Goal: Task Accomplishment & Management: Use online tool/utility

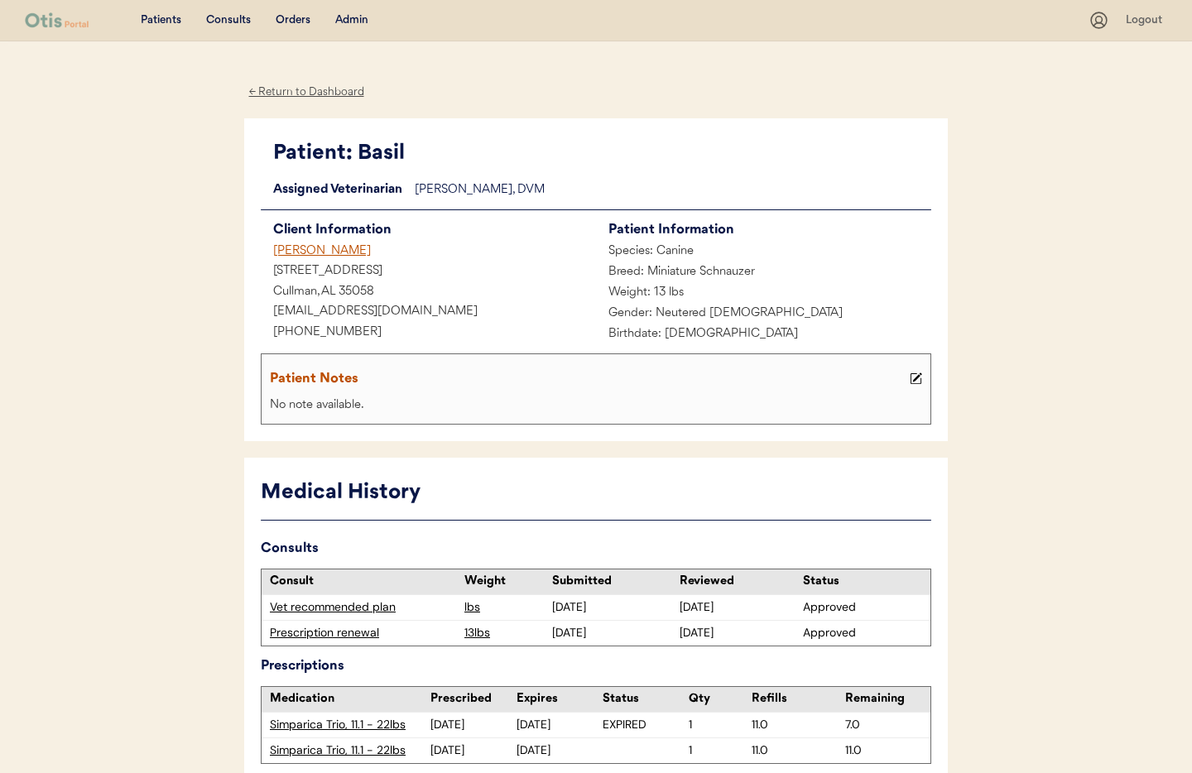
click at [288, 247] on div "[PERSON_NAME]" at bounding box center [428, 252] width 335 height 21
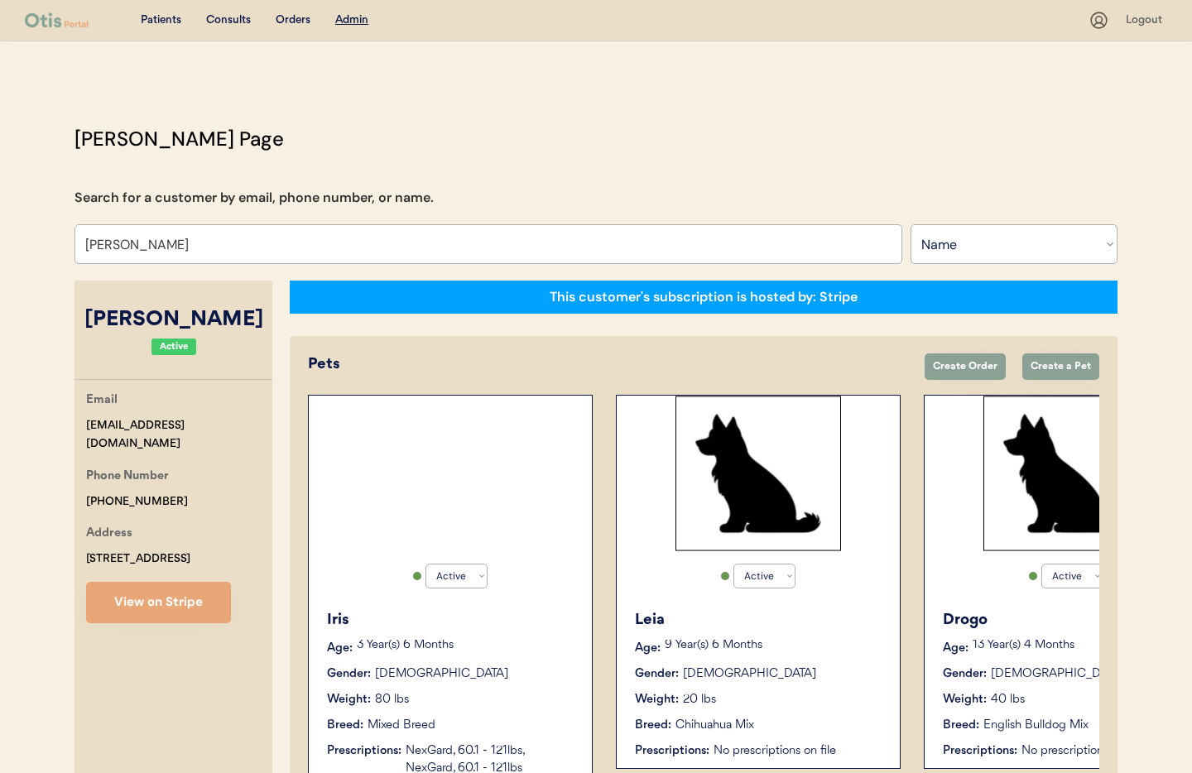
select select ""Name""
select select "true"
drag, startPoint x: 200, startPoint y: 244, endPoint x: 62, endPoint y: 238, distance: 138.3
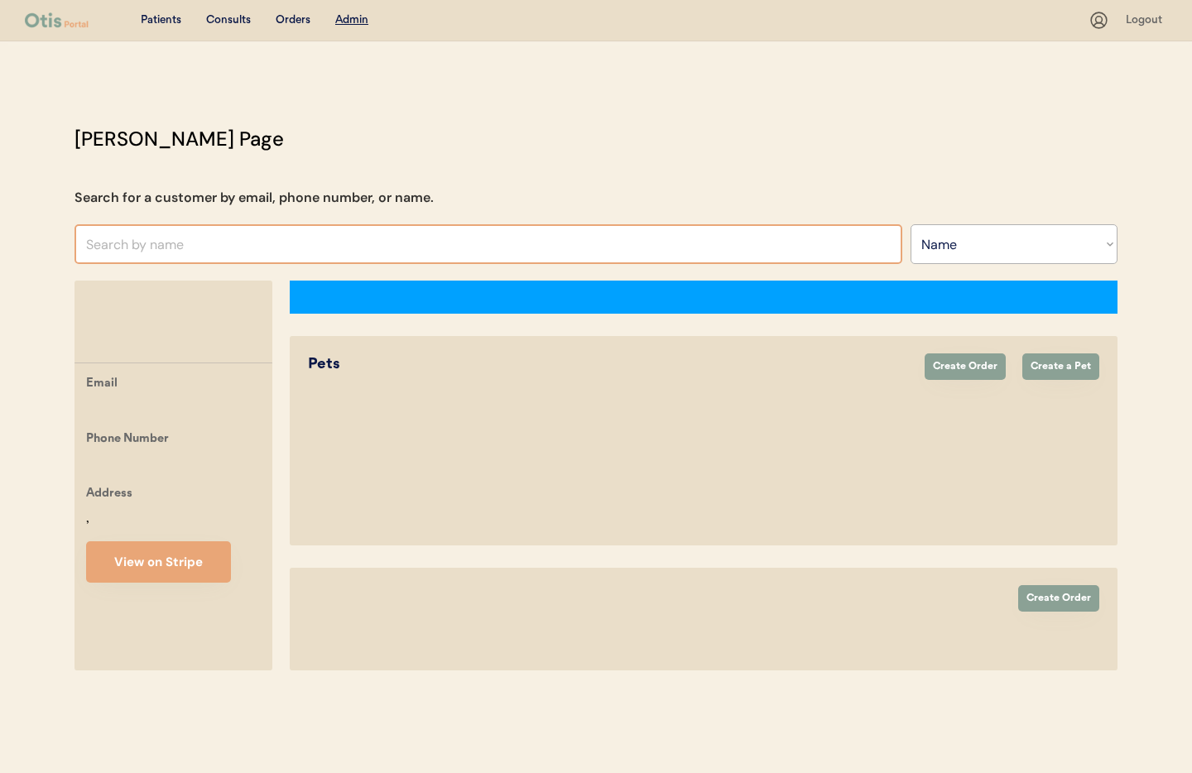
select select ""Name""
select select "true"
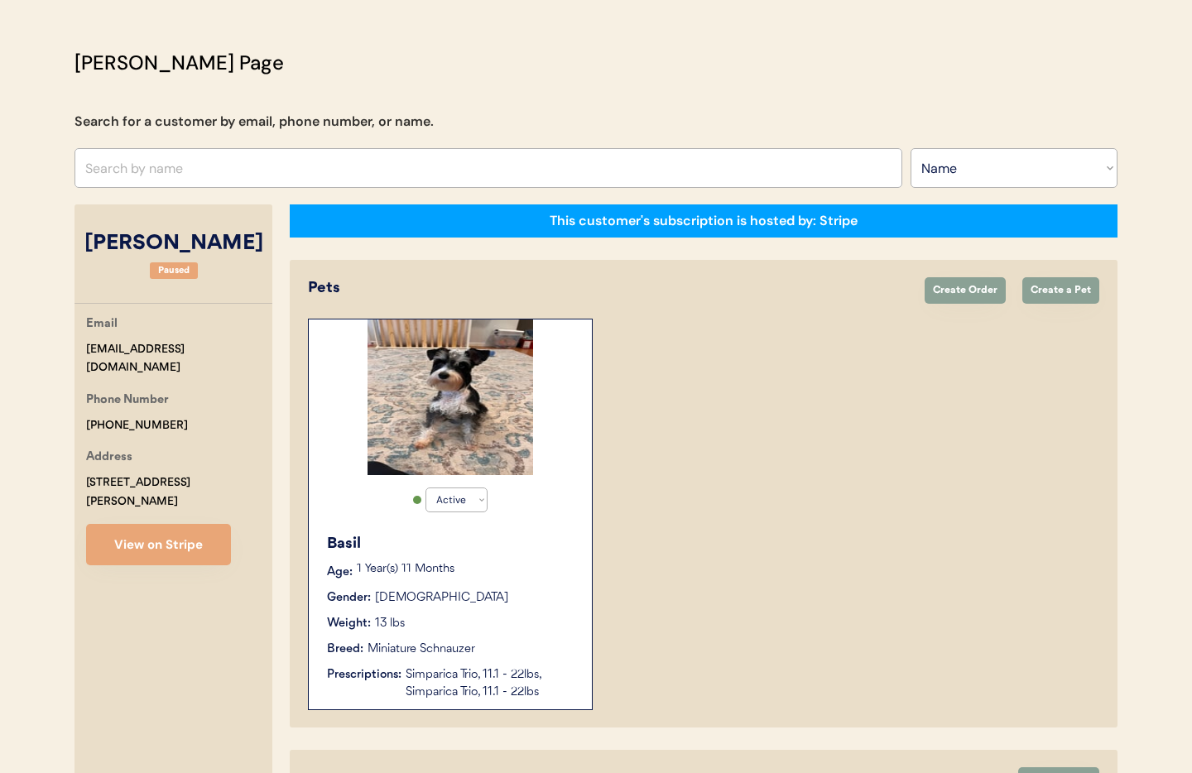
scroll to position [68, 0]
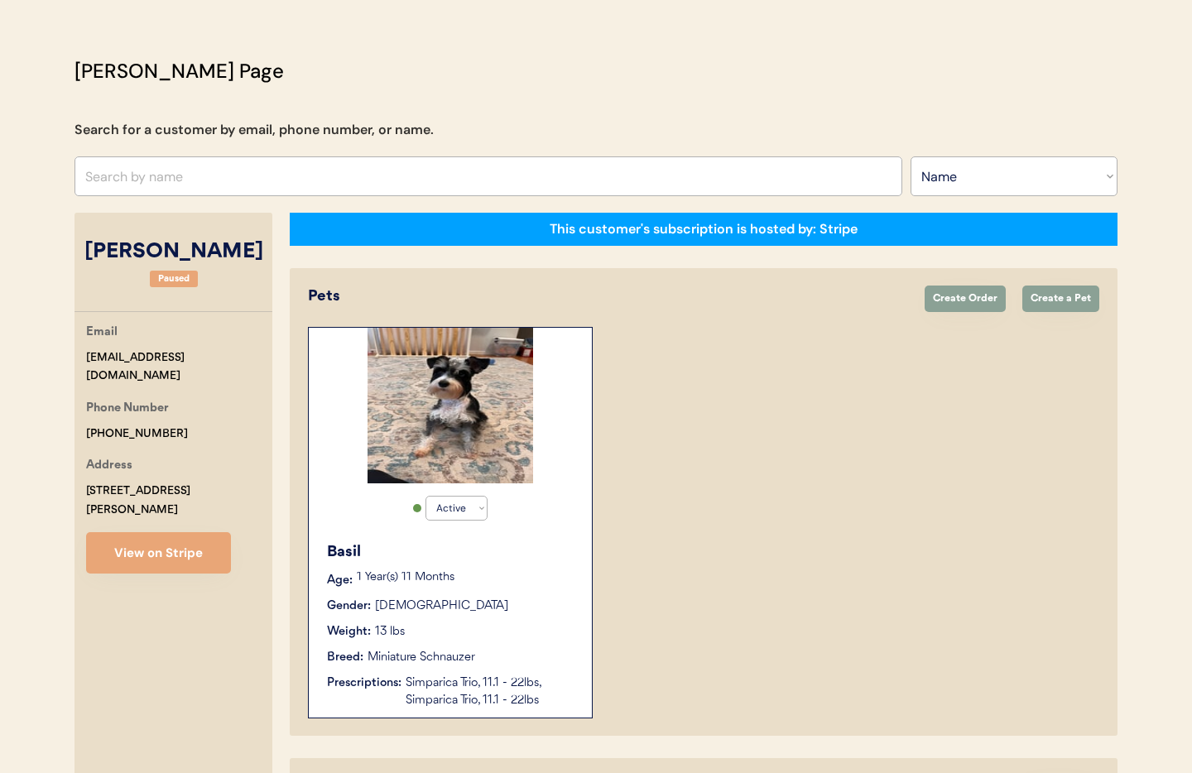
click at [160, 536] on button "View on Stripe" at bounding box center [158, 552] width 145 height 41
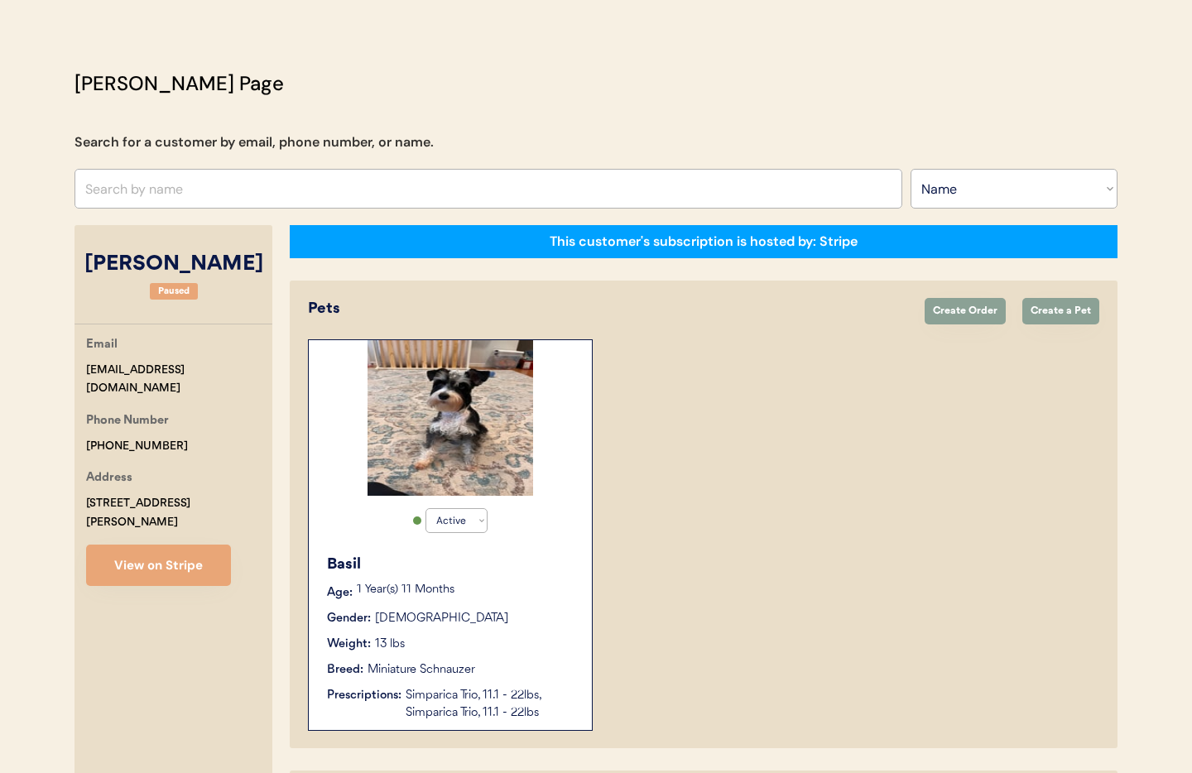
scroll to position [0, 0]
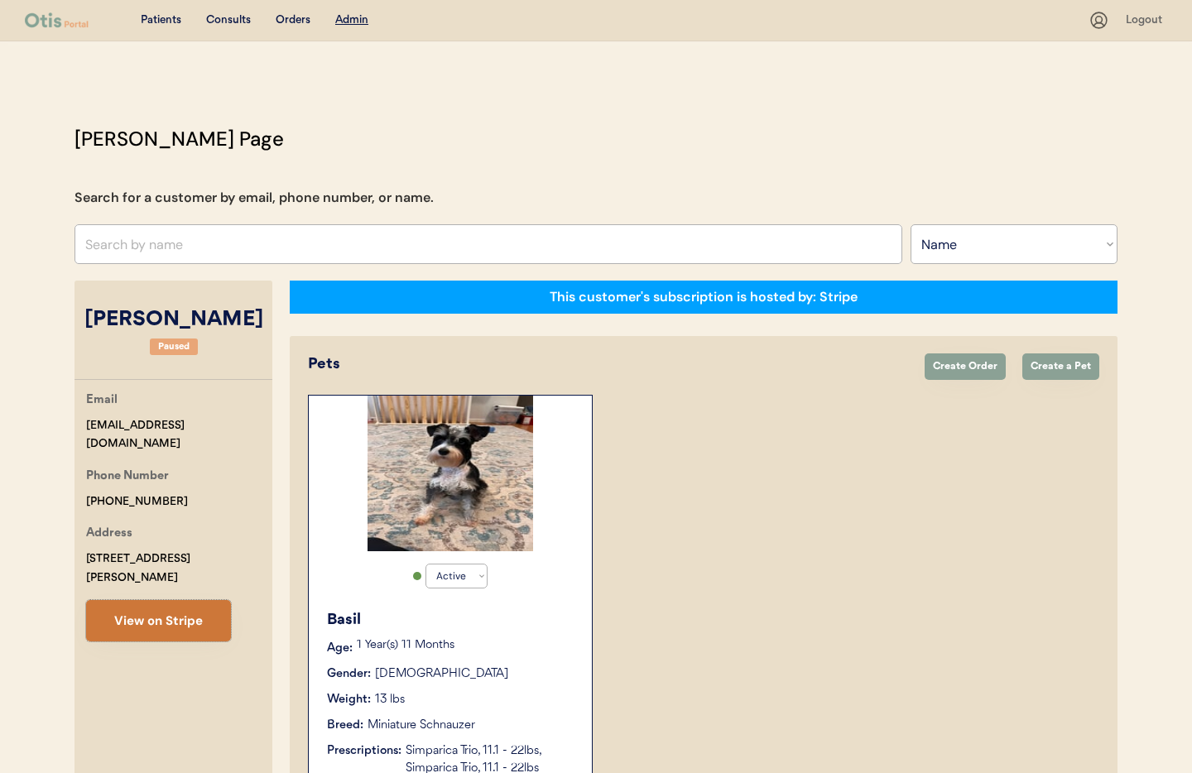
click at [163, 601] on button "View on Stripe" at bounding box center [158, 620] width 145 height 41
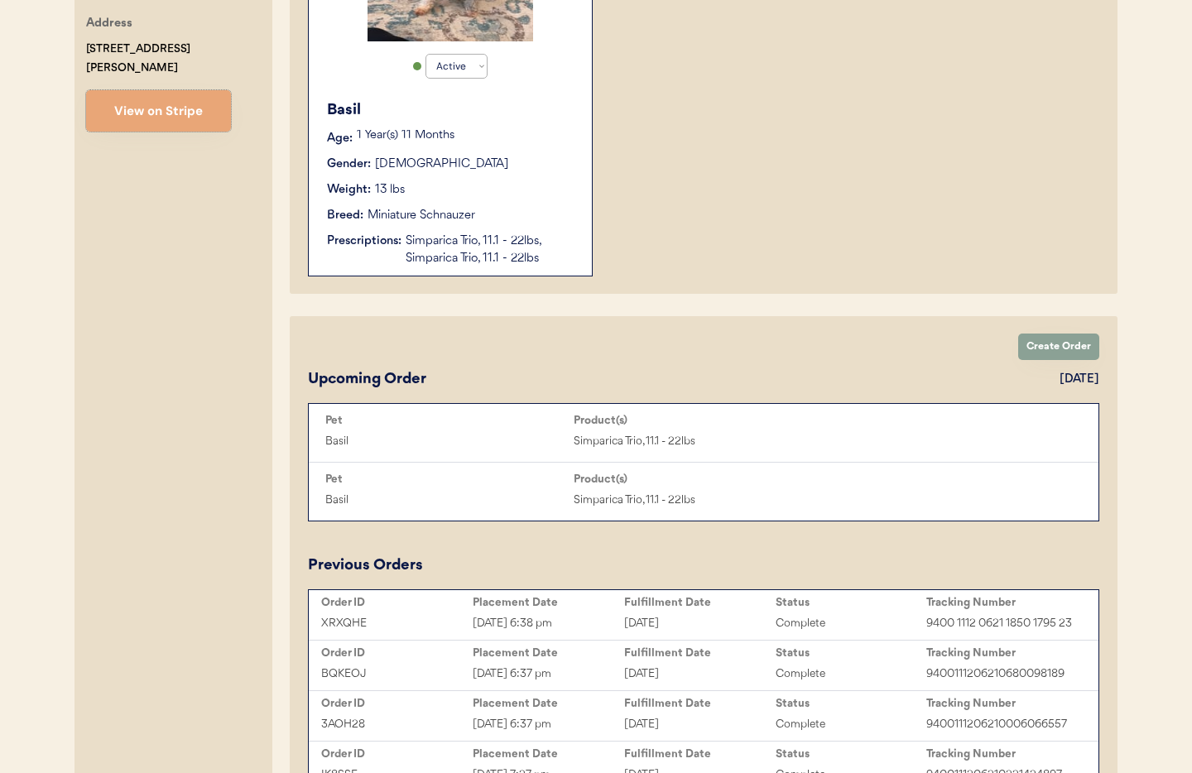
scroll to position [543, 0]
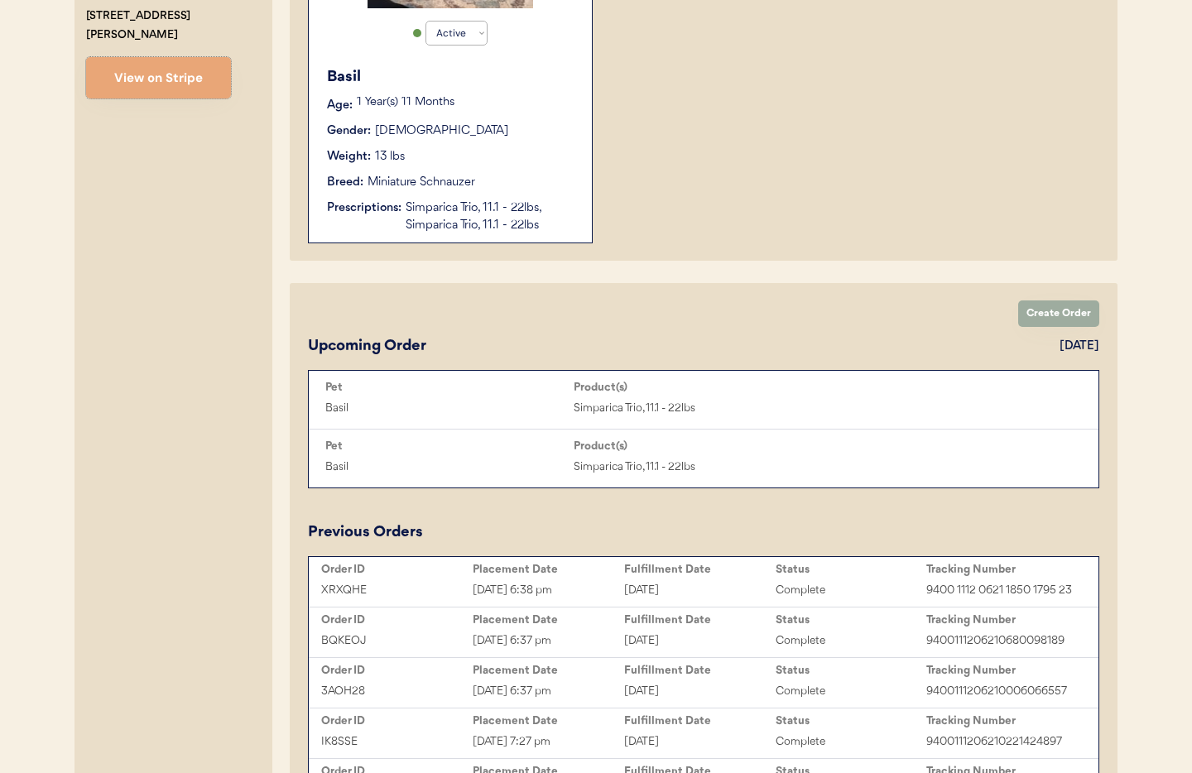
click at [1051, 315] on button "Create Order" at bounding box center [1058, 313] width 81 height 26
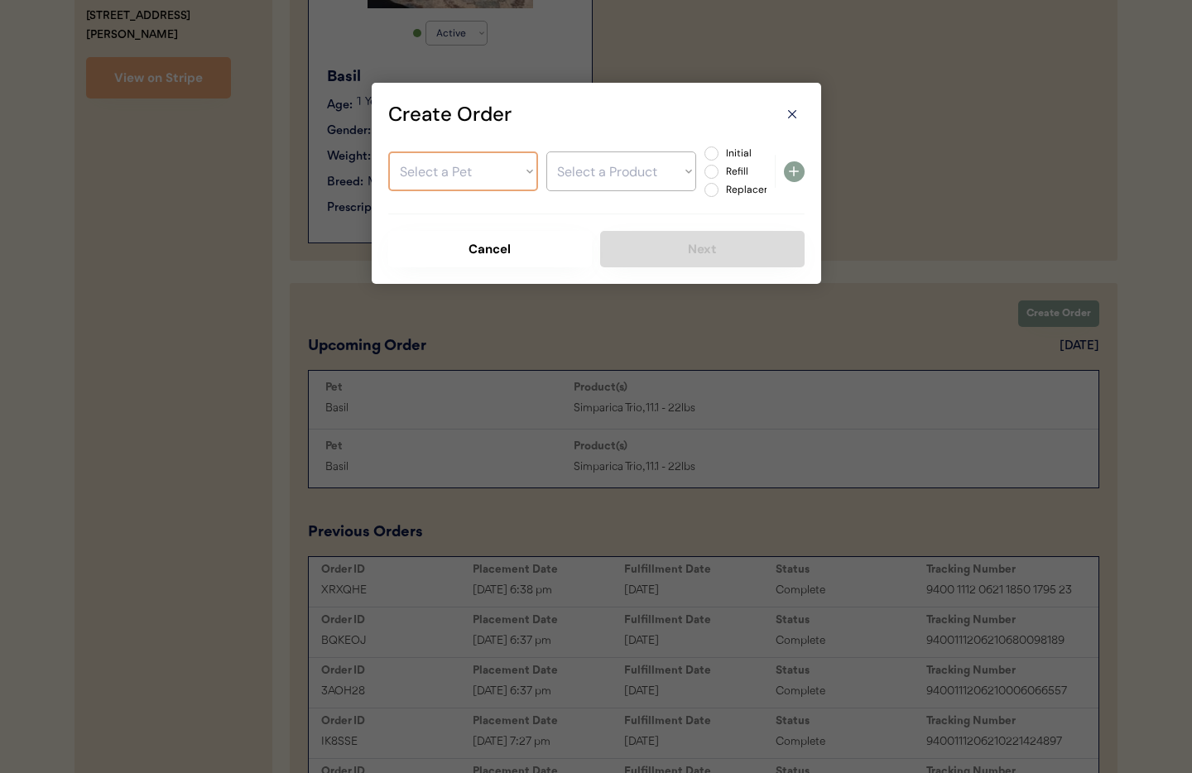
click at [471, 171] on select "Select a Pet Basil" at bounding box center [463, 171] width 150 height 40
select select ""1348695171700984260__LOOKUP__1713828548740x581938647187324900""
click at [388, 151] on select "Select a Pet Basil" at bounding box center [463, 171] width 150 height 40
click at [609, 179] on select "Select a Product" at bounding box center [621, 171] width 150 height 40
select select ""1348695171700984260__LOOKUP__1757607435205x155386744343363600""
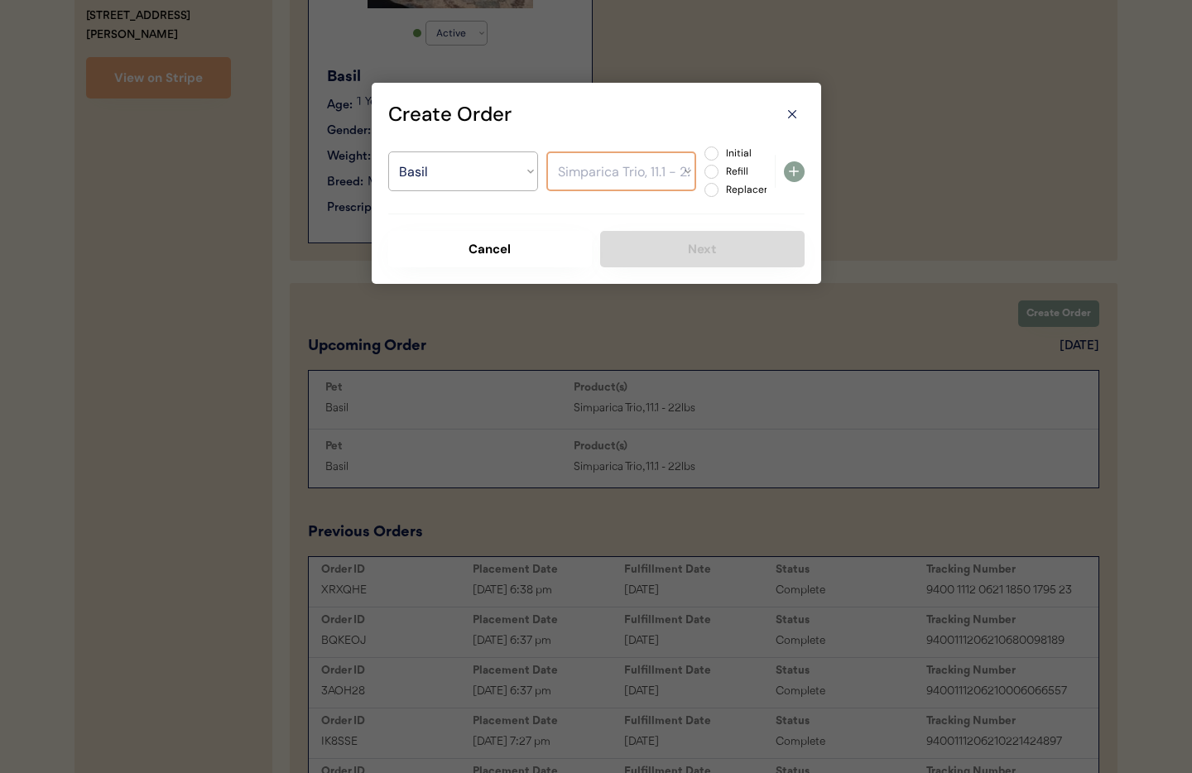
click at [546, 151] on select "Select a Product Simparica Trio, 11.1 - 22lbs Simparica Trio, 11.1 - 22lbs" at bounding box center [621, 171] width 150 height 40
click at [721, 150] on label "Initial" at bounding box center [757, 153] width 73 height 10
click at [703, 150] on input "Initial" at bounding box center [697, 153] width 11 height 11
radio input "true"
drag, startPoint x: 812, startPoint y: 175, endPoint x: 795, endPoint y: 174, distance: 16.6
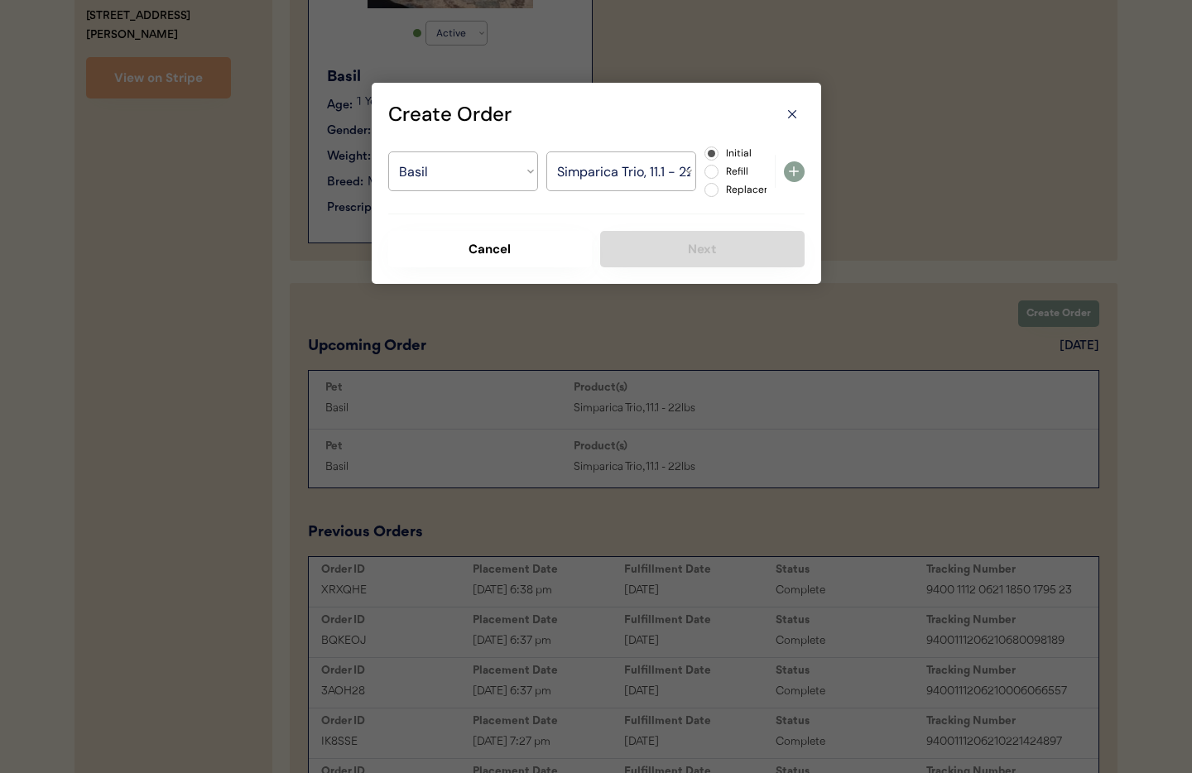
click at [809, 175] on div "Create Order Select a Pet Basil Select a Product Simparica Trio, 11.1 - 22lbs S…" at bounding box center [596, 183] width 449 height 201
drag, startPoint x: 795, startPoint y: 174, endPoint x: 794, endPoint y: 184, distance: 10.0
click at [795, 174] on icon at bounding box center [794, 171] width 20 height 20
select select ""PLACEHOLDER_1427118222253""
radio input "false"
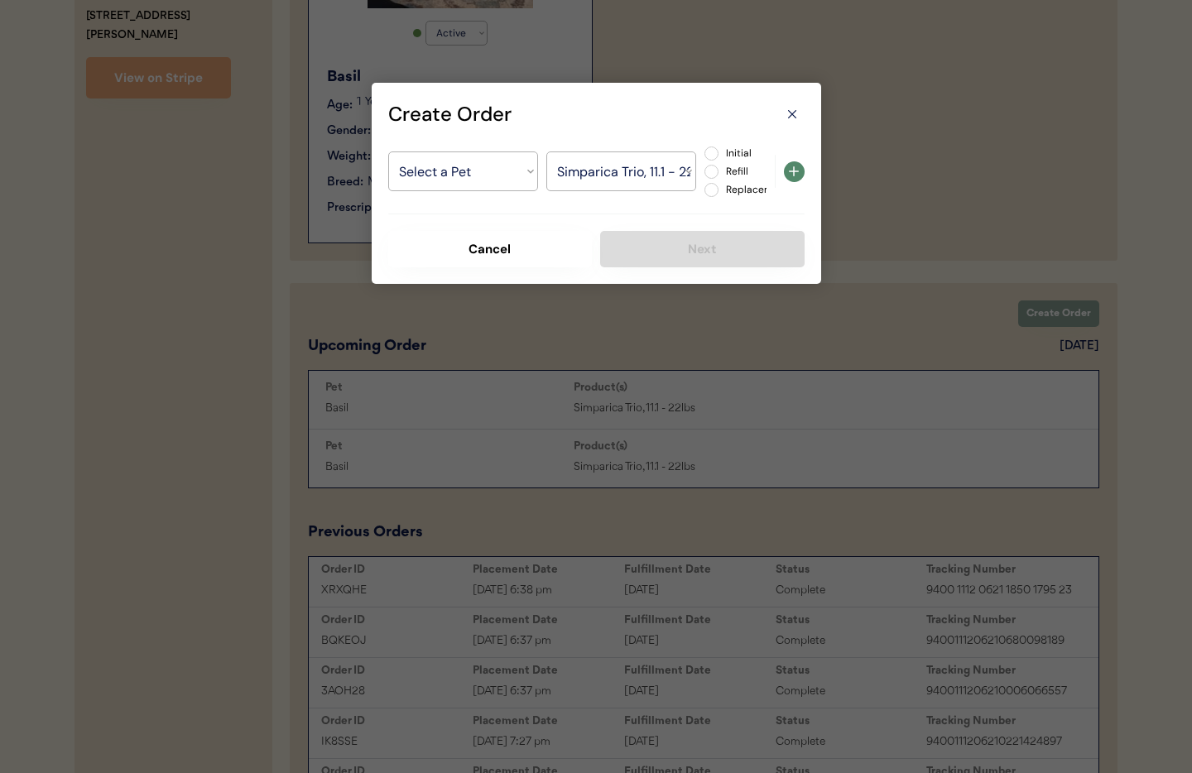
select select ""PLACEHOLDER_1427118222253""
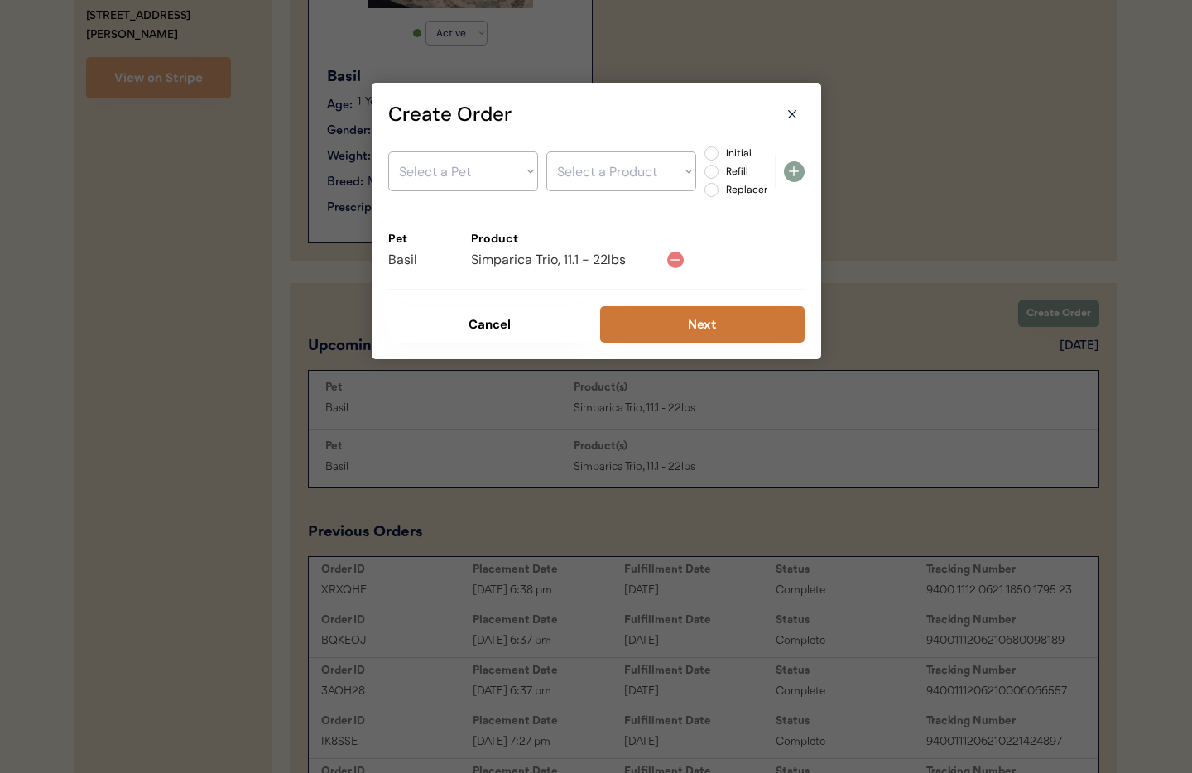
click at [708, 316] on button "Next" at bounding box center [702, 324] width 204 height 36
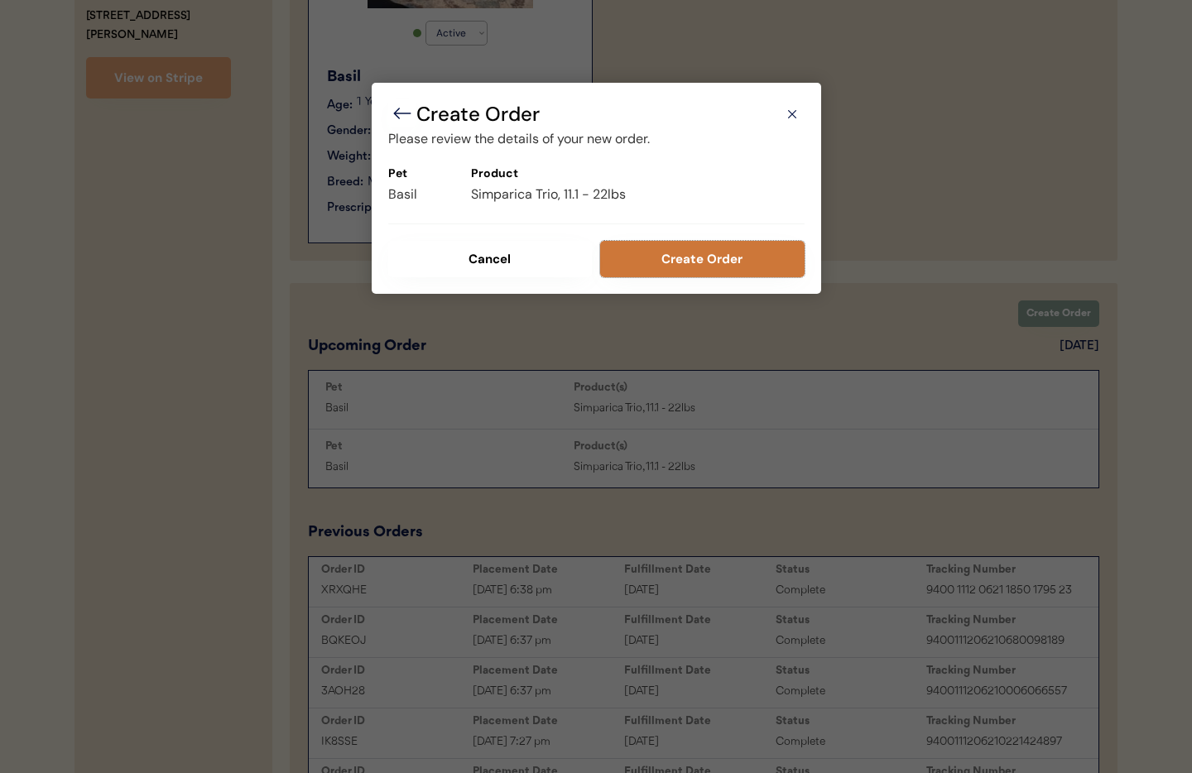
click at [736, 261] on button "Create Order" at bounding box center [702, 259] width 204 height 36
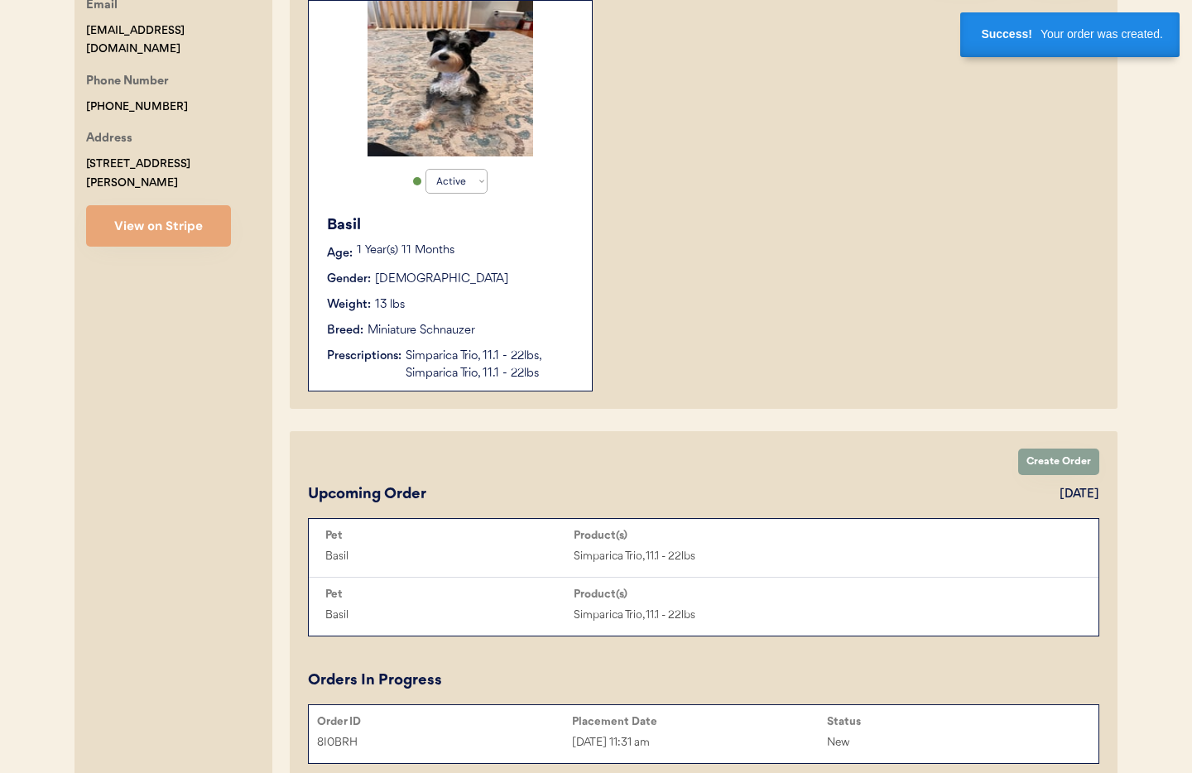
scroll to position [392, 0]
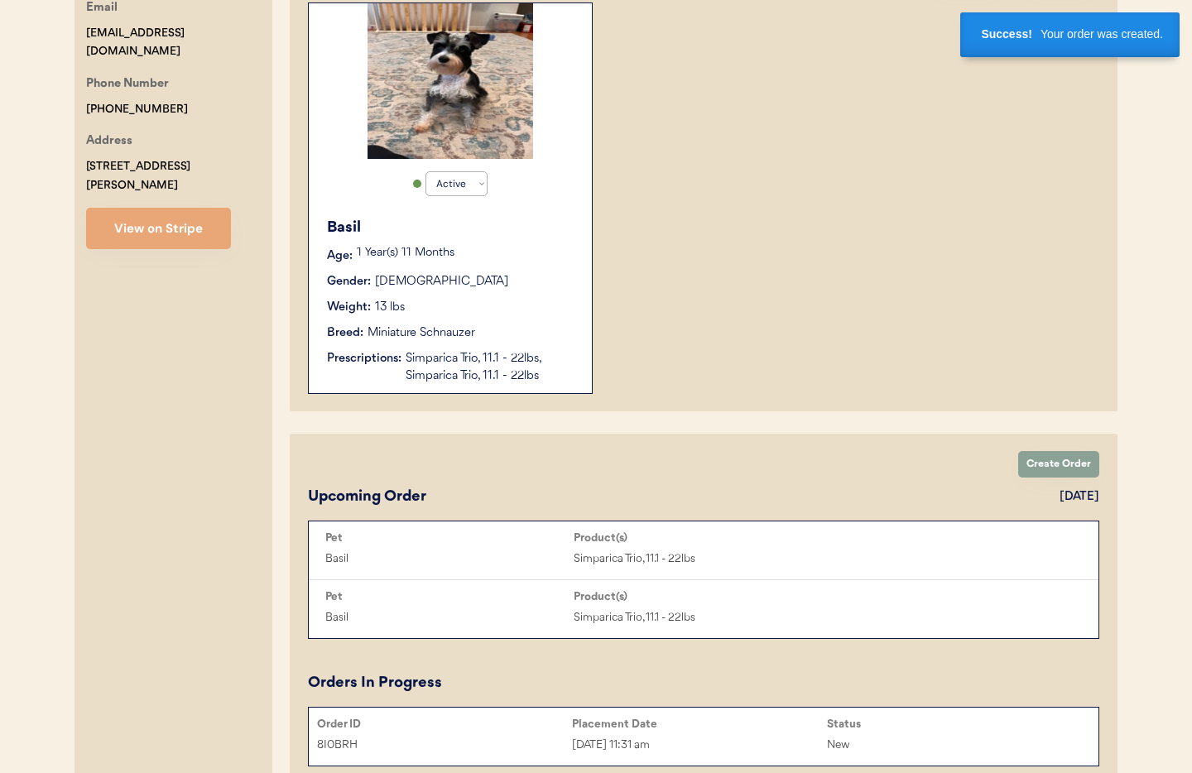
click at [473, 356] on div "Simparica Trio, 11.1 - 22lbs, Simparica Trio, 11.1 - 22lbs" at bounding box center [491, 367] width 170 height 35
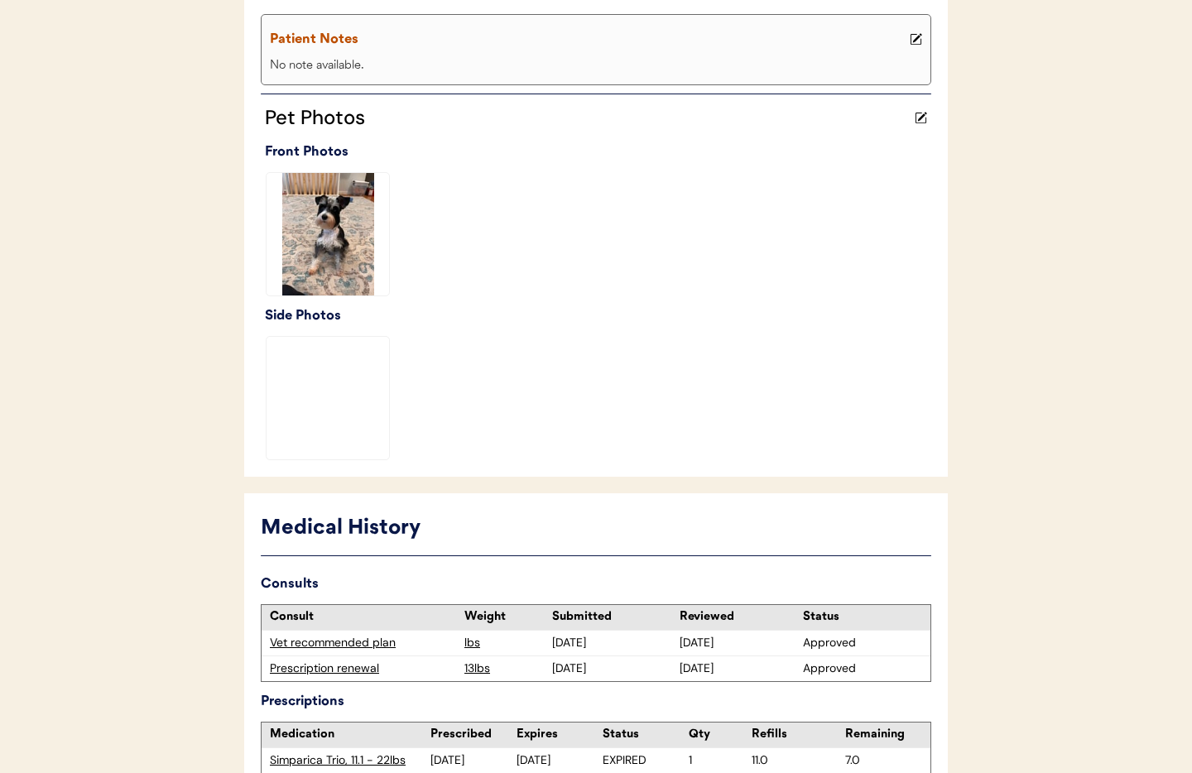
scroll to position [490, 0]
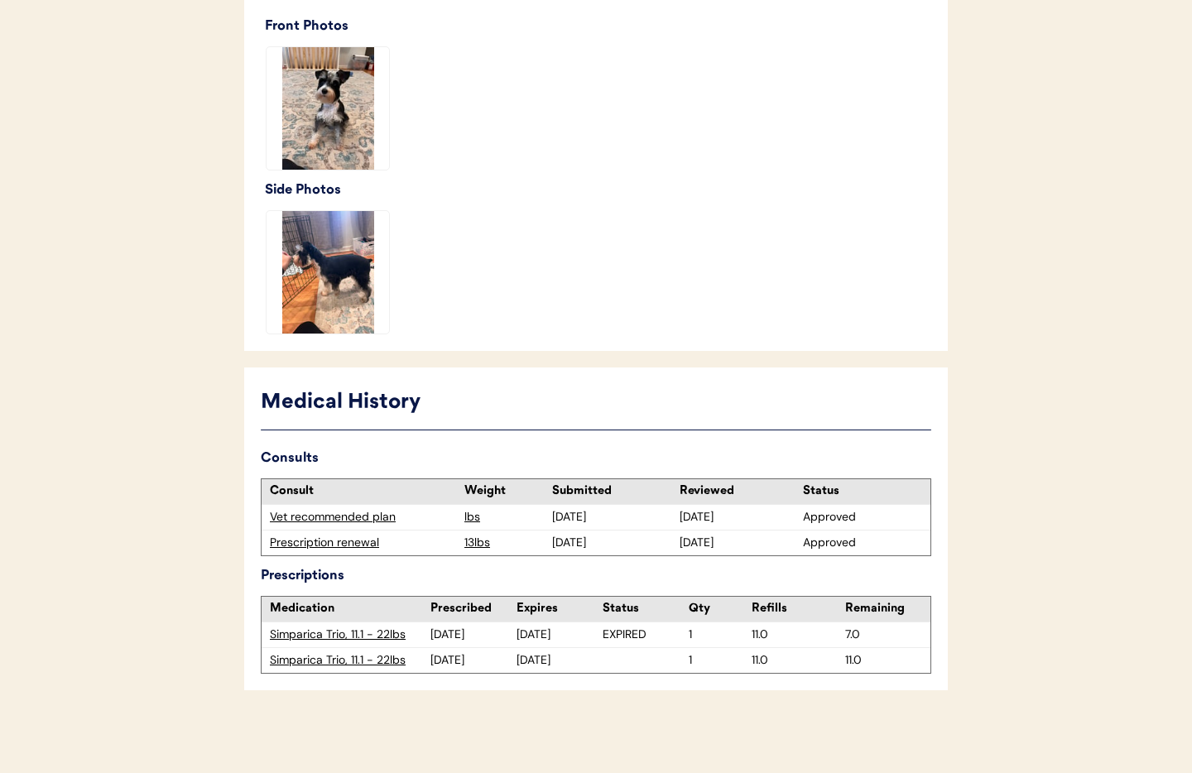
click at [341, 544] on div "Prescription renewal" at bounding box center [363, 543] width 186 height 17
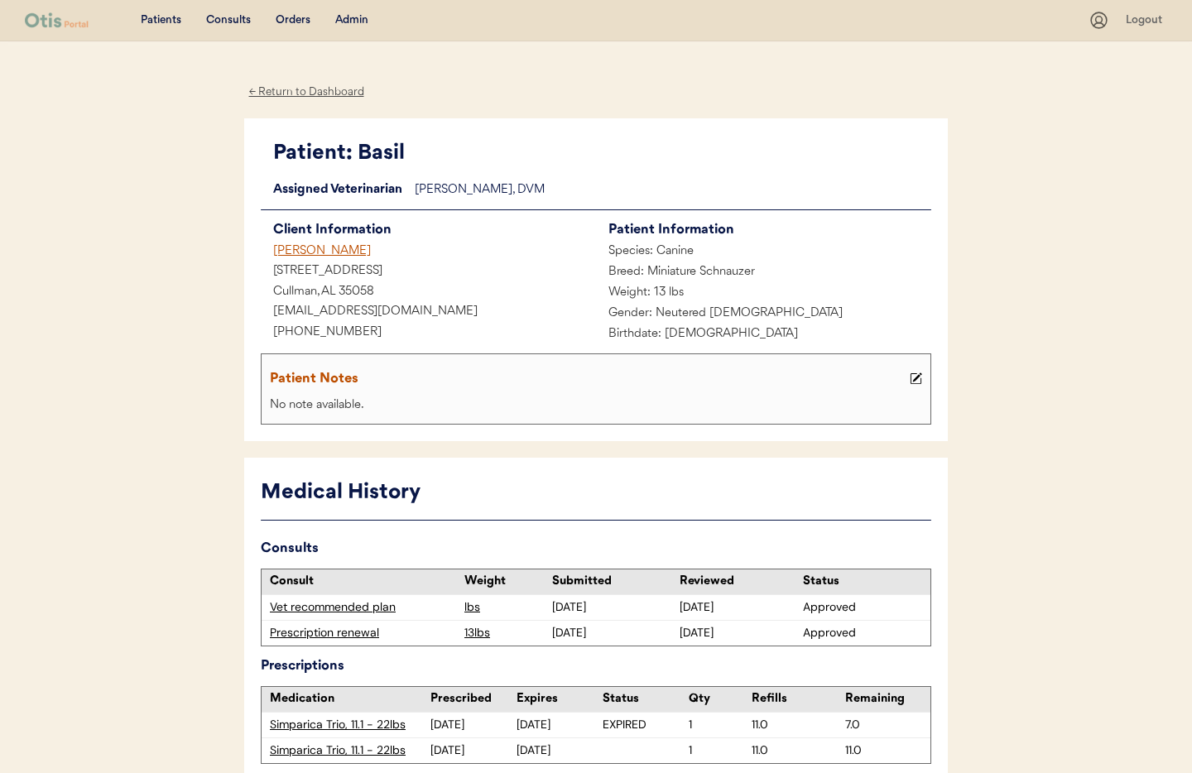
click at [299, 92] on div "← Return to Dashboard" at bounding box center [306, 92] width 124 height 19
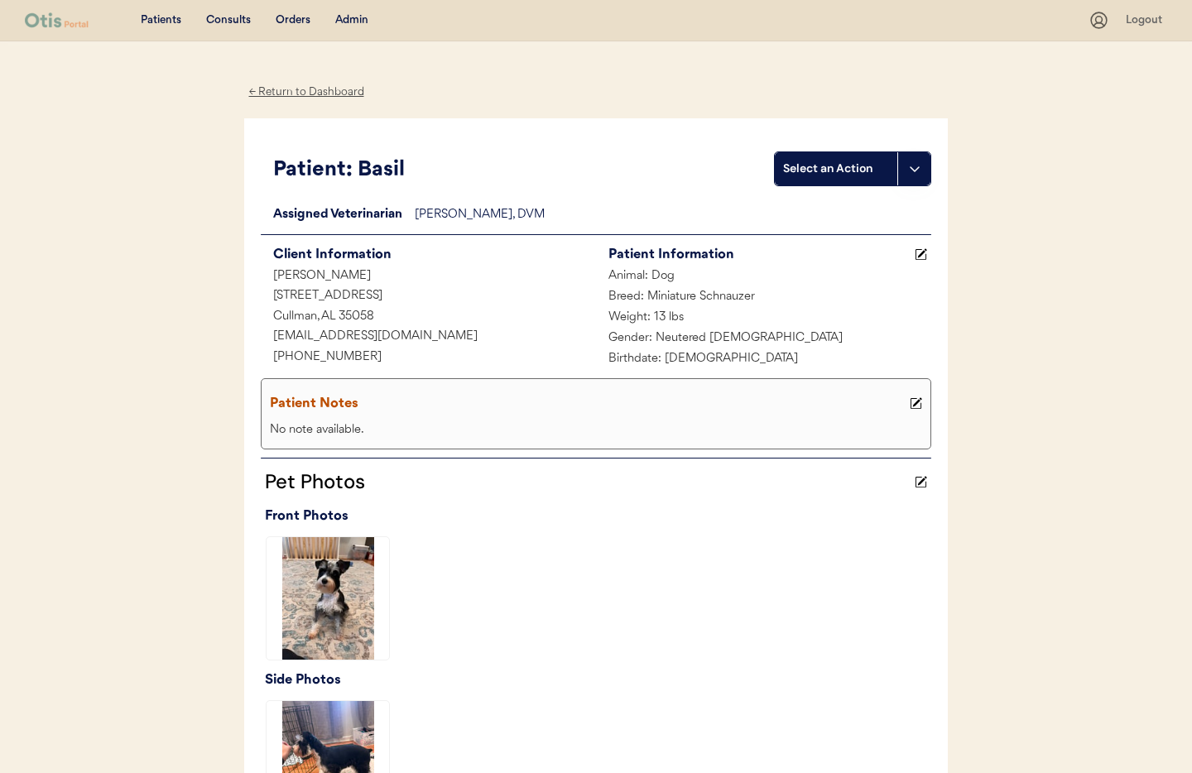
click at [349, 20] on div "Admin" at bounding box center [351, 20] width 33 height 17
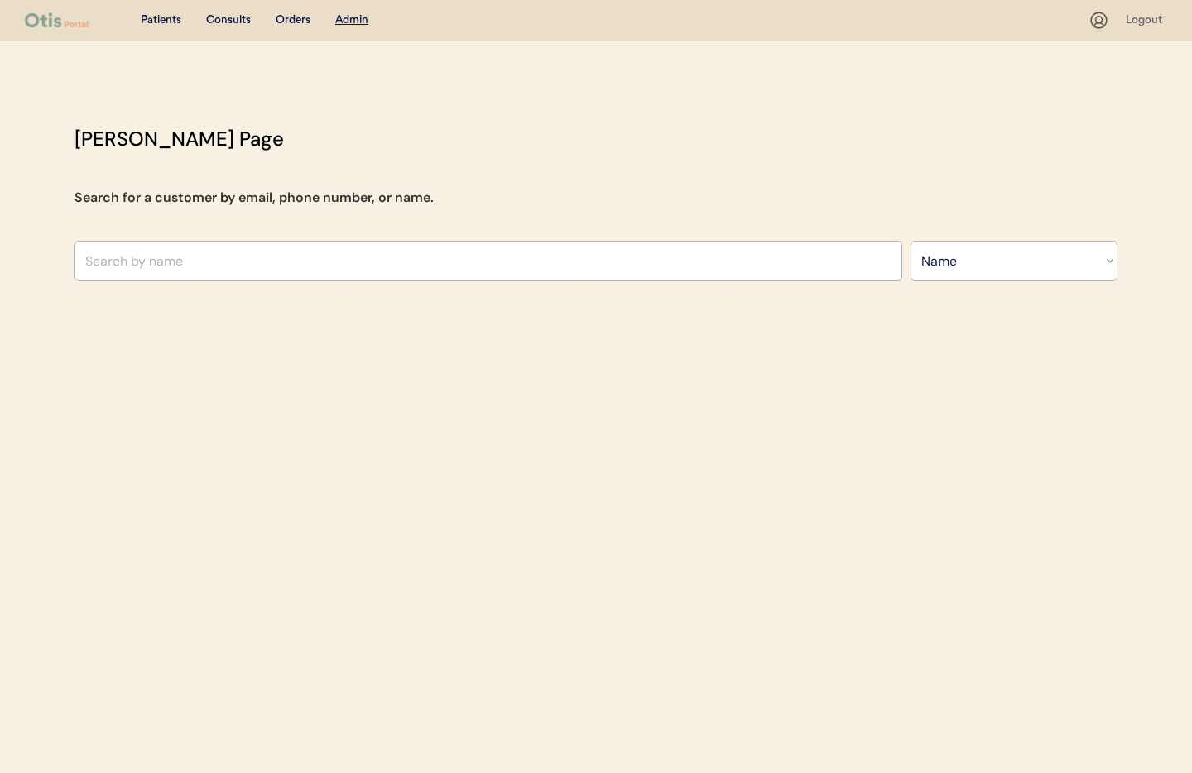
select select ""Name""
click at [255, 256] on input "text" at bounding box center [488, 261] width 828 height 40
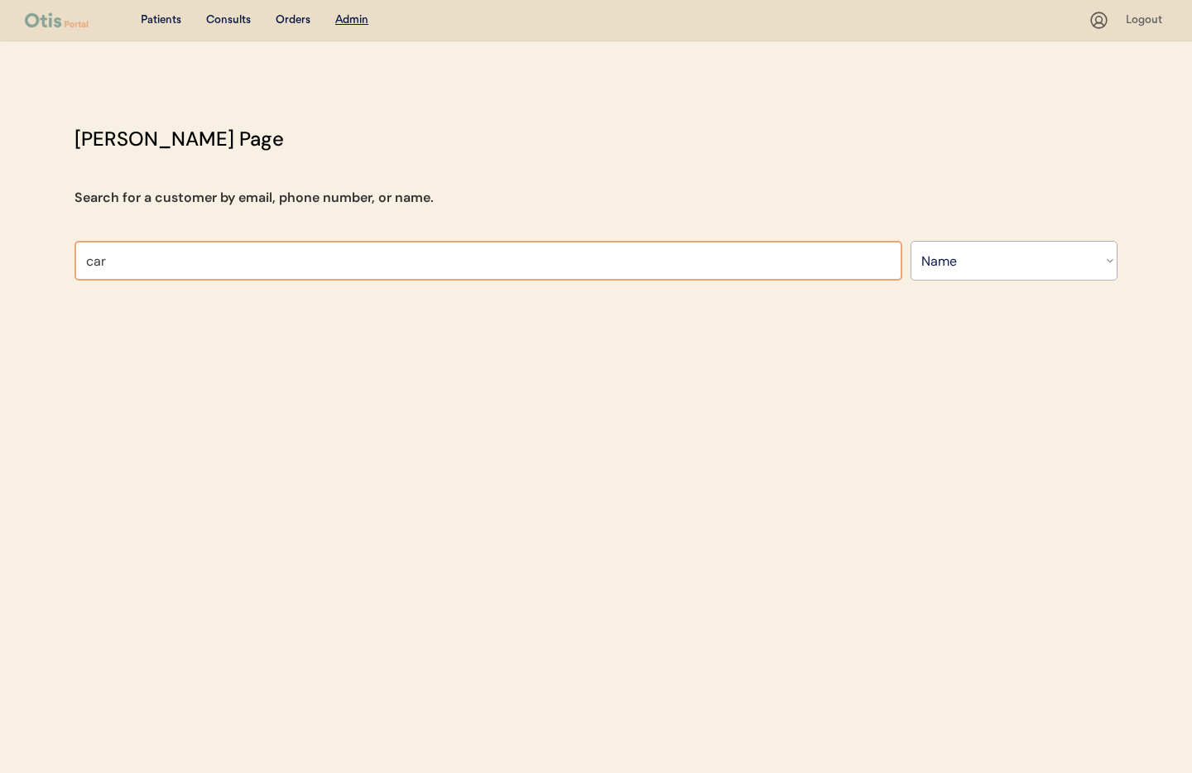
type input "caro"
type input "[PERSON_NAME]"
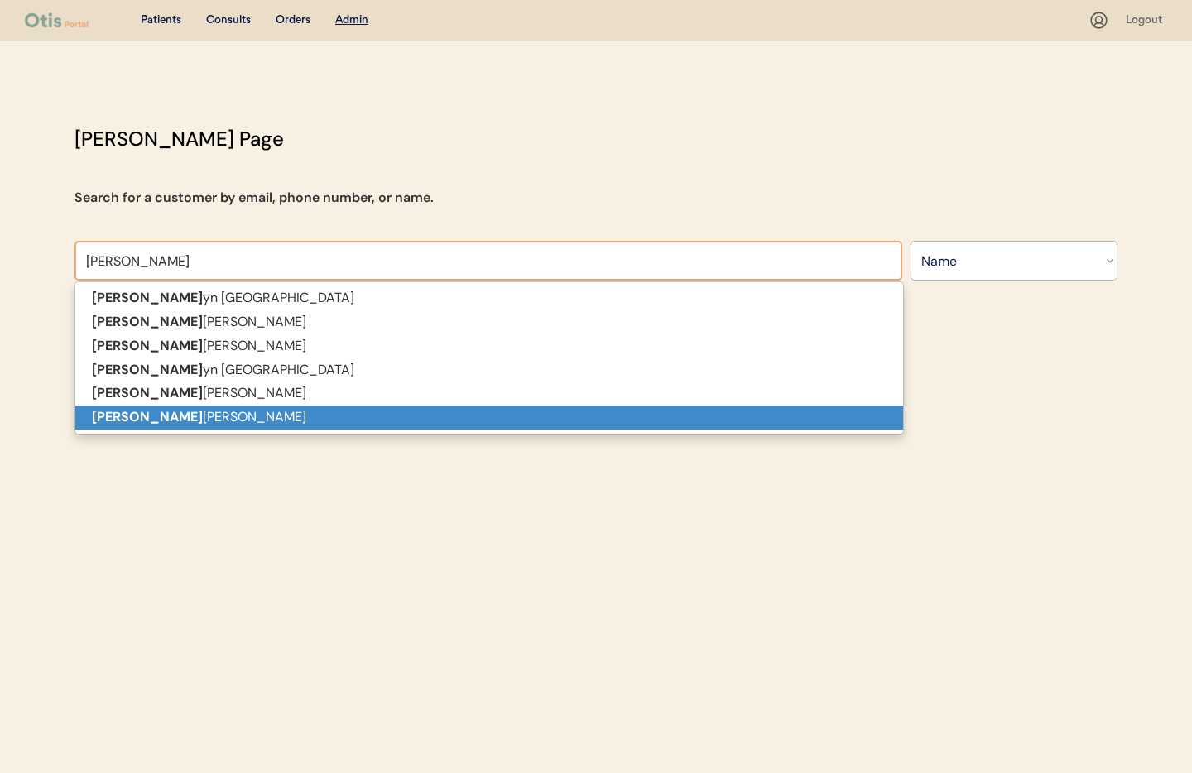
click at [186, 427] on p "[PERSON_NAME]" at bounding box center [489, 418] width 828 height 24
type input "[PERSON_NAME]"
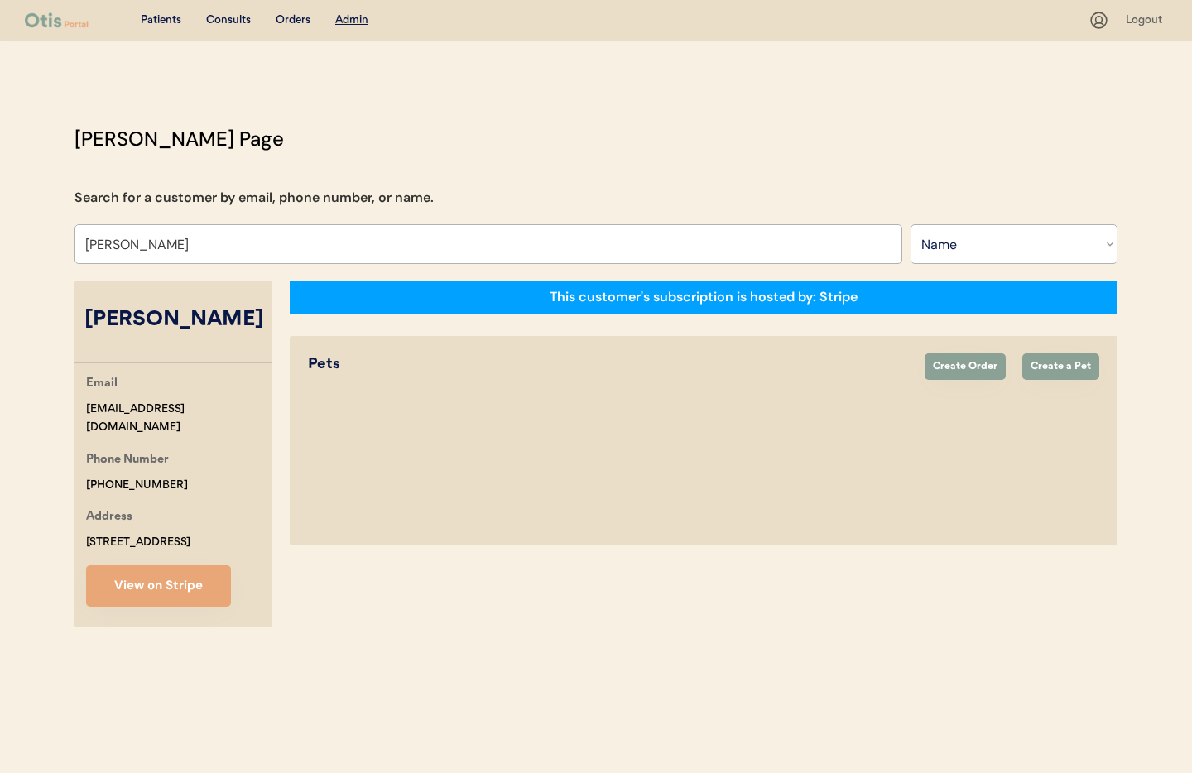
select select "true"
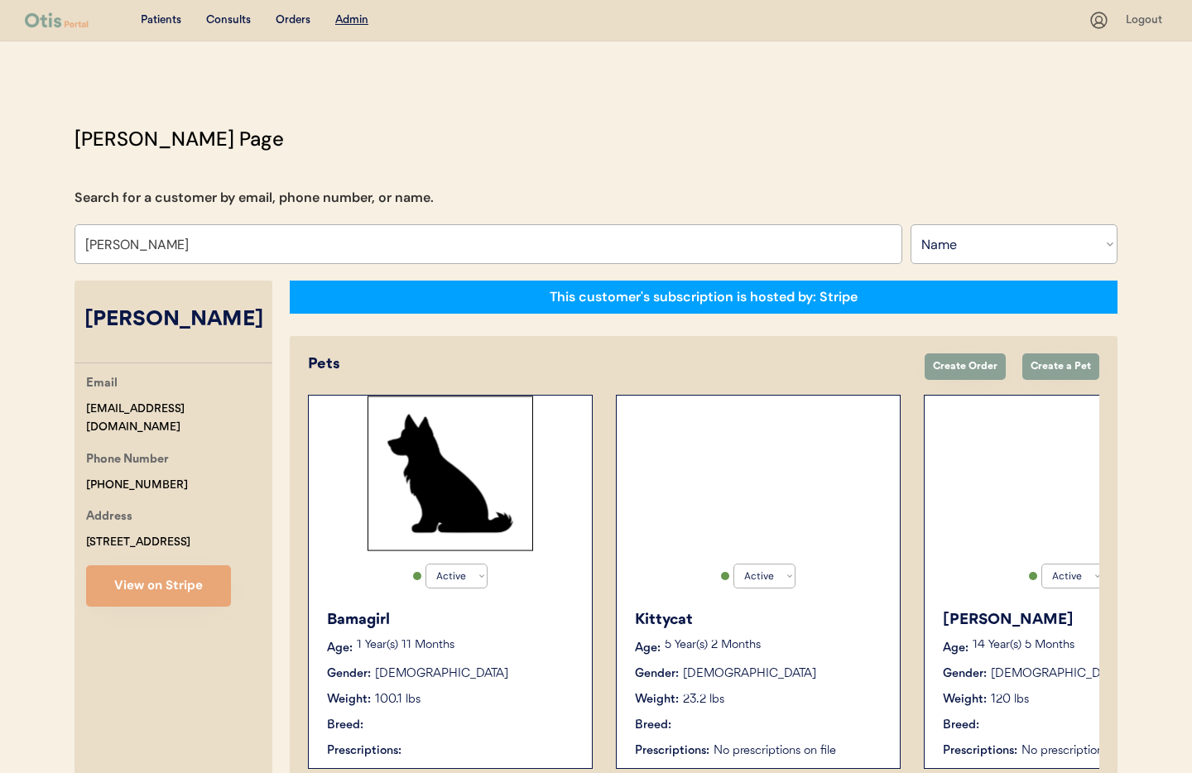
type input "[PERSON_NAME]"
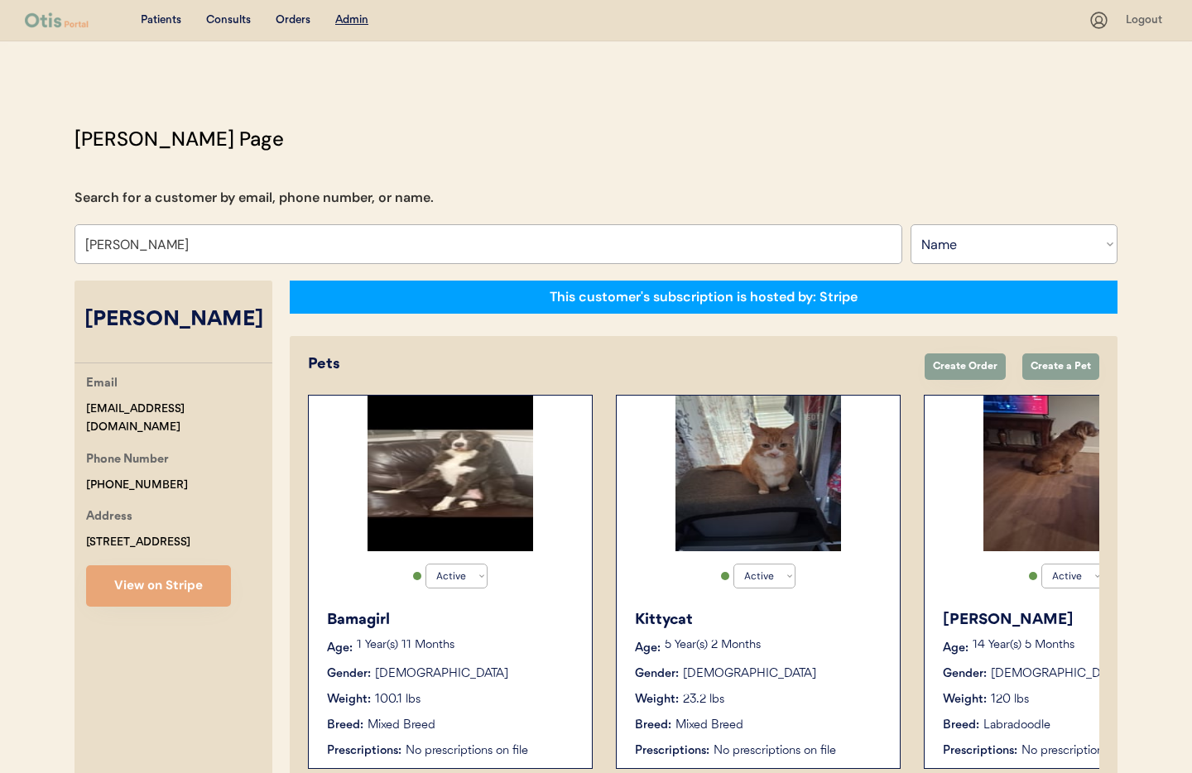
scroll to position [90, 0]
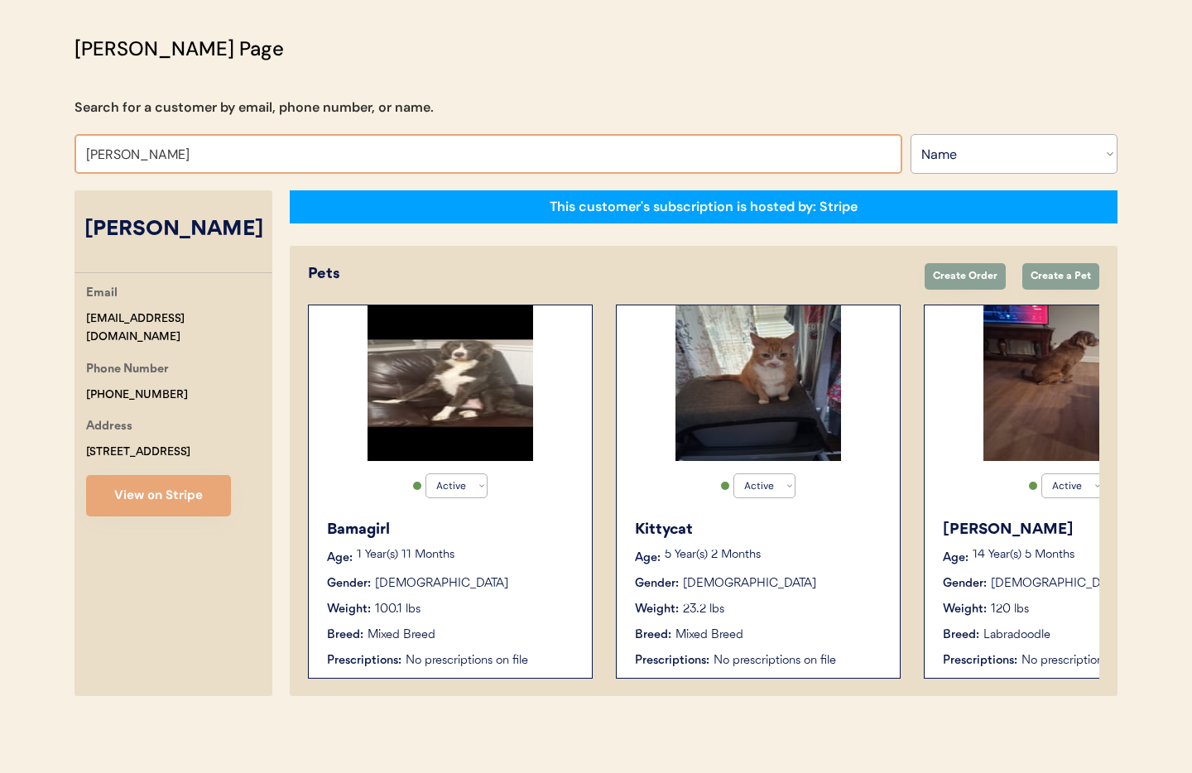
click at [485, 535] on div "Bamagirl" at bounding box center [451, 530] width 248 height 22
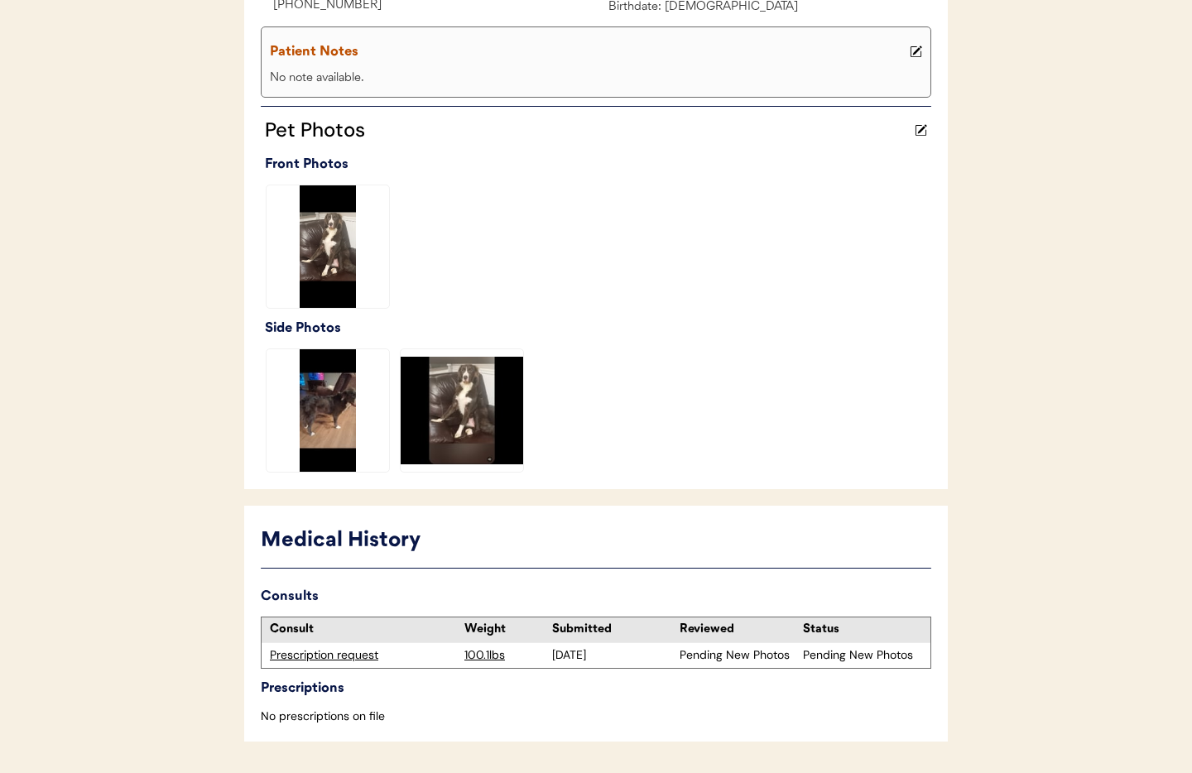
scroll to position [403, 0]
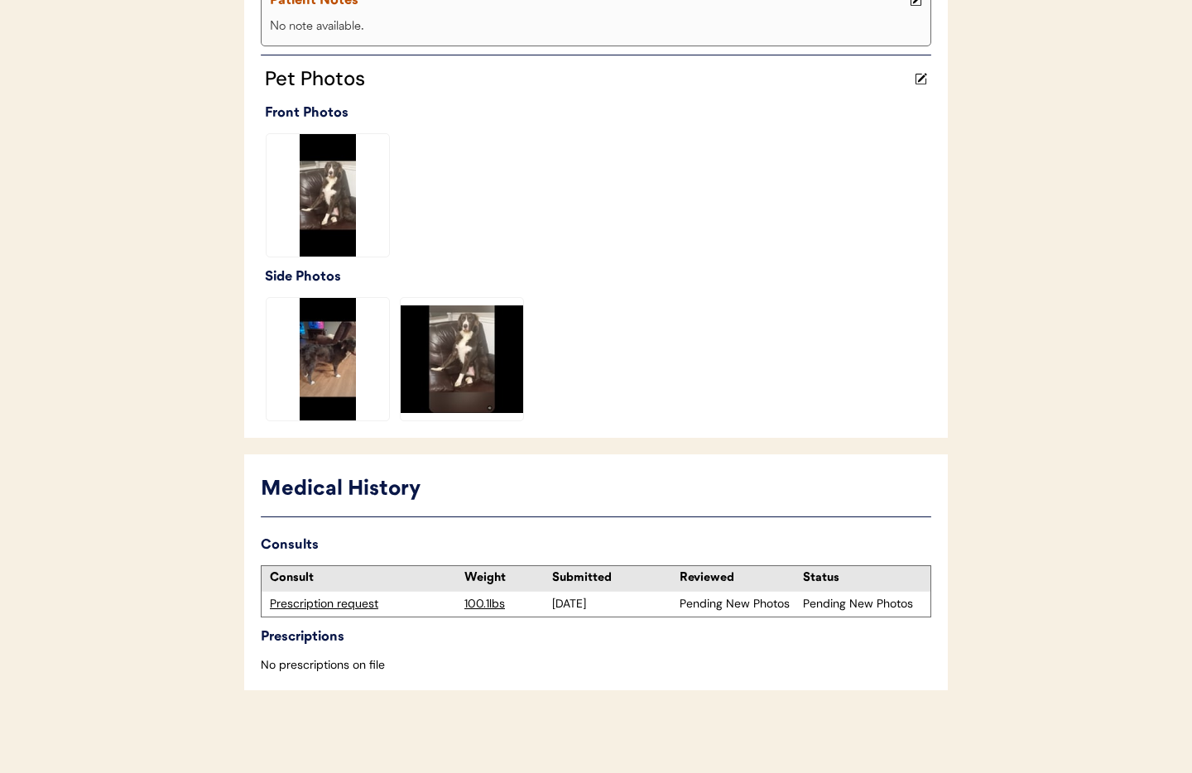
click at [340, 606] on div "Prescription request" at bounding box center [363, 604] width 186 height 17
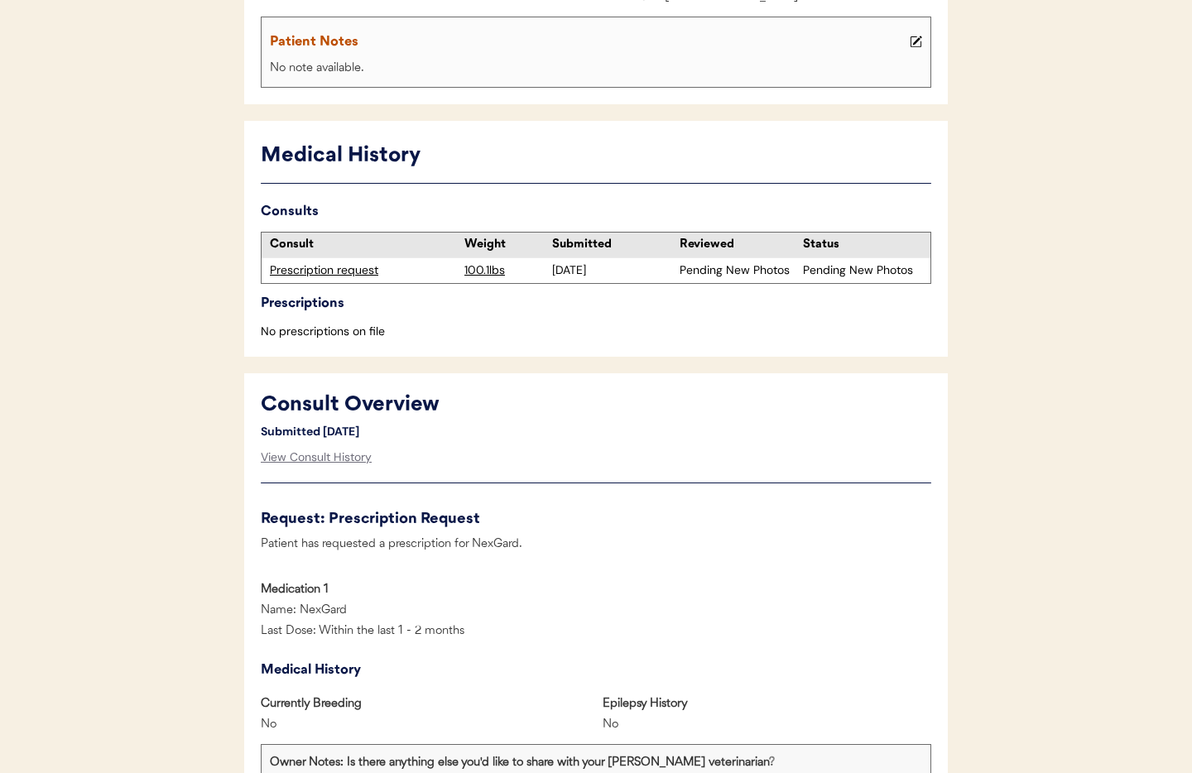
scroll to position [321, 0]
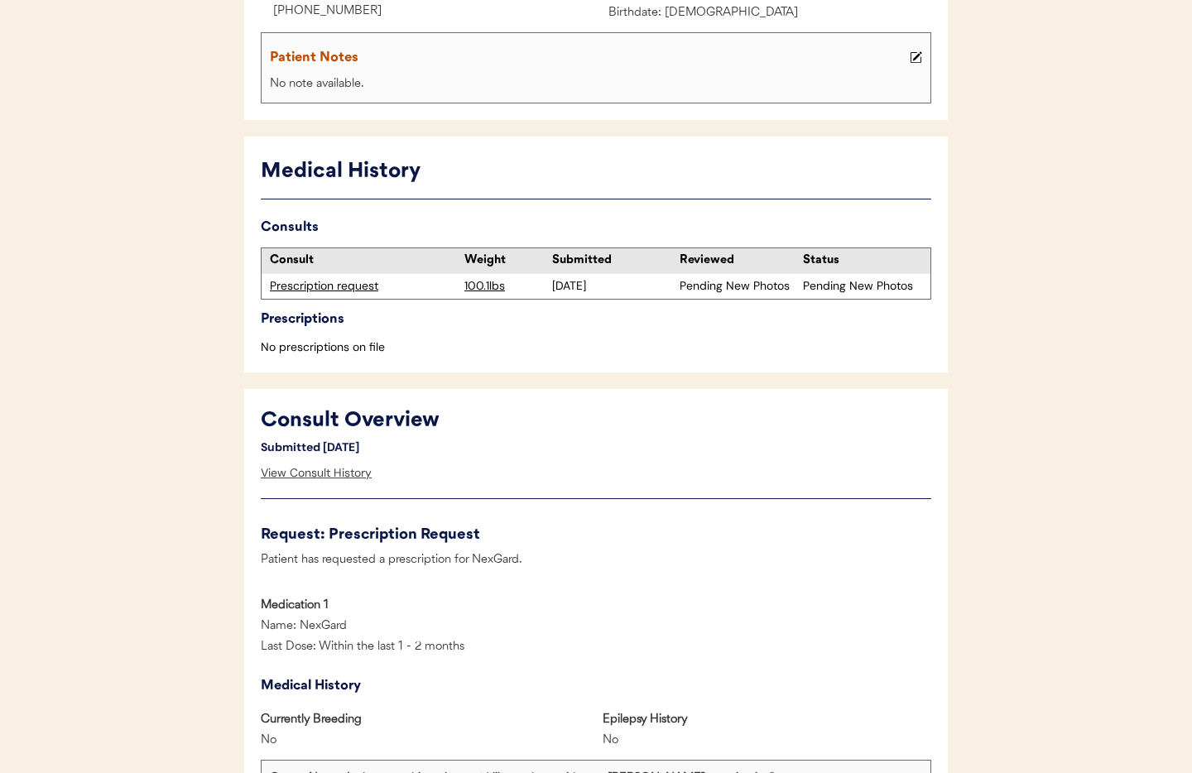
click at [334, 471] on div "View Consult History" at bounding box center [316, 473] width 111 height 33
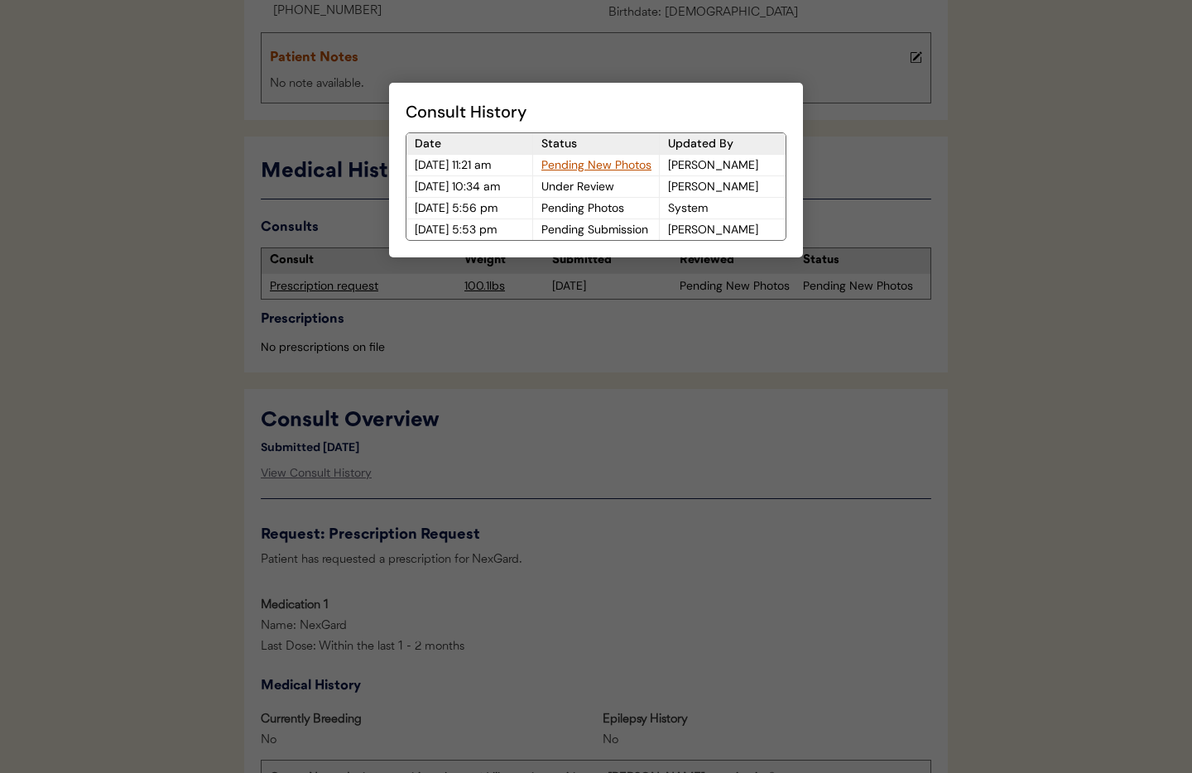
click at [588, 163] on div "Pending New Photos" at bounding box center [596, 165] width 126 height 21
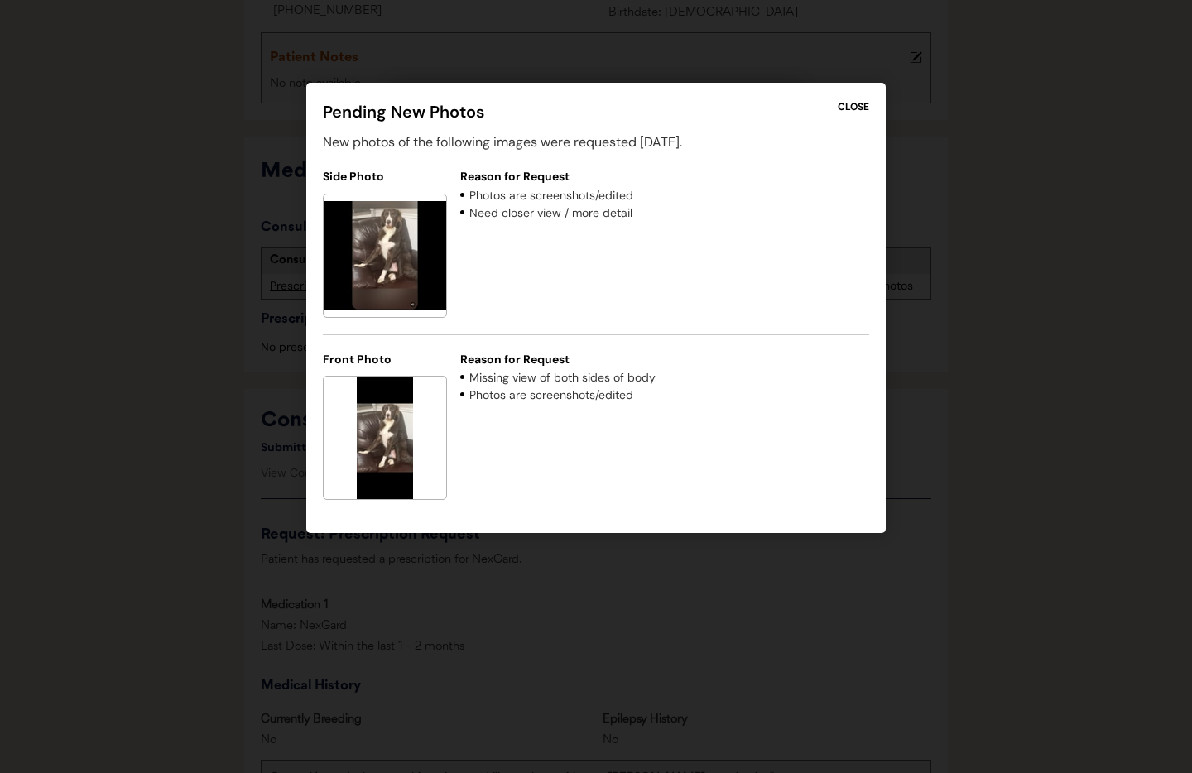
click at [846, 105] on div "CLOSE" at bounding box center [853, 106] width 31 height 15
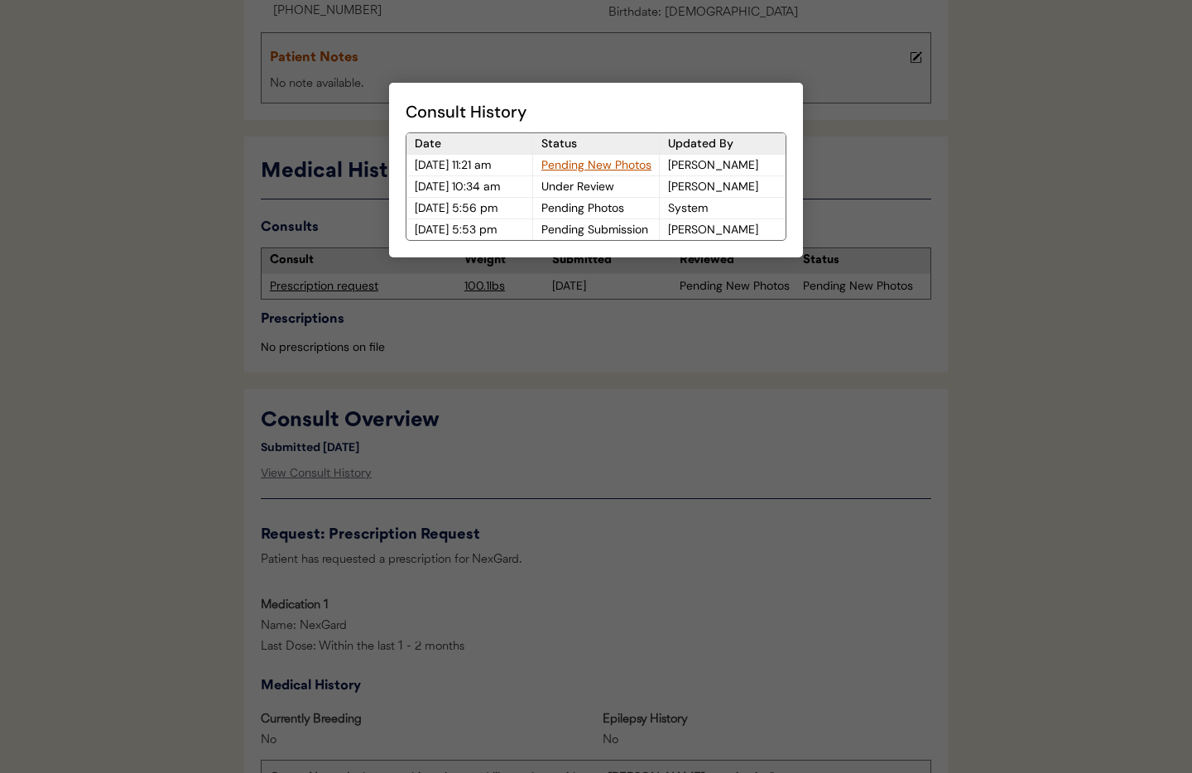
click at [404, 209] on div "Consult History Date Status Updated By [DATE] 11:21 am Pending New Photos [PERS…" at bounding box center [596, 170] width 414 height 175
click at [922, 540] on div at bounding box center [596, 386] width 1192 height 773
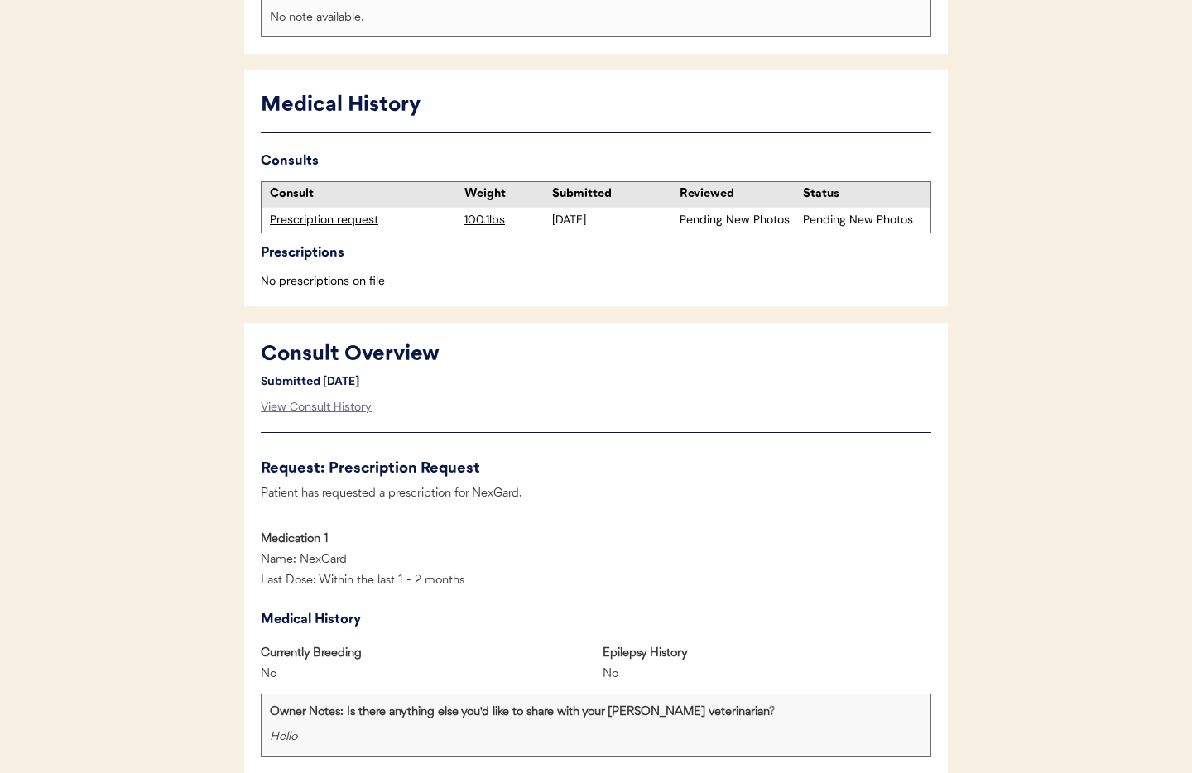
scroll to position [480, 0]
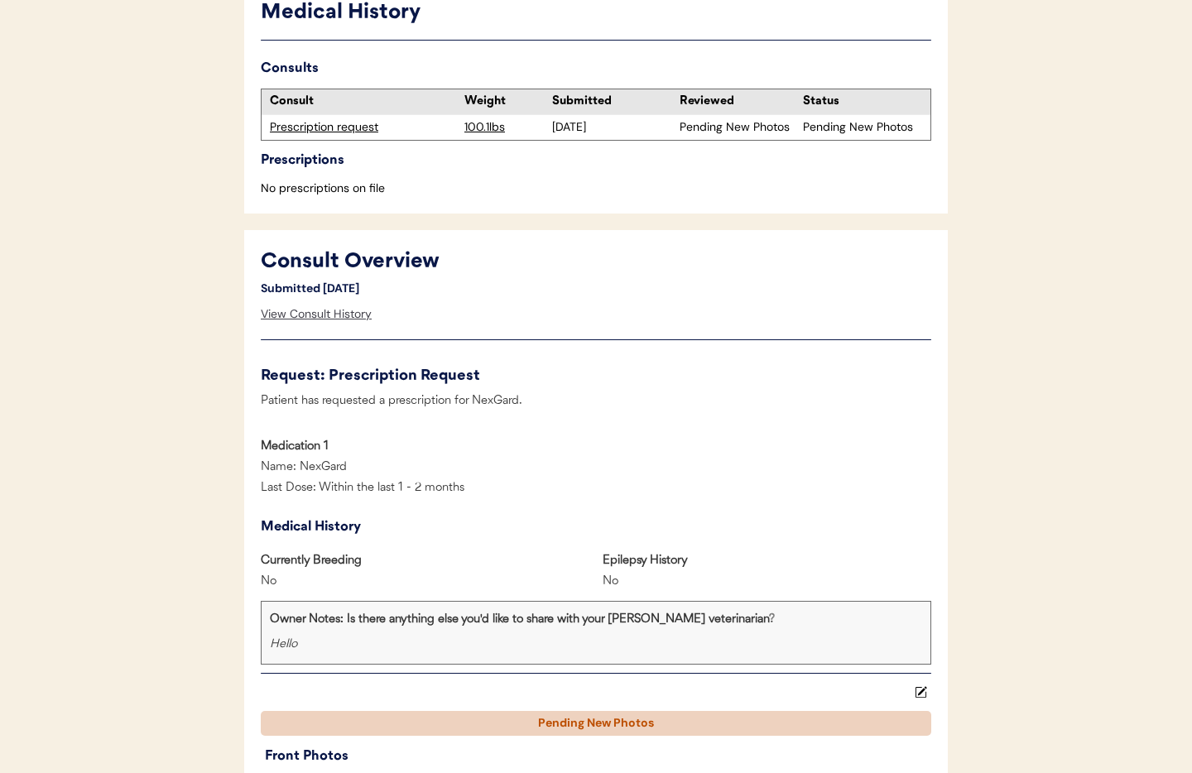
click at [303, 311] on div "View Consult History" at bounding box center [316, 314] width 111 height 33
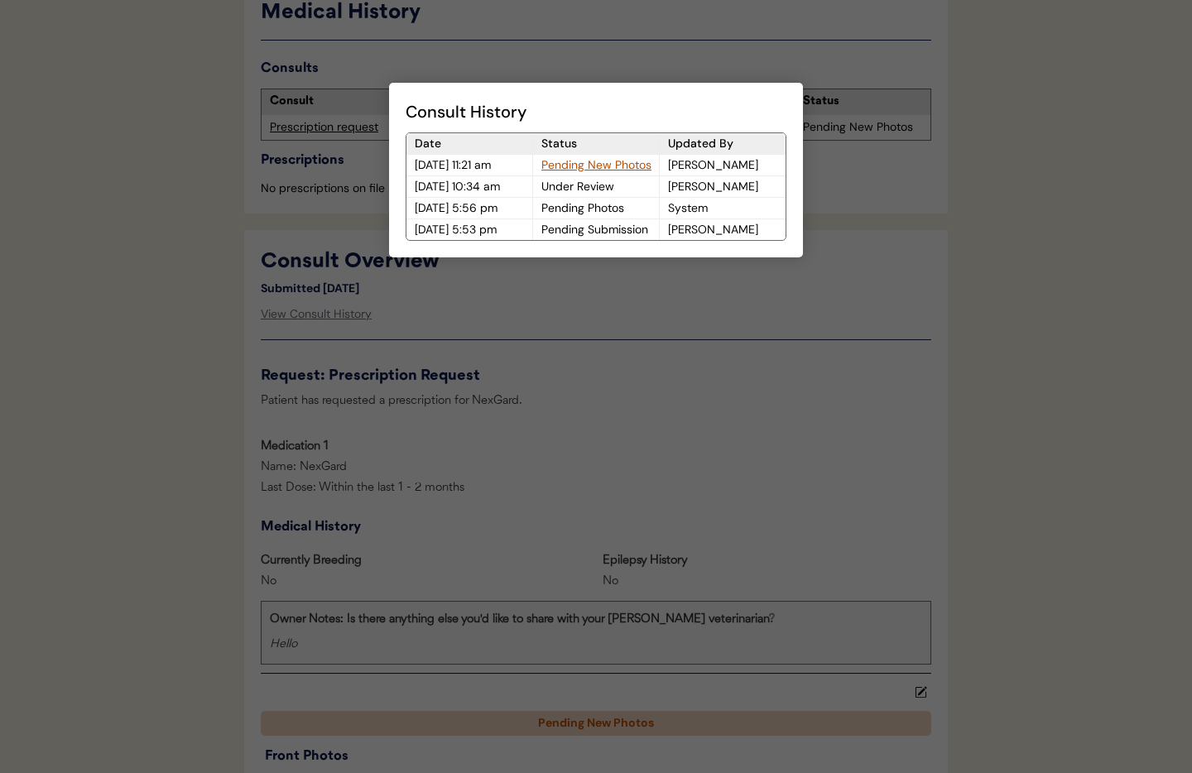
click at [593, 166] on div "Pending New Photos" at bounding box center [596, 165] width 126 height 21
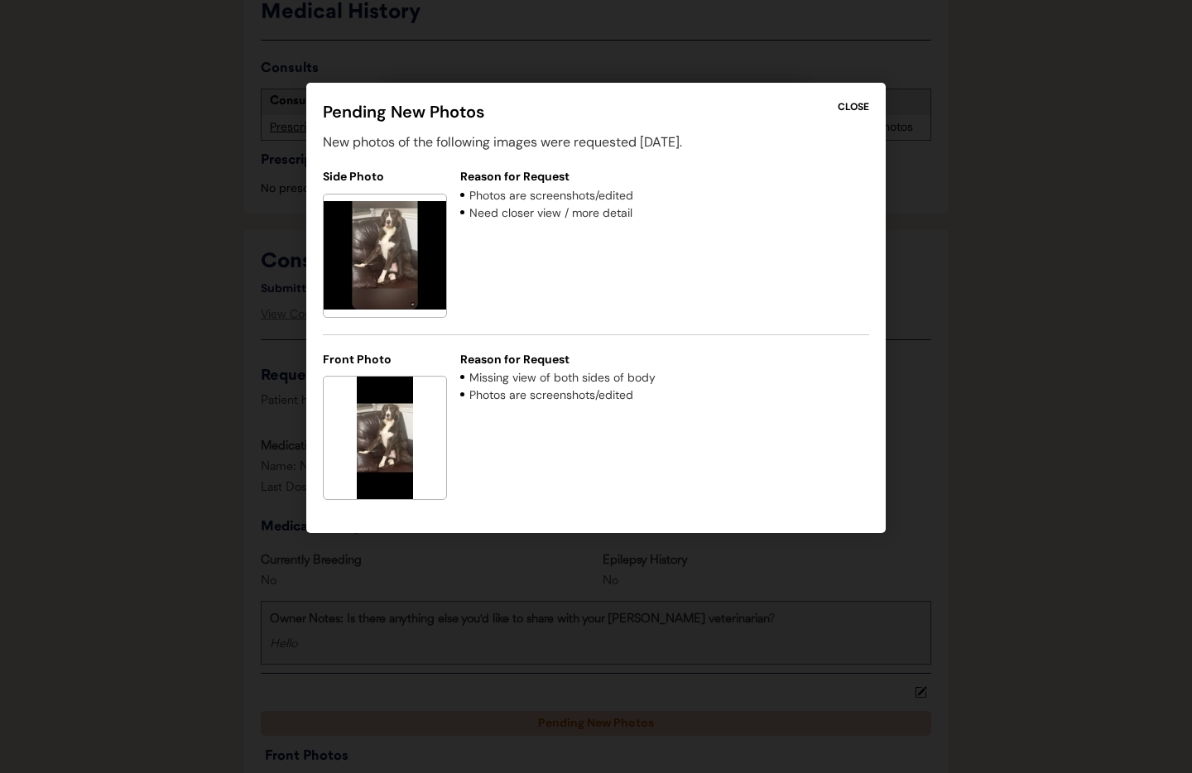
click at [846, 105] on div "CLOSE" at bounding box center [853, 106] width 31 height 15
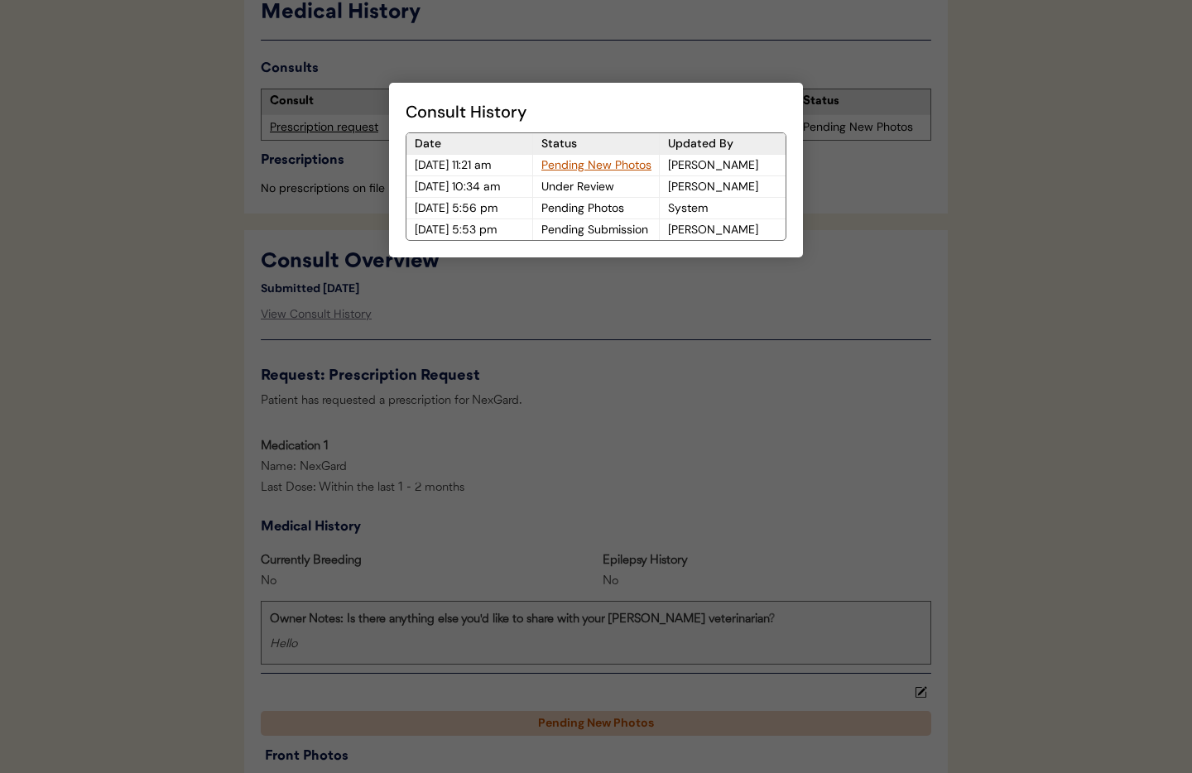
click at [340, 191] on div at bounding box center [596, 386] width 1192 height 773
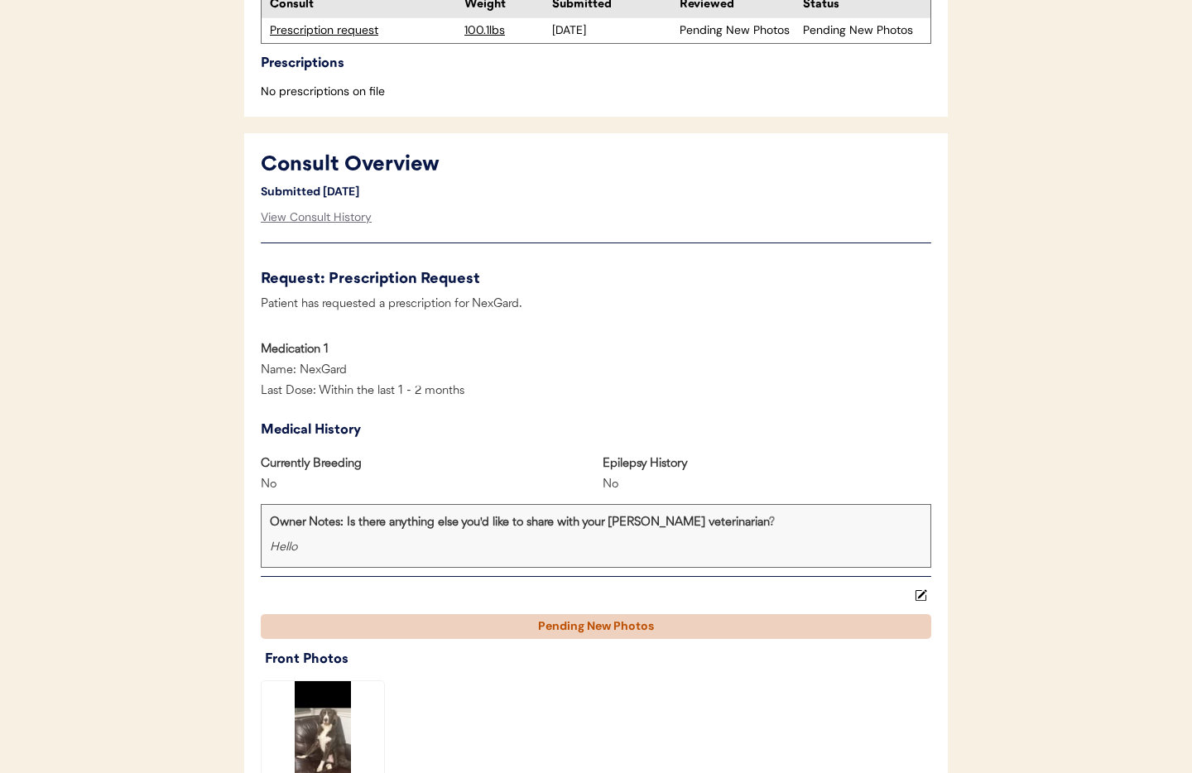
scroll to position [618, 0]
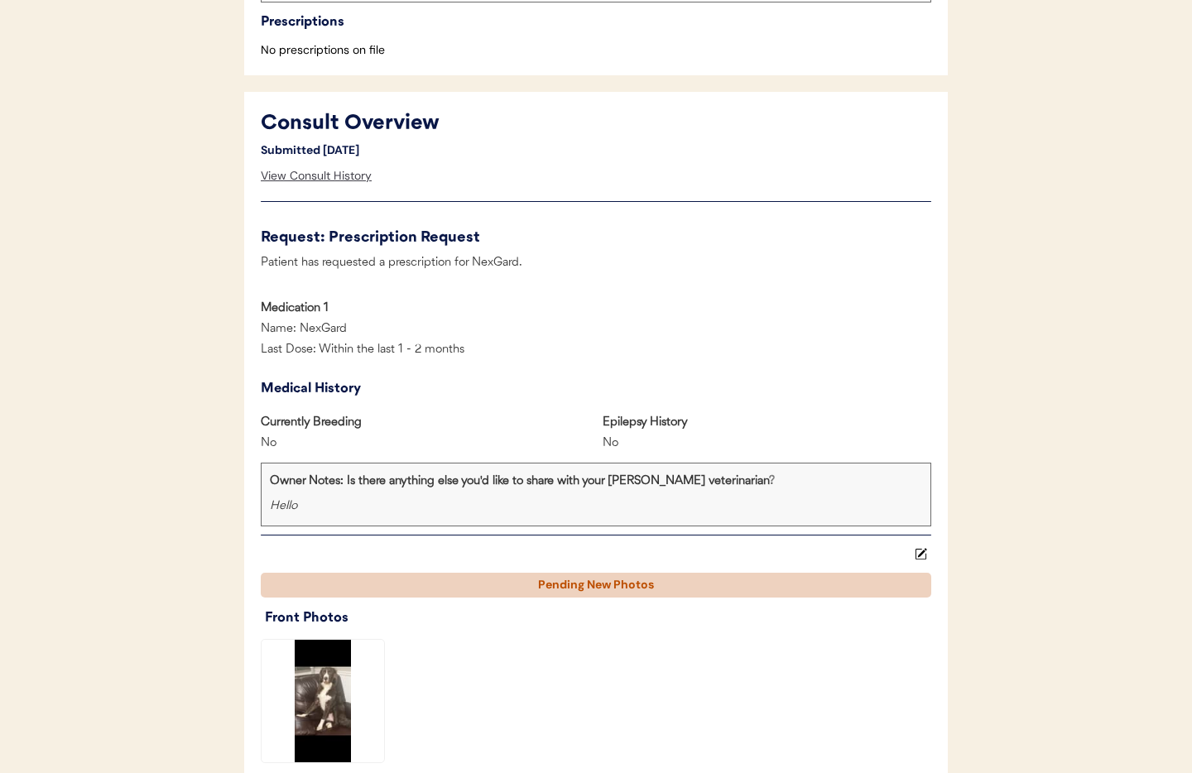
drag, startPoint x: 315, startPoint y: 173, endPoint x: 468, endPoint y: 177, distance: 152.3
click at [316, 173] on div "View Consult History" at bounding box center [316, 176] width 111 height 33
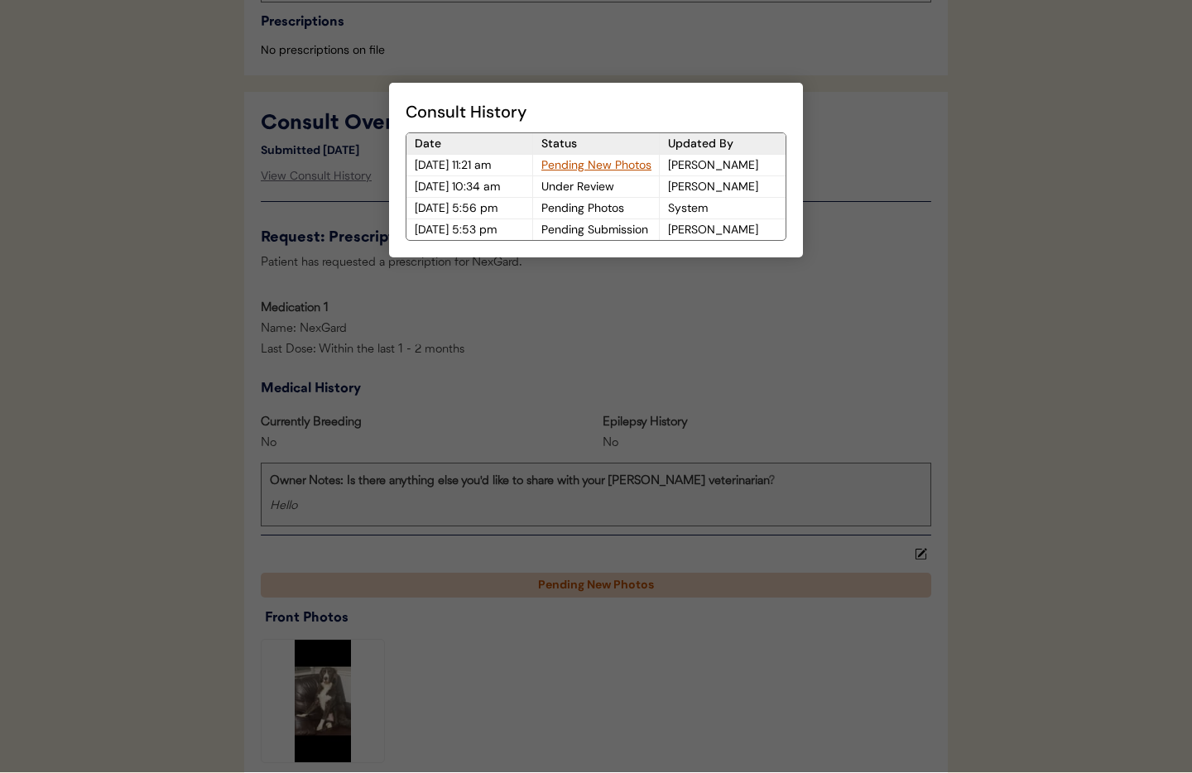
drag, startPoint x: 606, startPoint y: 166, endPoint x: 619, endPoint y: 169, distance: 13.7
click at [606, 166] on div "Pending New Photos" at bounding box center [596, 165] width 126 height 21
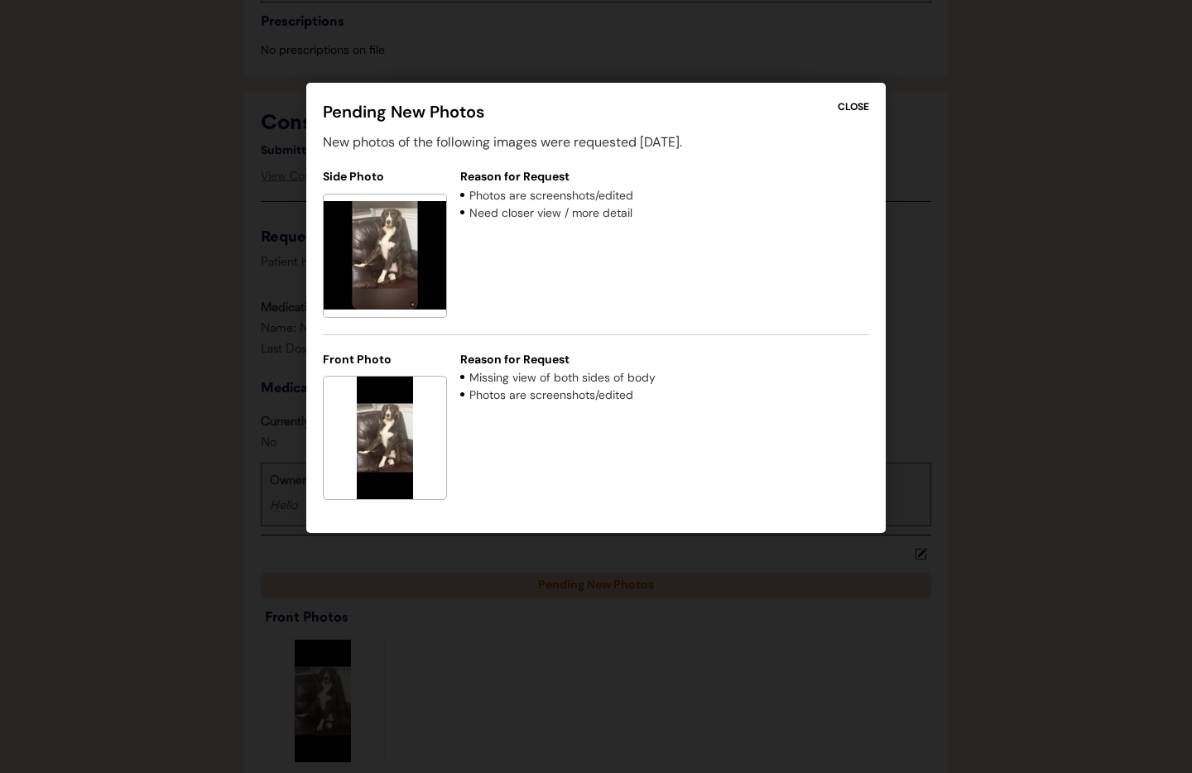
click at [848, 108] on div "CLOSE" at bounding box center [853, 106] width 31 height 15
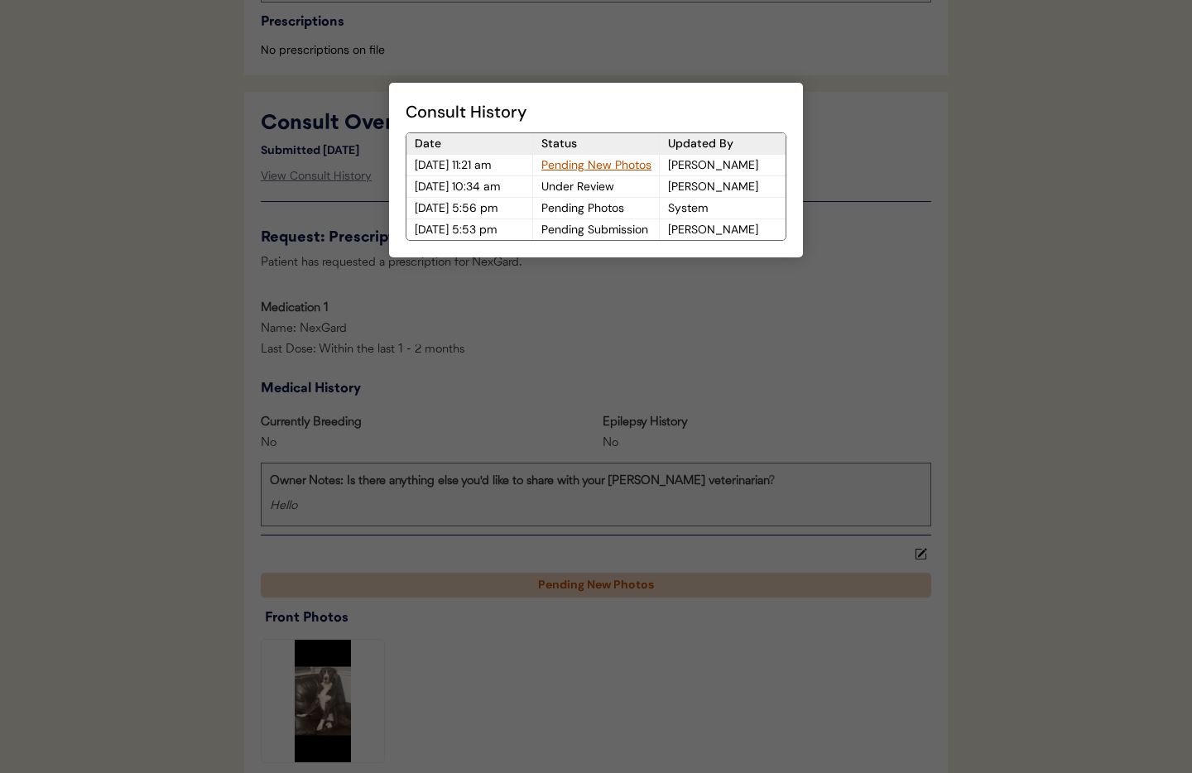
click at [560, 324] on div at bounding box center [596, 386] width 1192 height 773
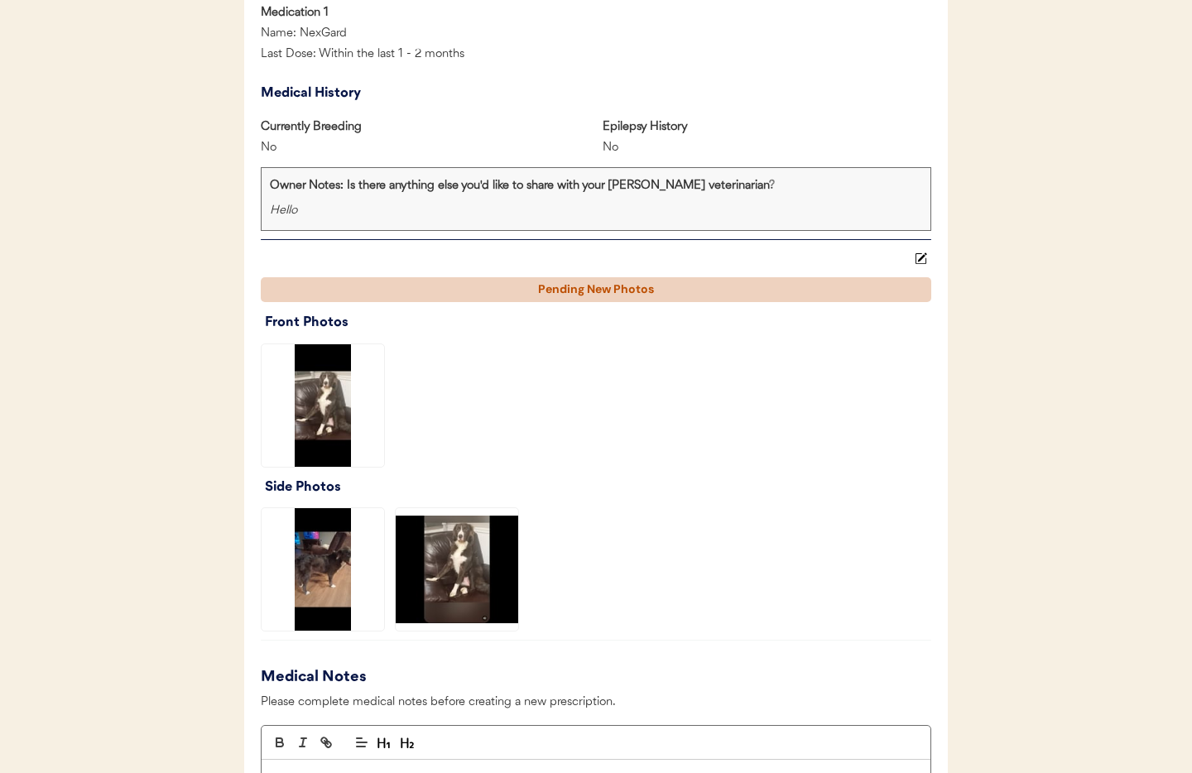
scroll to position [1001, 0]
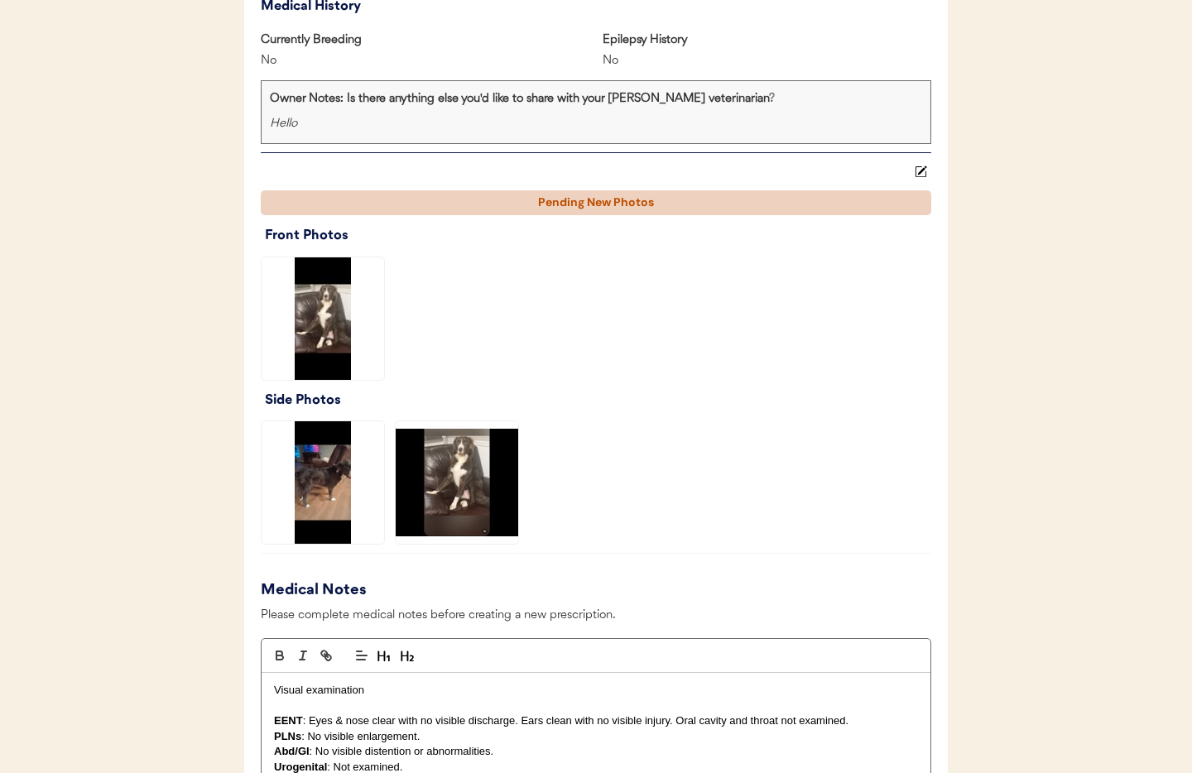
click at [307, 486] on img at bounding box center [323, 482] width 122 height 122
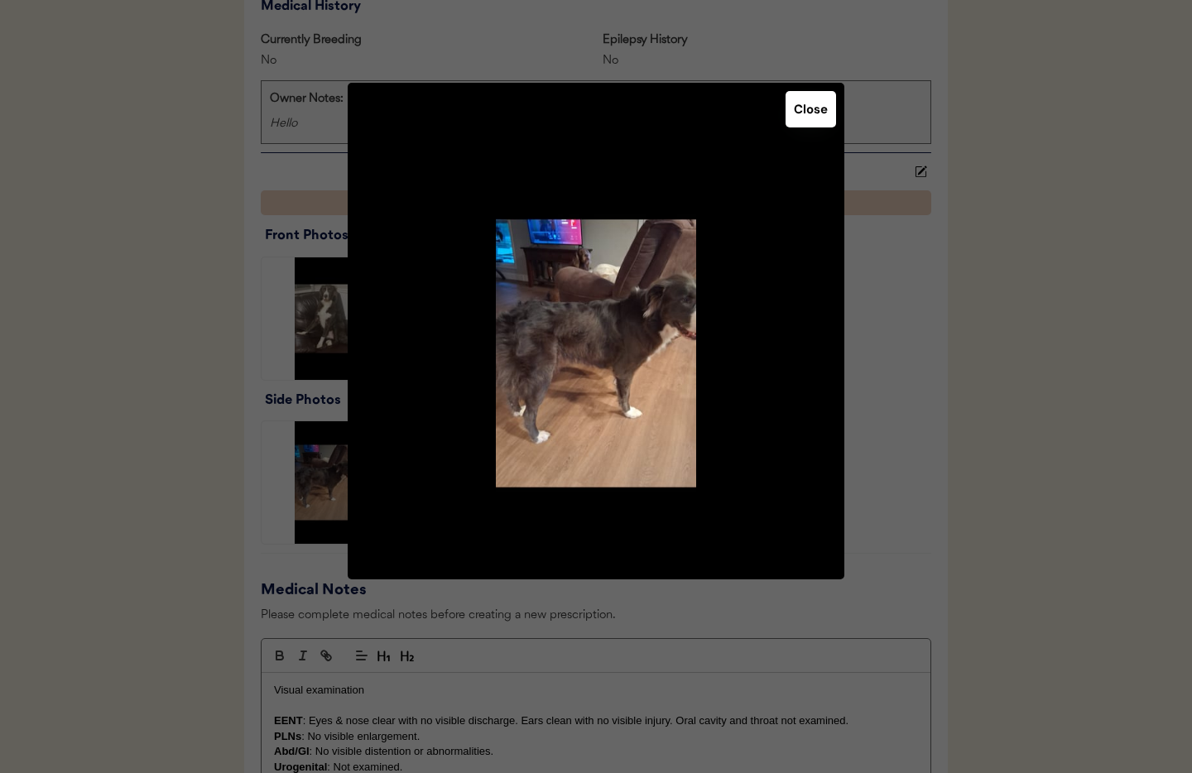
drag, startPoint x: 805, startPoint y: 113, endPoint x: 794, endPoint y: 126, distance: 17.1
click at [805, 113] on button "Close" at bounding box center [810, 109] width 50 height 36
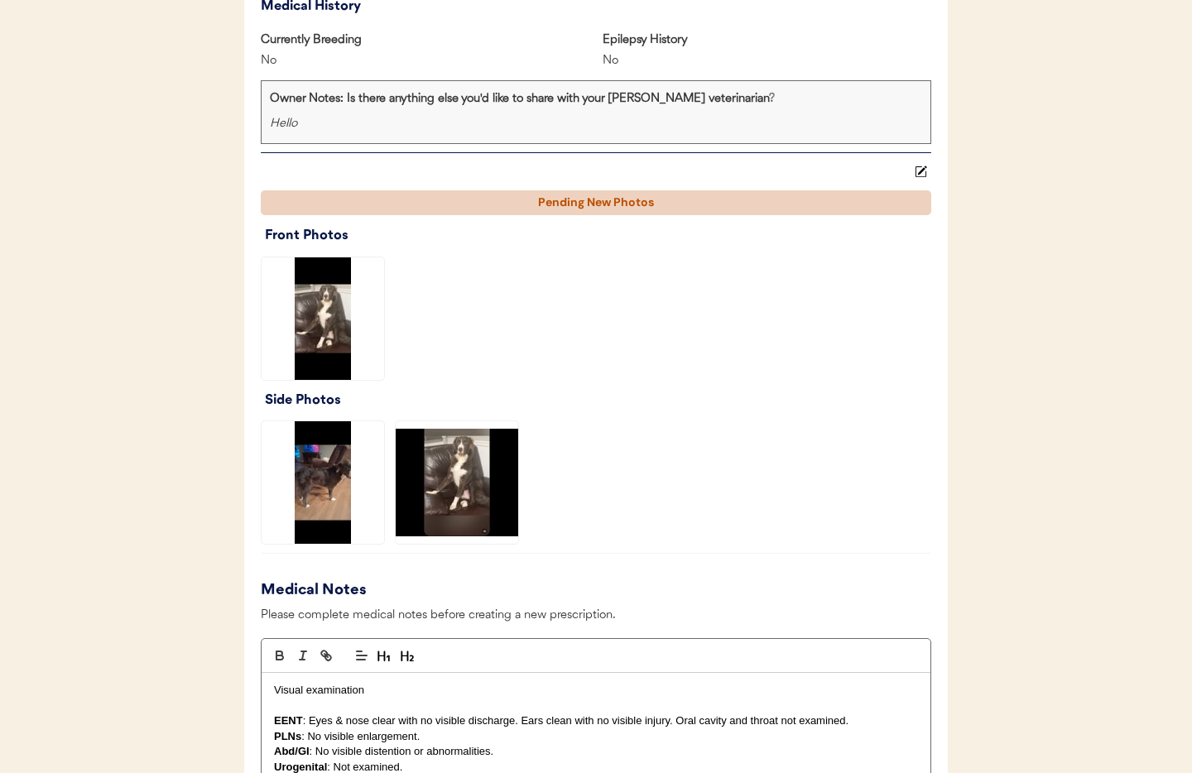
scroll to position [0, 0]
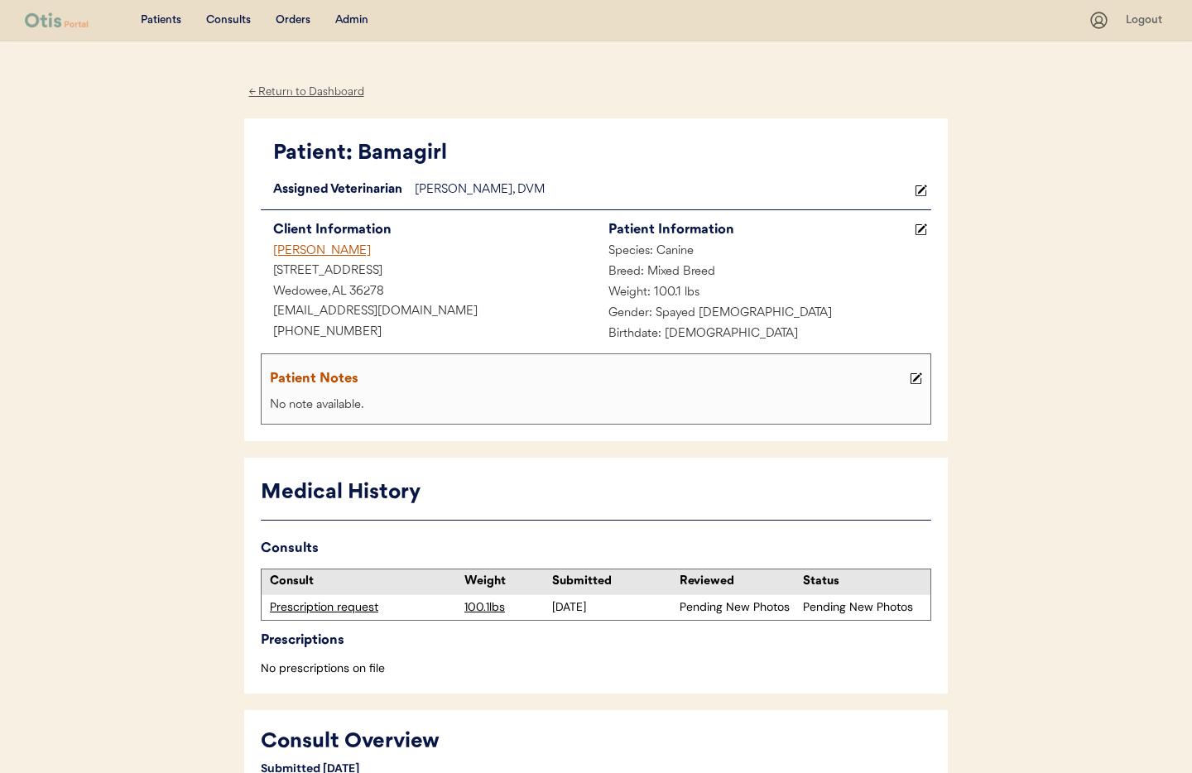
click at [323, 93] on div "← Return to Dashboard" at bounding box center [306, 92] width 124 height 19
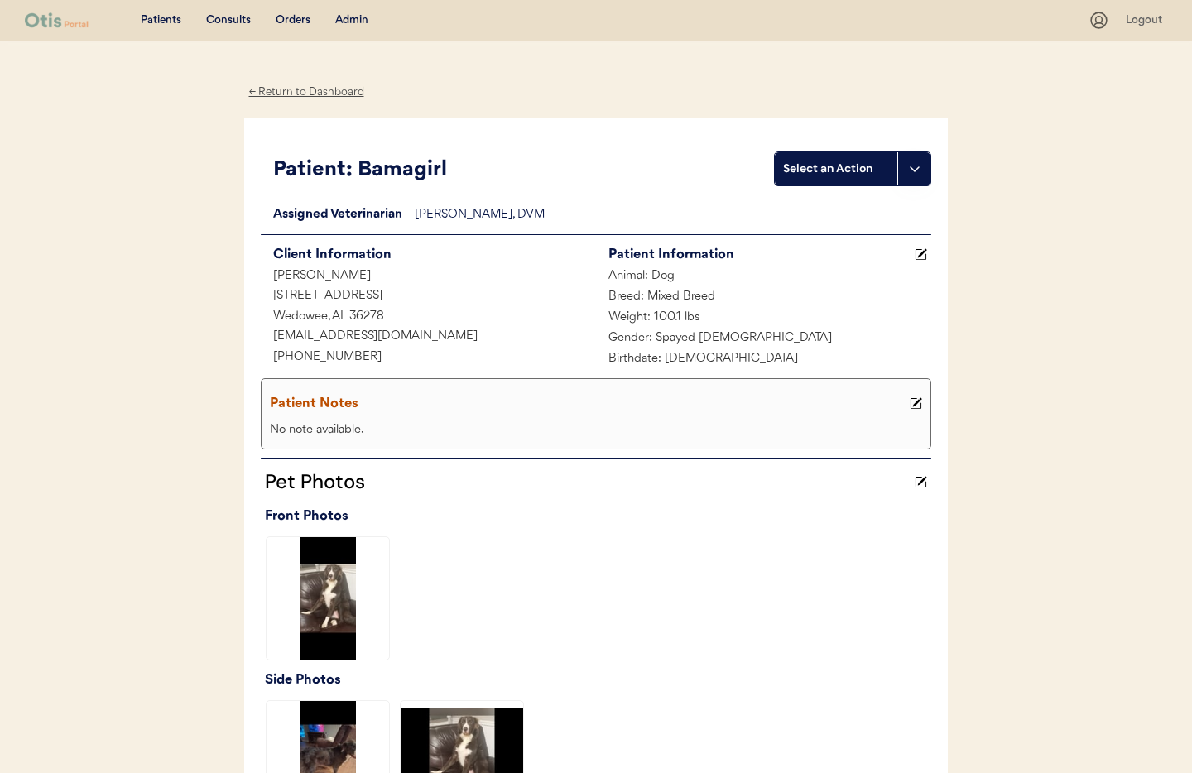
click at [303, 91] on div "← Return to Dashboard" at bounding box center [306, 92] width 124 height 19
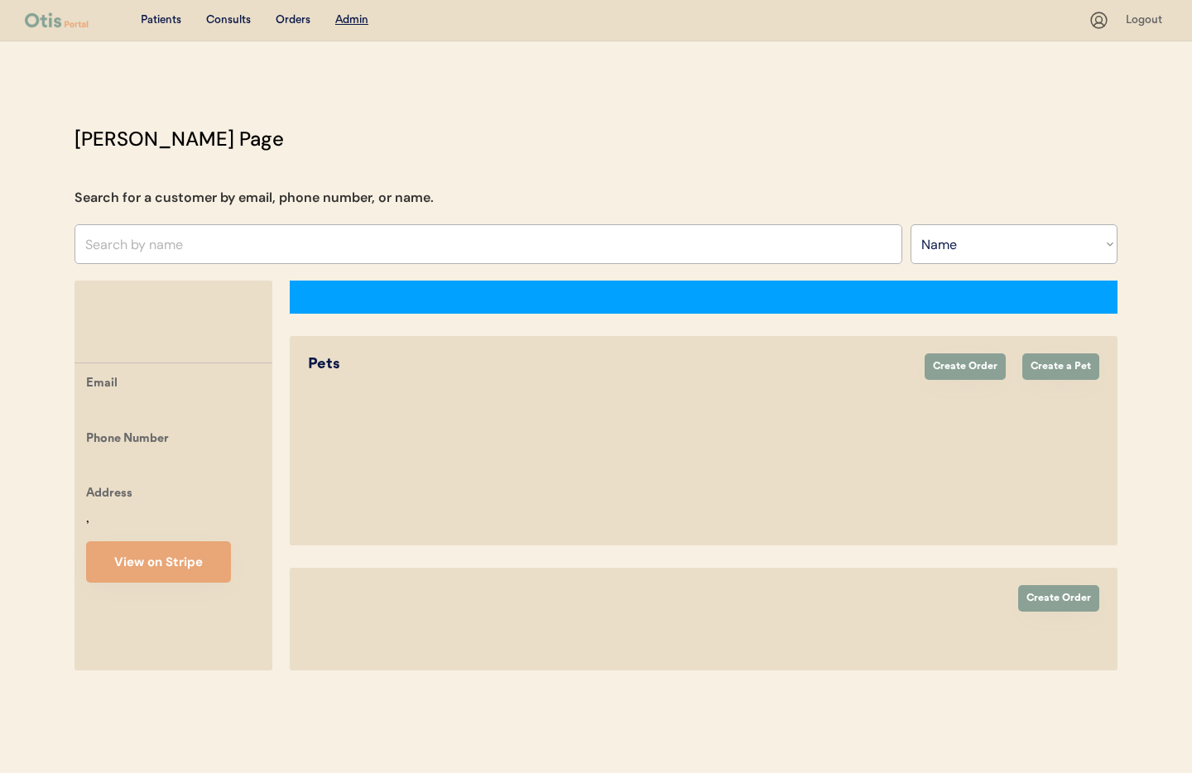
select select ""Name""
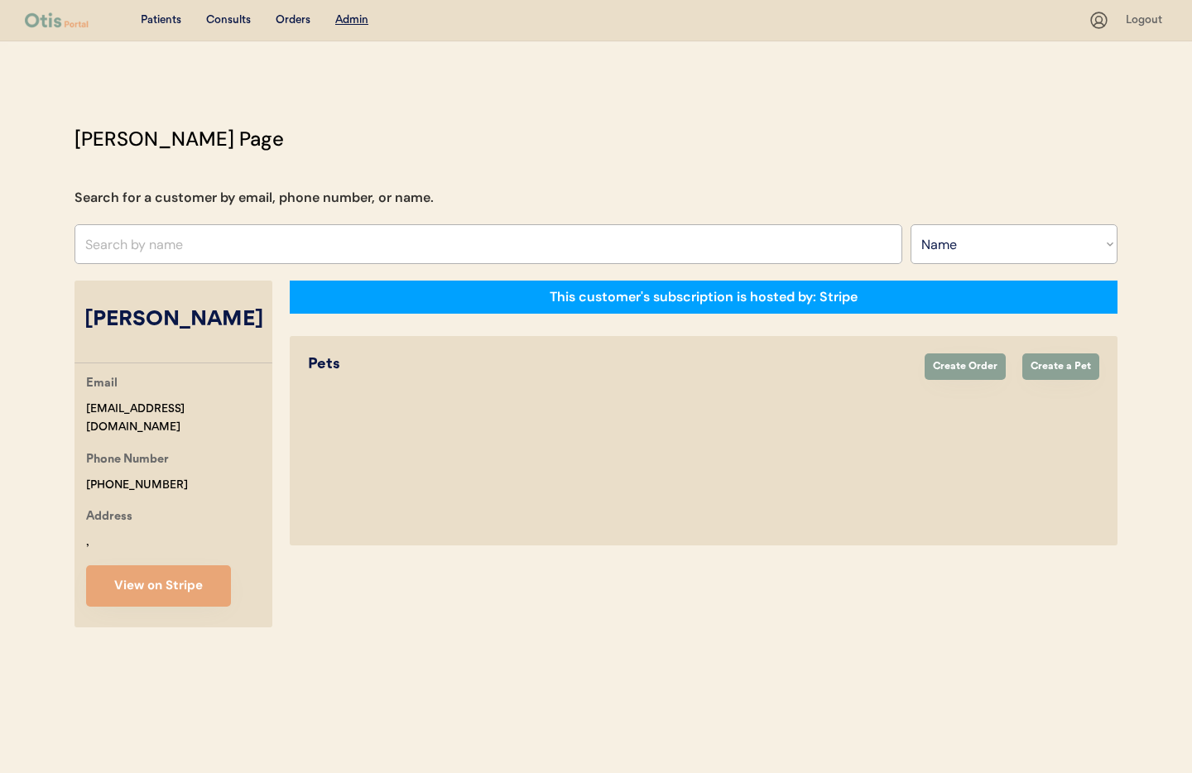
select select "true"
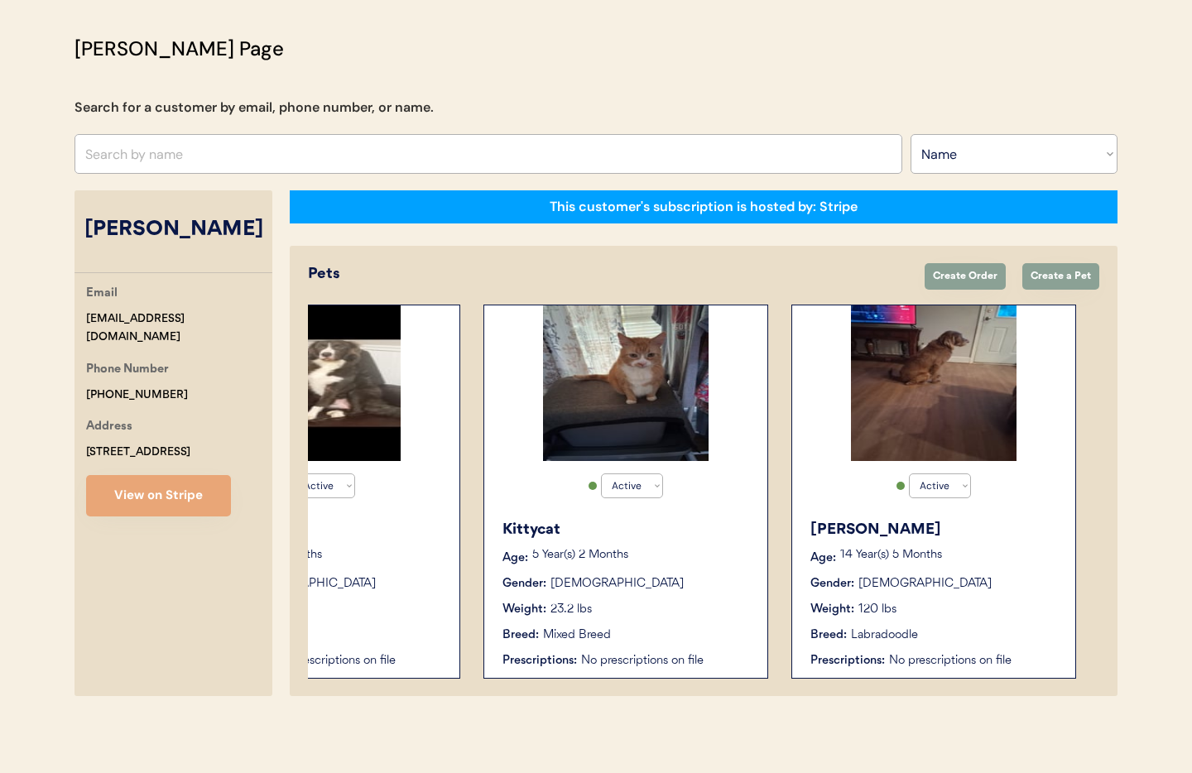
scroll to position [0, 128]
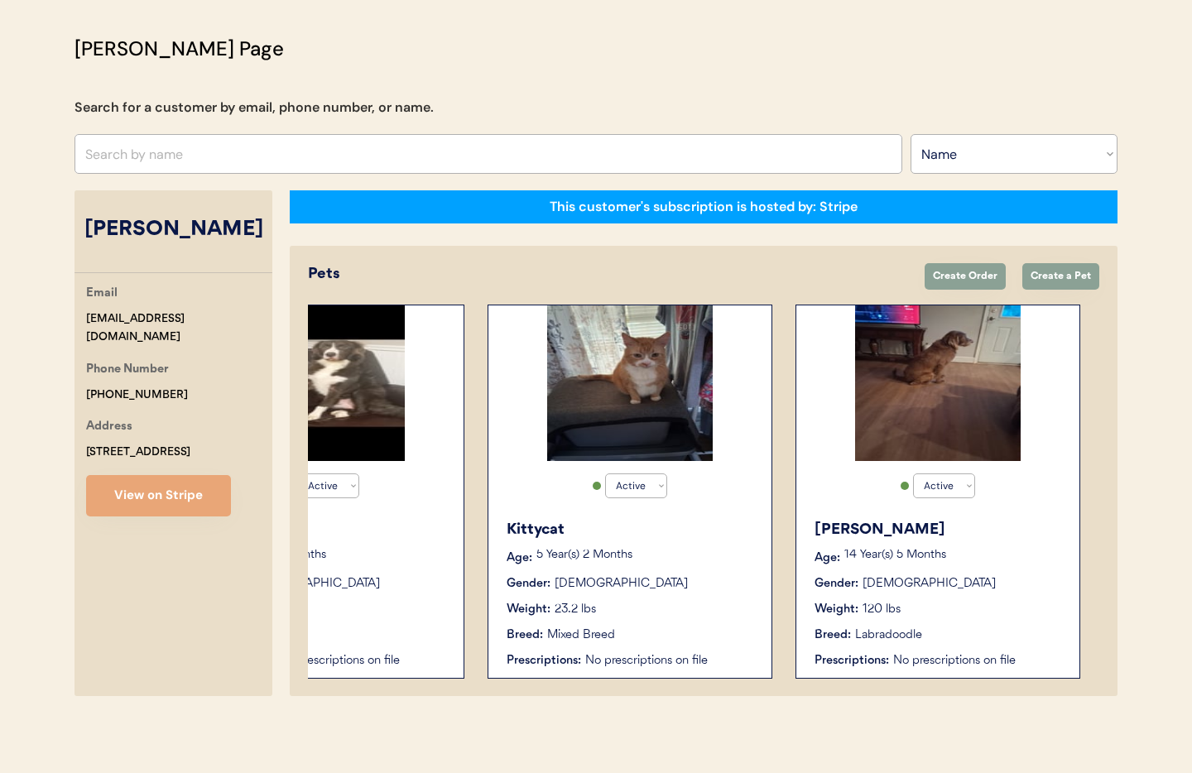
click at [650, 606] on div "Weight: 23.2 lbs" at bounding box center [631, 609] width 248 height 17
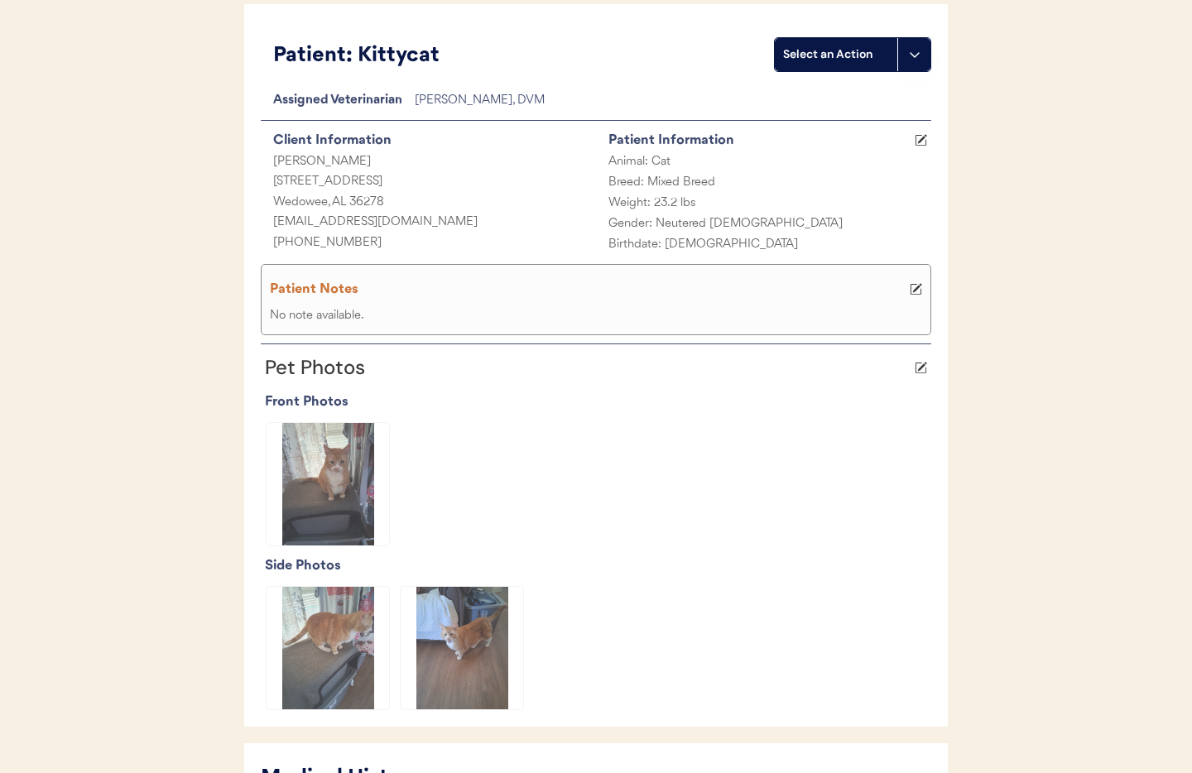
scroll to position [403, 0]
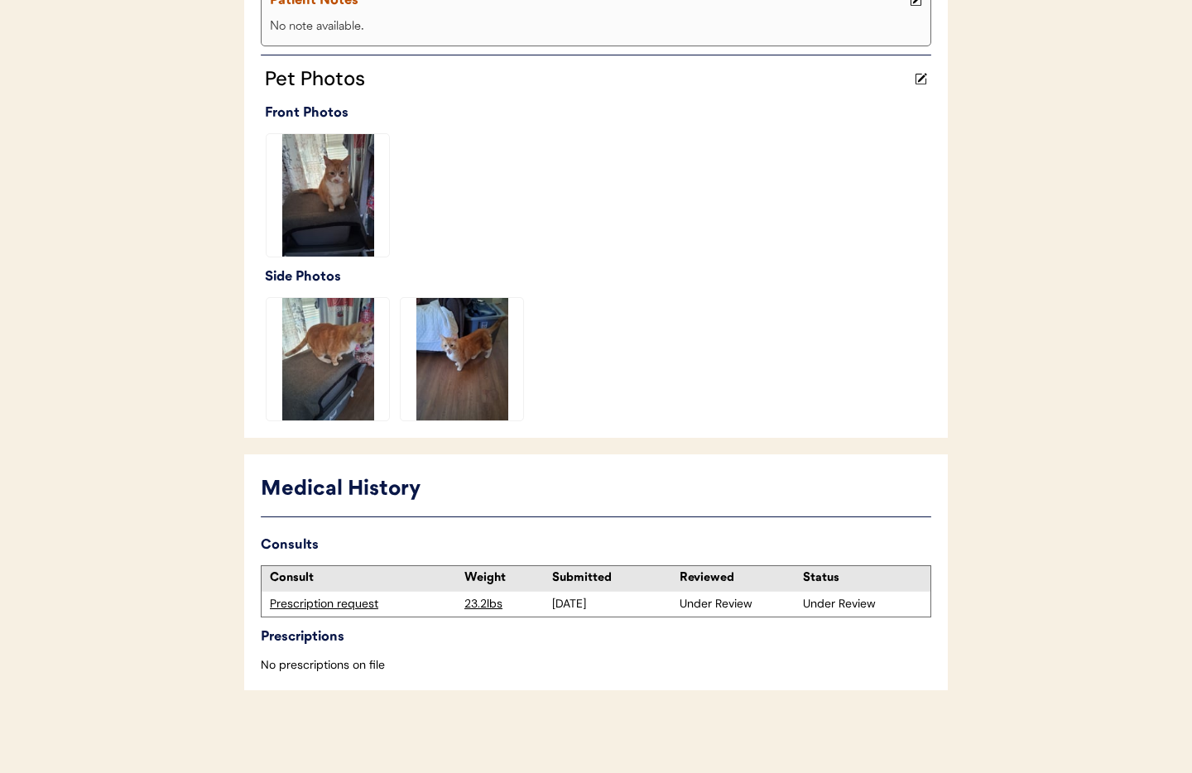
click at [353, 603] on div "Prescription request" at bounding box center [363, 604] width 186 height 17
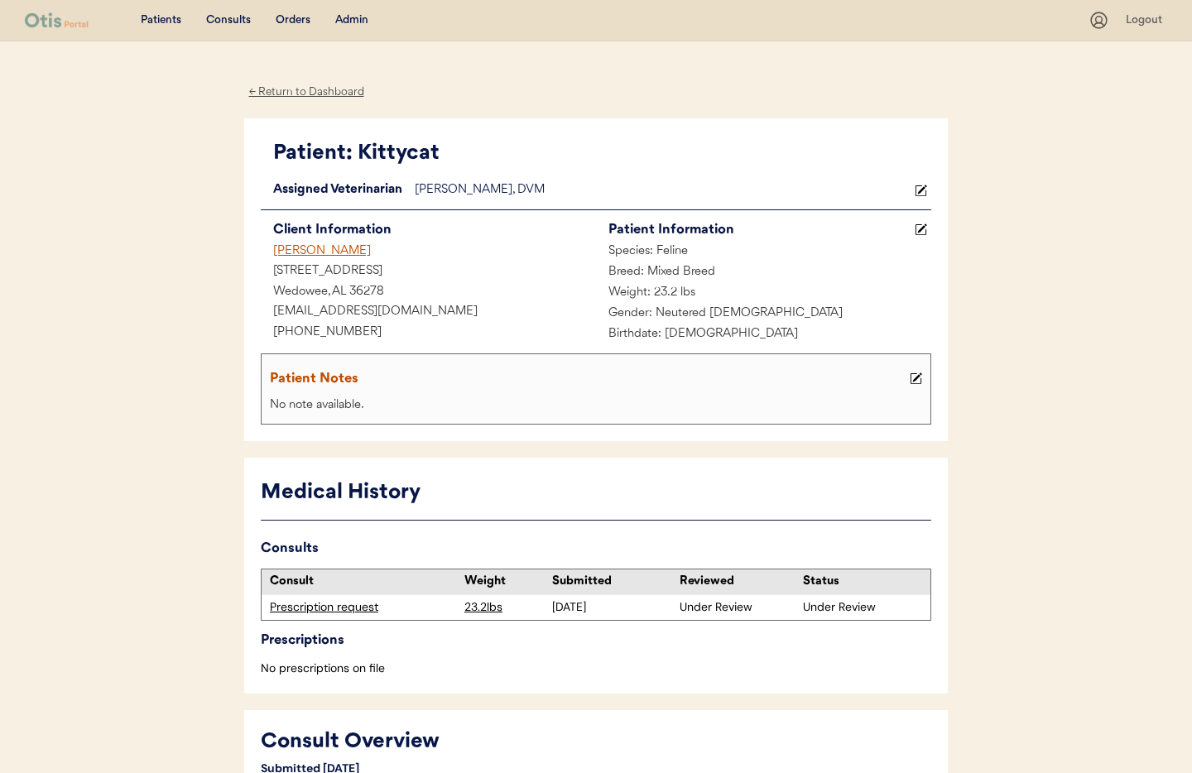
click at [310, 91] on div "← Return to Dashboard" at bounding box center [306, 92] width 124 height 19
drag, startPoint x: 310, startPoint y: 91, endPoint x: 328, endPoint y: 70, distance: 27.7
click at [311, 90] on div "← Return to Dashboard" at bounding box center [306, 92] width 124 height 19
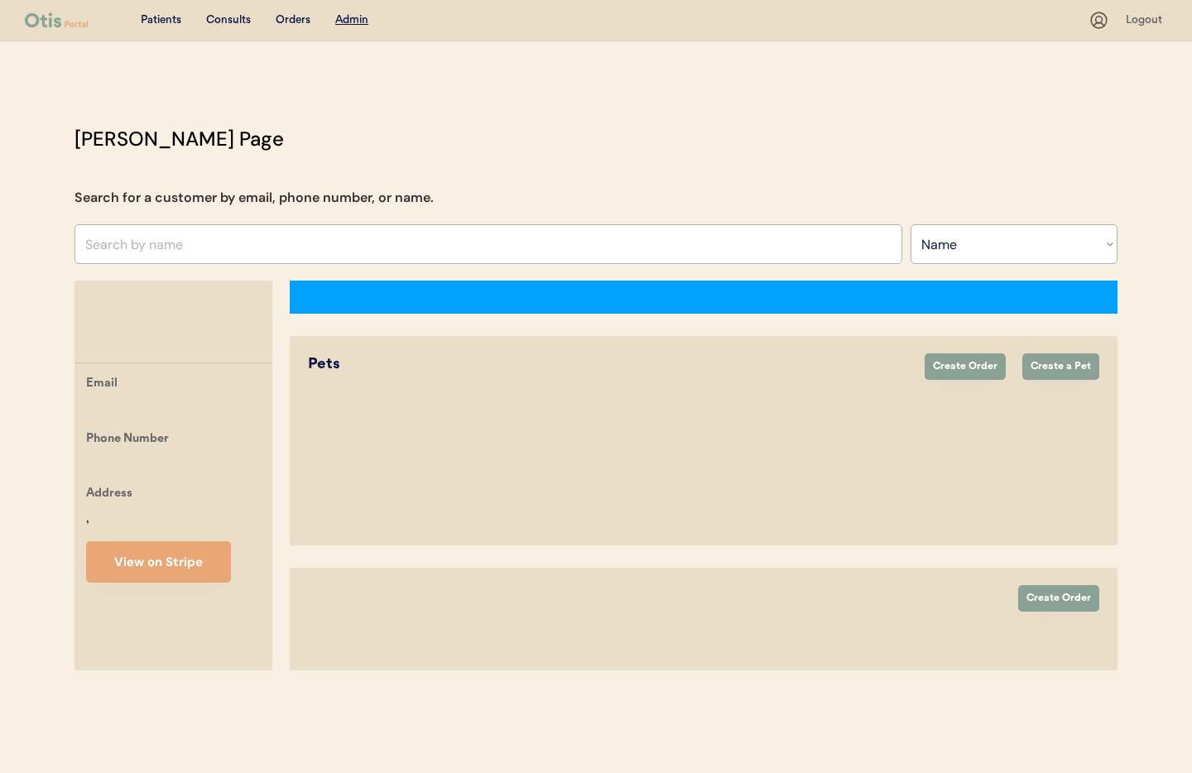
select select ""Name""
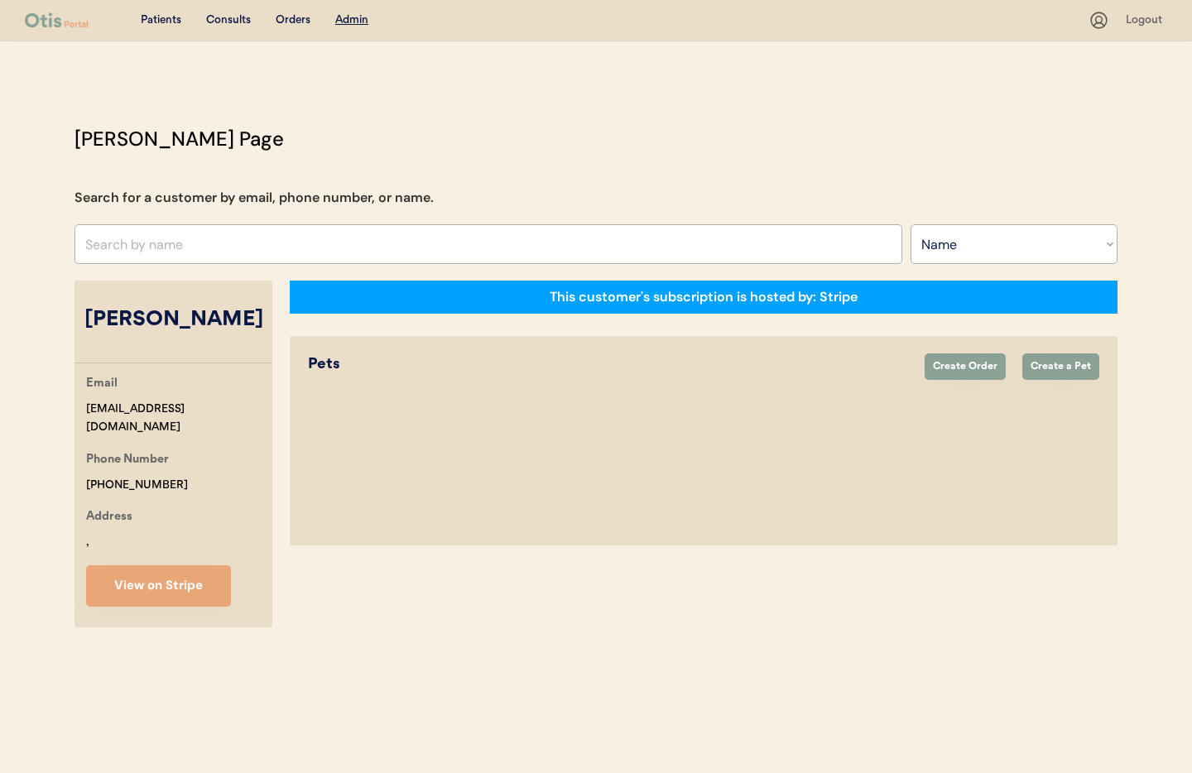
scroll to position [90, 0]
select select "true"
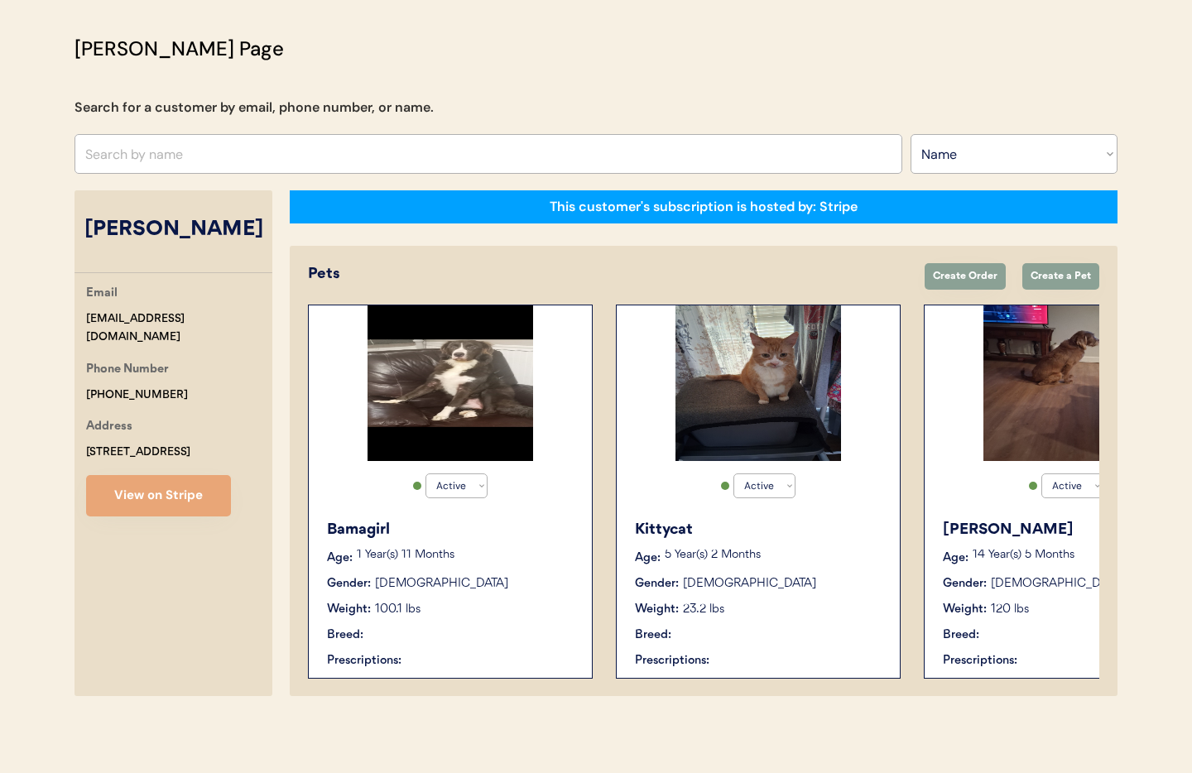
click at [281, 249] on div "[PERSON_NAME] Email [EMAIL_ADDRESS][DOMAIN_NAME] Phone Number [PHONE_NUMBER] Ad…" at bounding box center [595, 443] width 1043 height 506
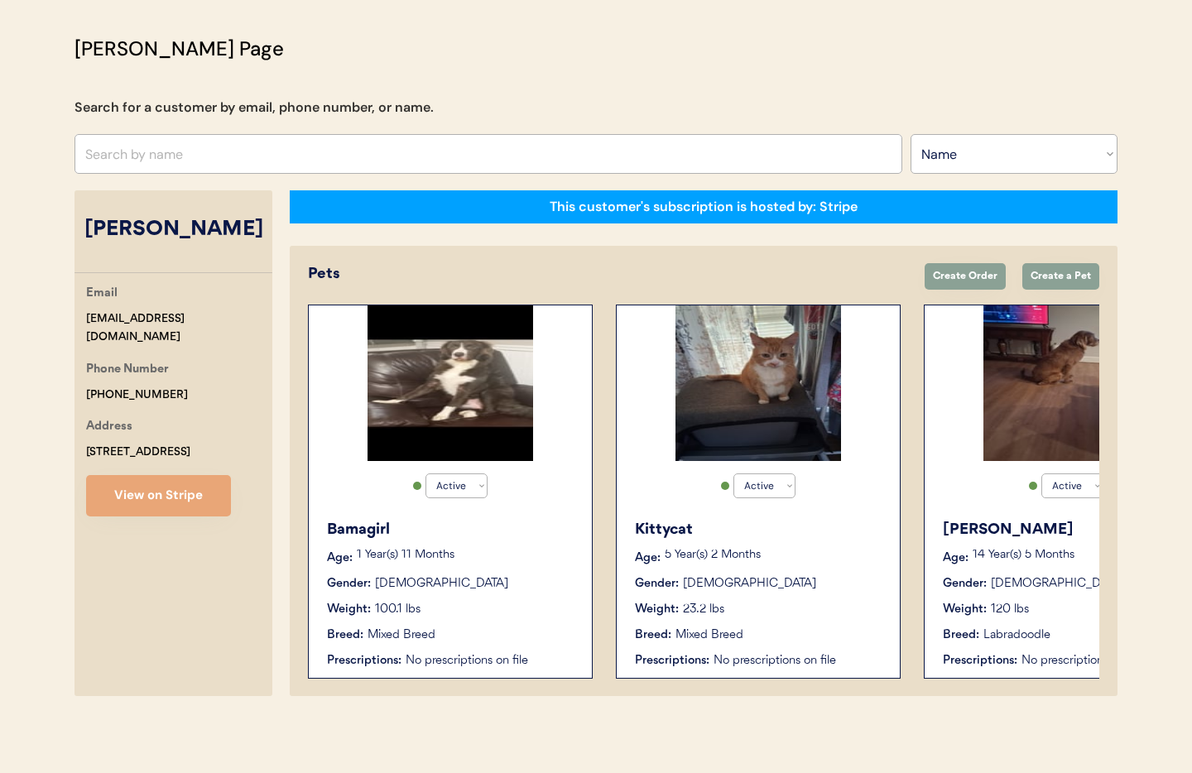
scroll to position [89, 0]
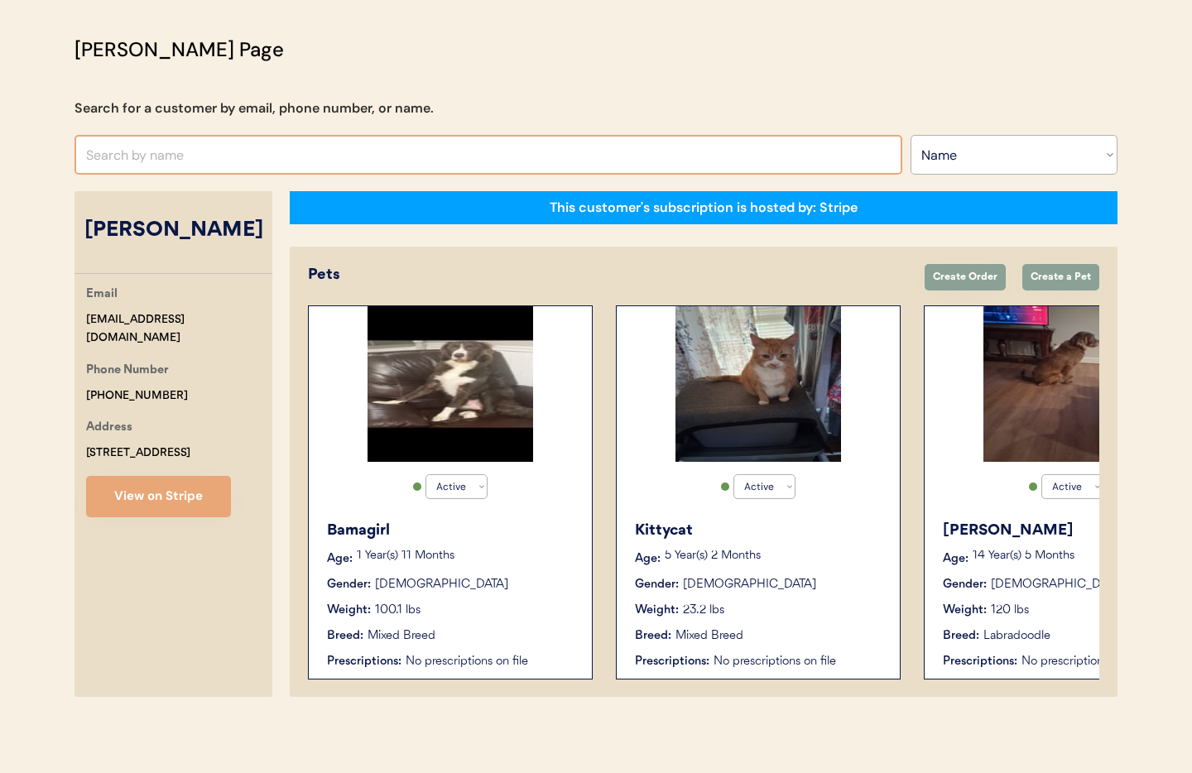
click at [235, 153] on input "text" at bounding box center [488, 155] width 828 height 40
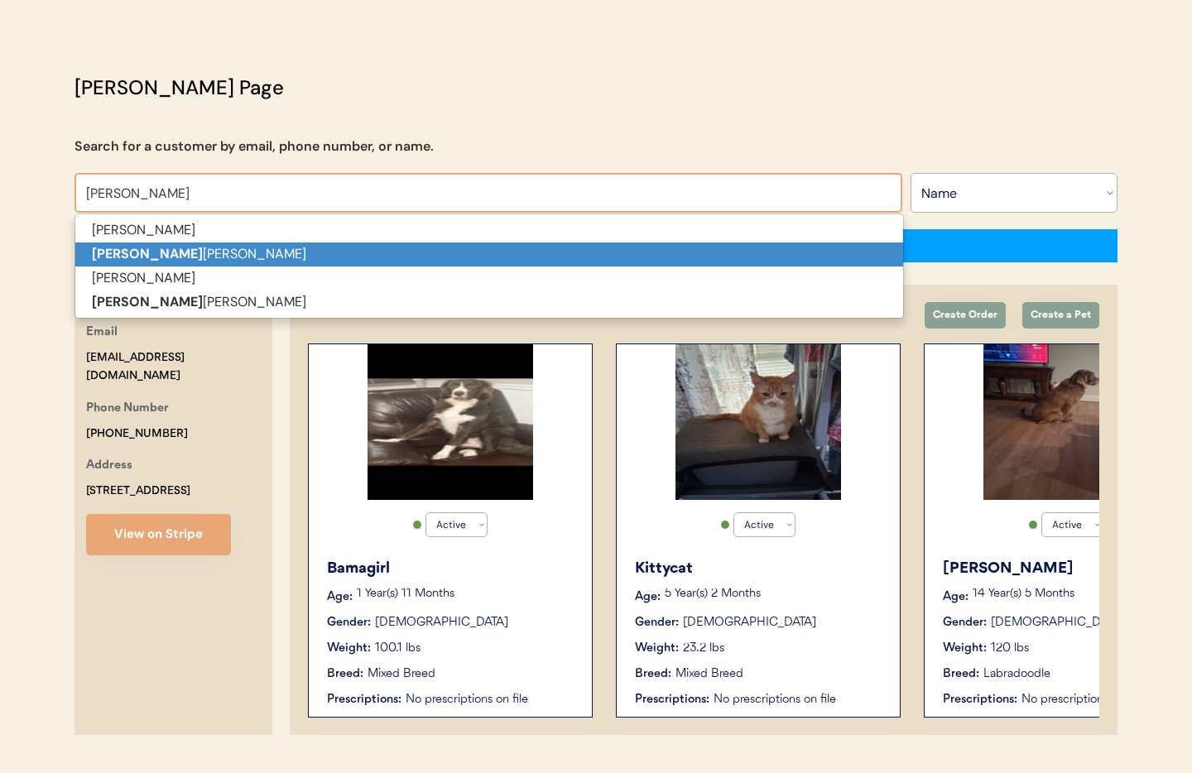
type input "Kate"
type input "Katelyn Murphy"
type input "Kat"
type input "Katie McLaren"
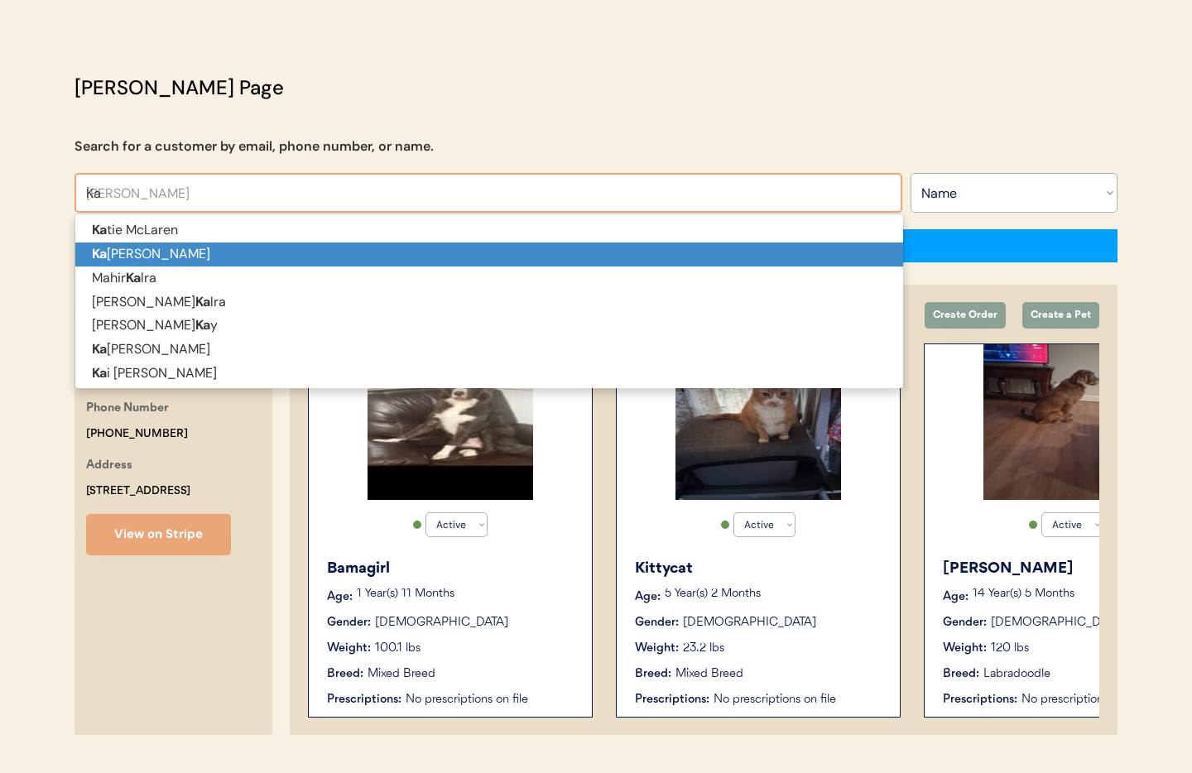
type input "K"
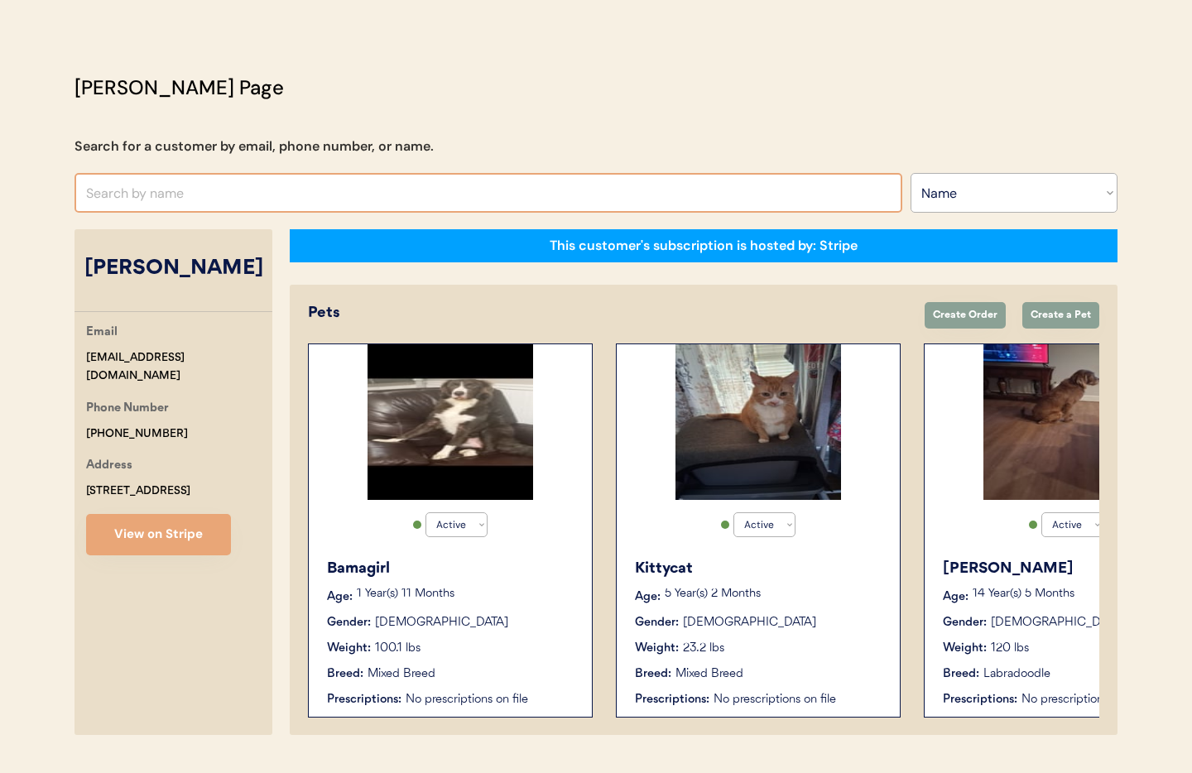
paste input "Kaitlin Sheppard"
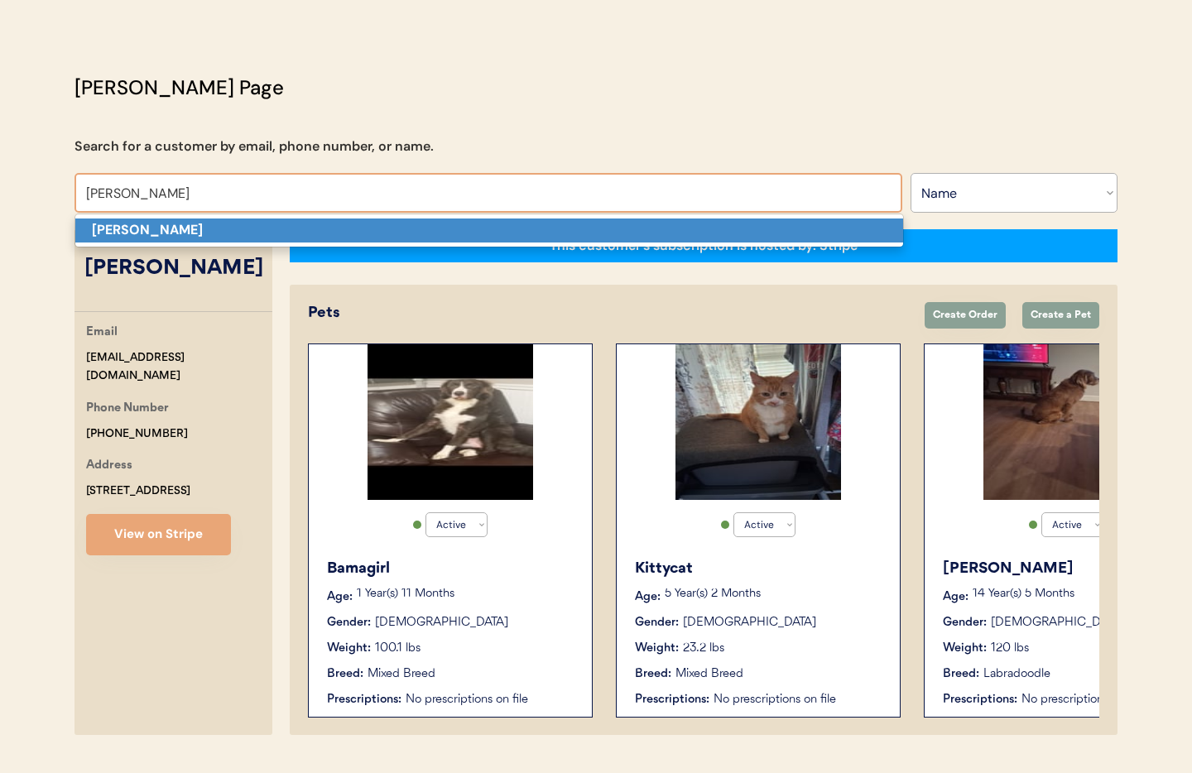
click at [189, 232] on strong "Kaitlin Sheppard" at bounding box center [147, 229] width 111 height 17
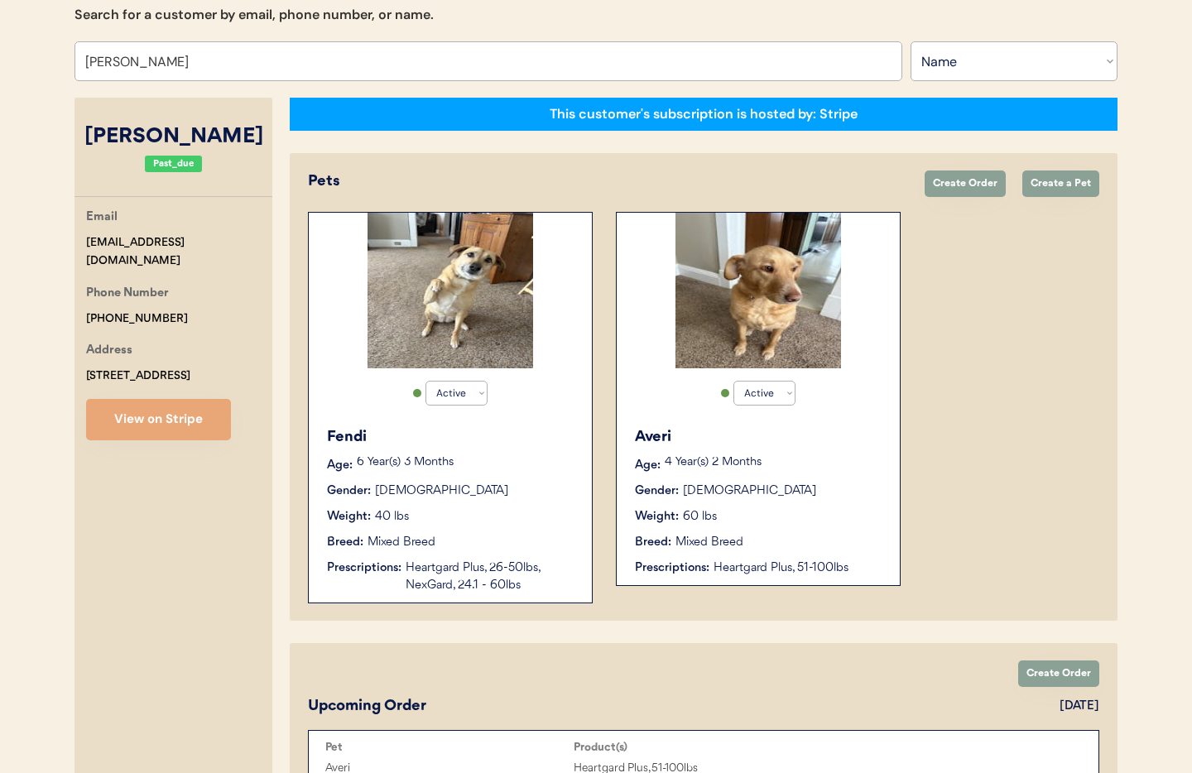
scroll to position [219, 0]
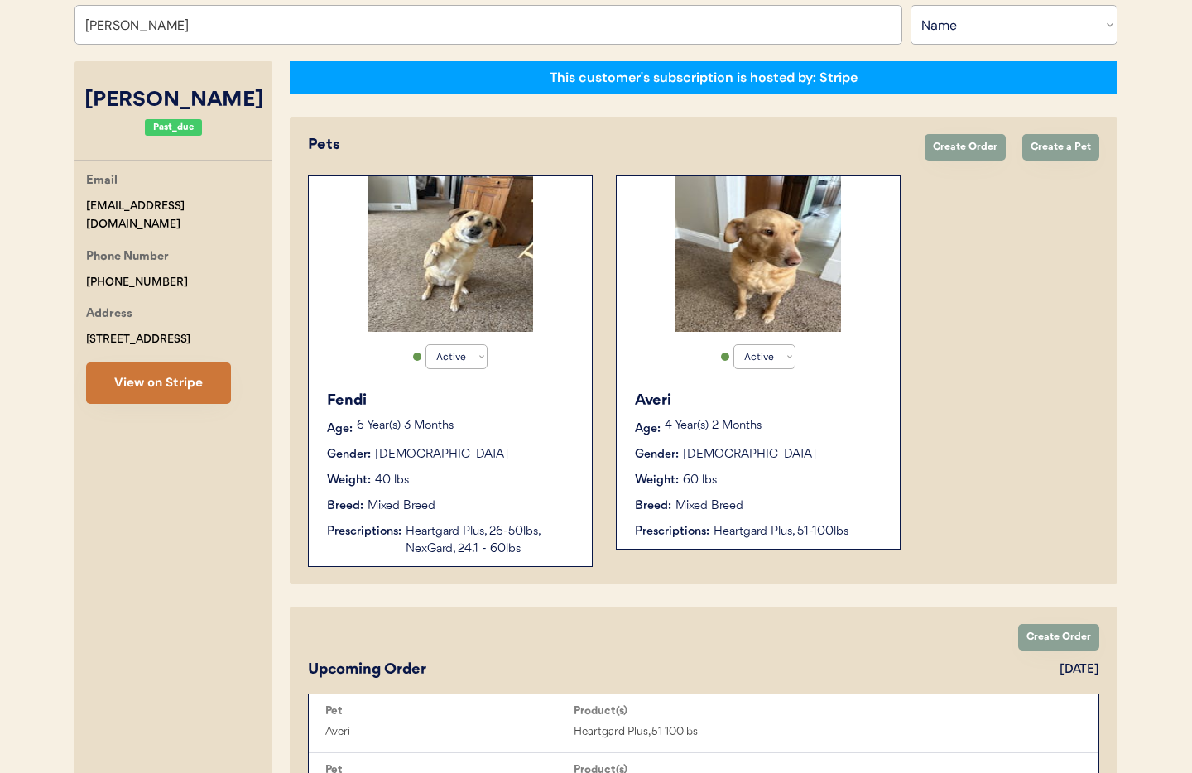
type input "Kaitlin Sheppard"
click at [171, 396] on button "View on Stripe" at bounding box center [158, 383] width 145 height 41
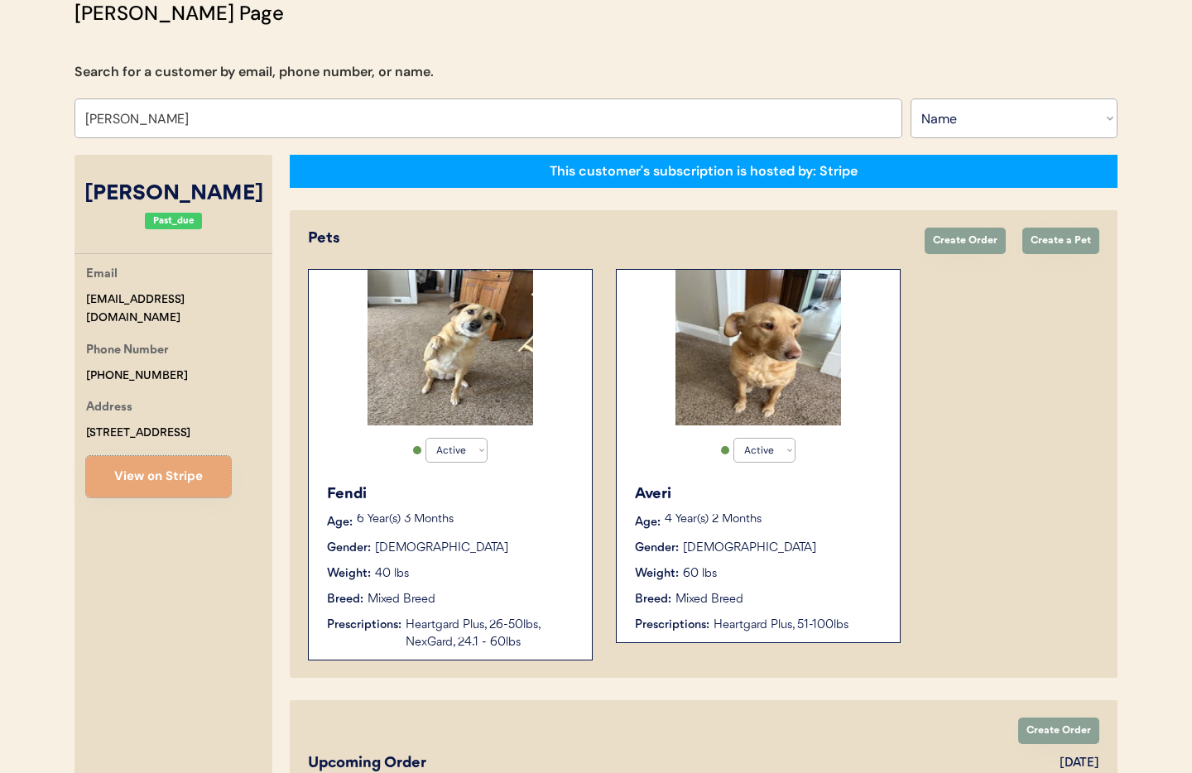
scroll to position [0, 0]
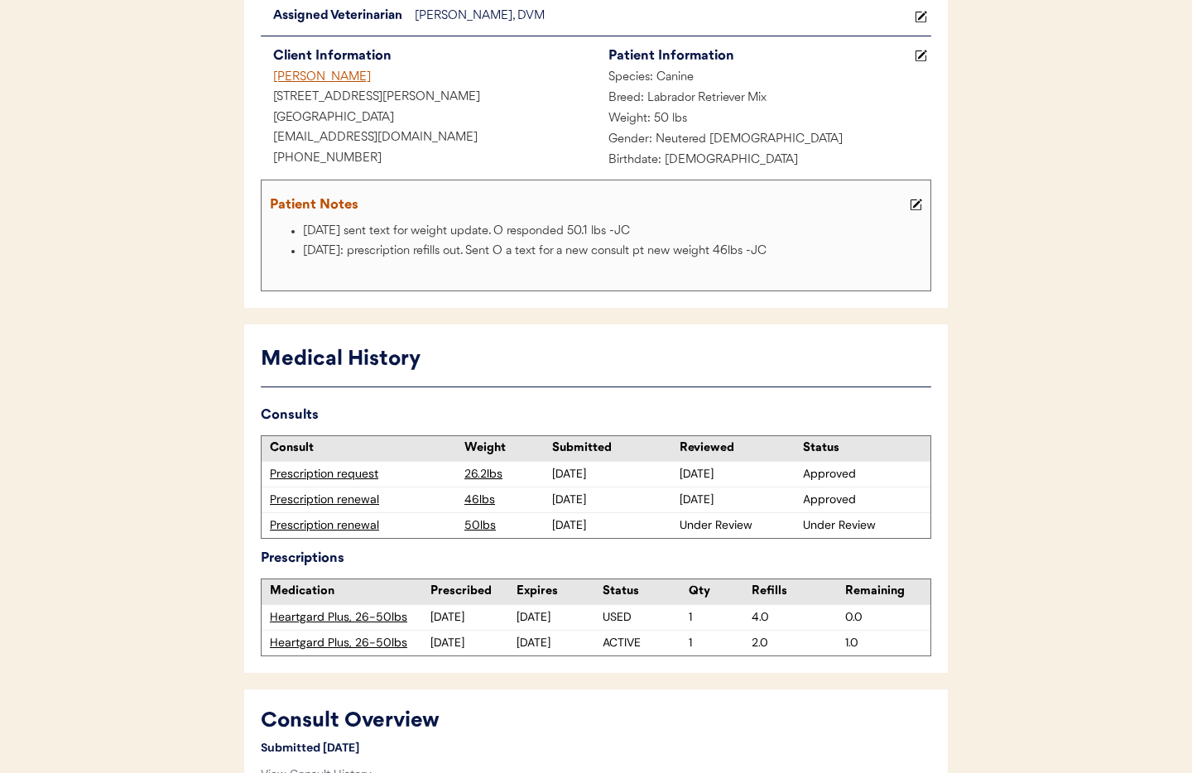
scroll to position [186, 0]
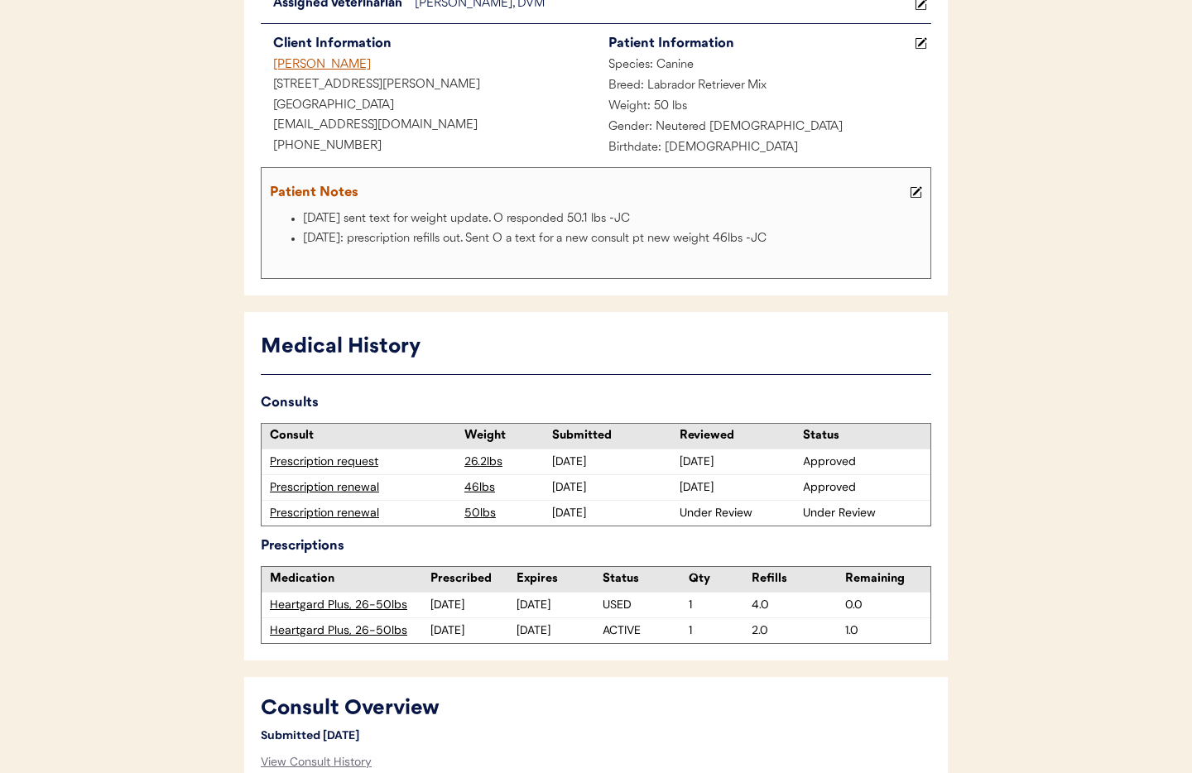
click at [324, 512] on div "Prescription renewal" at bounding box center [363, 513] width 186 height 17
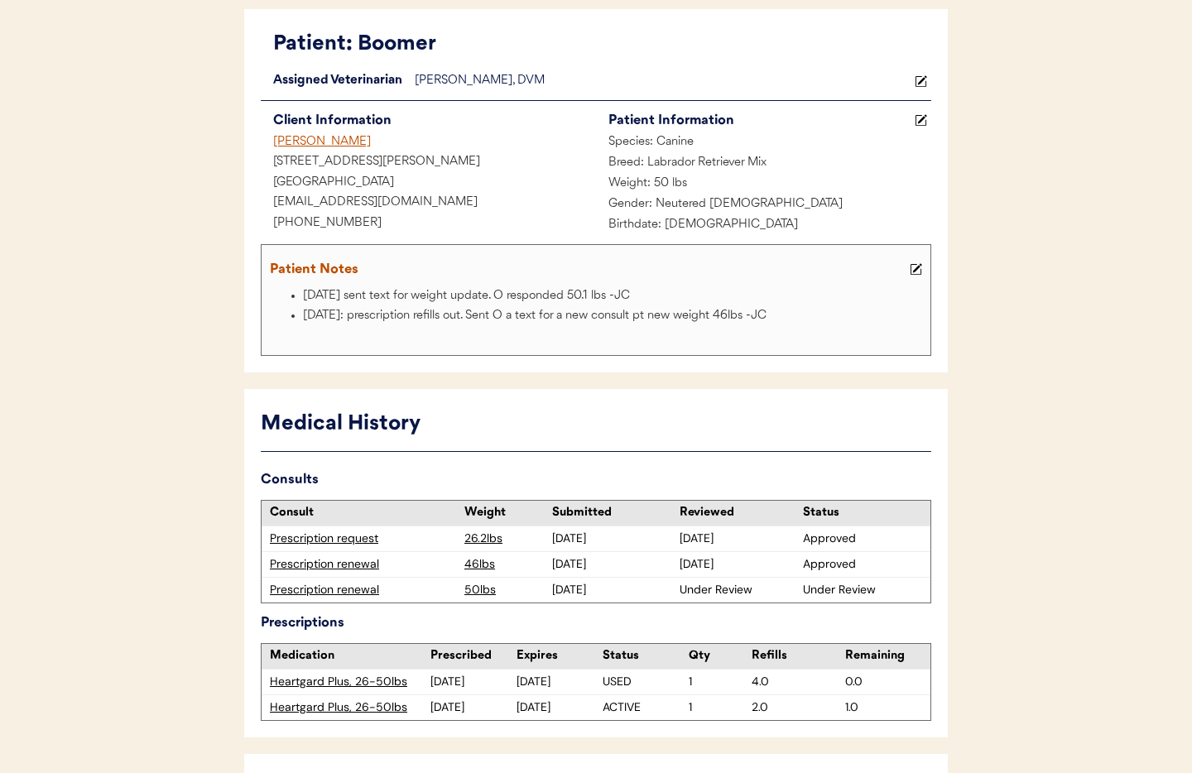
scroll to position [103, 0]
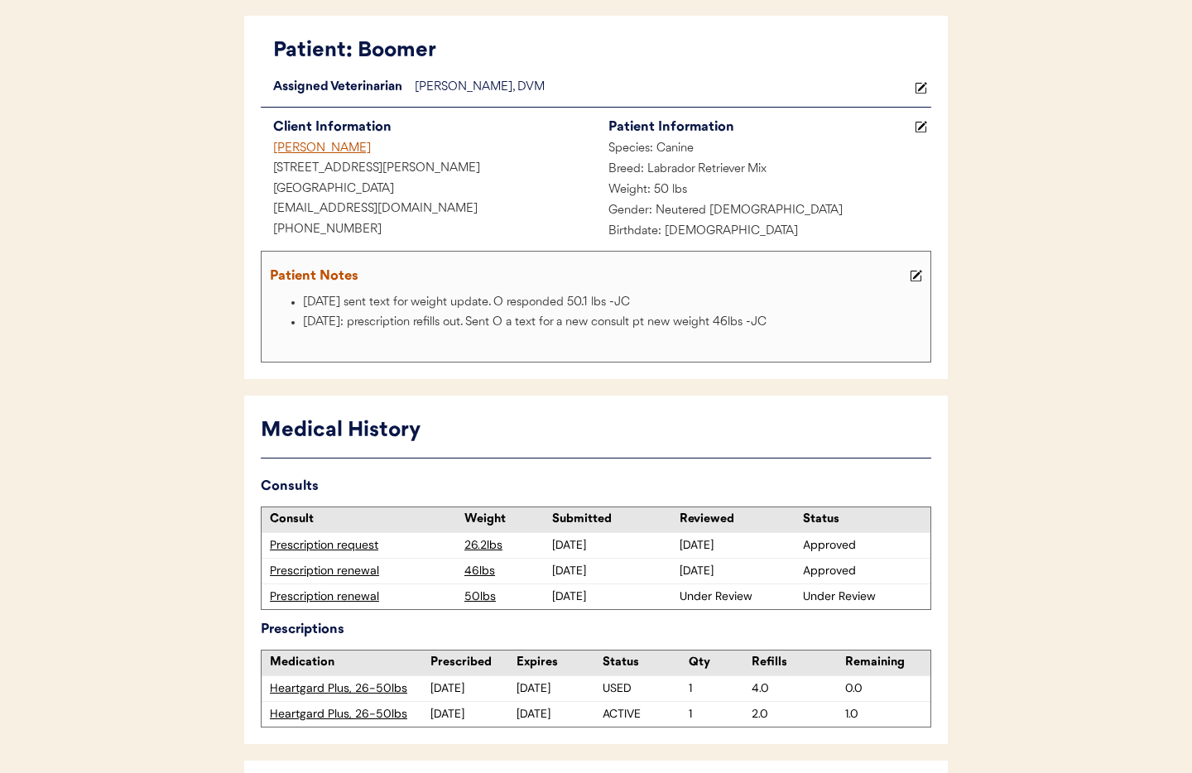
click at [298, 598] on div "Prescription renewal" at bounding box center [363, 596] width 186 height 17
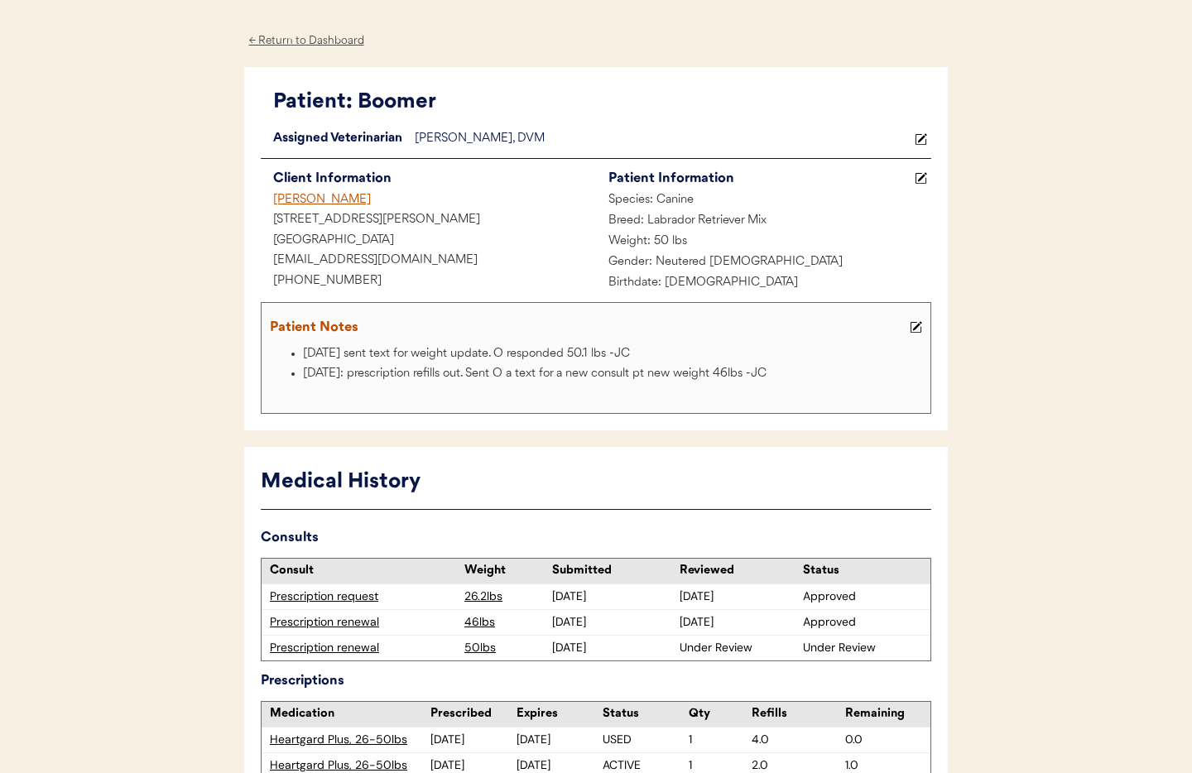
scroll to position [0, 0]
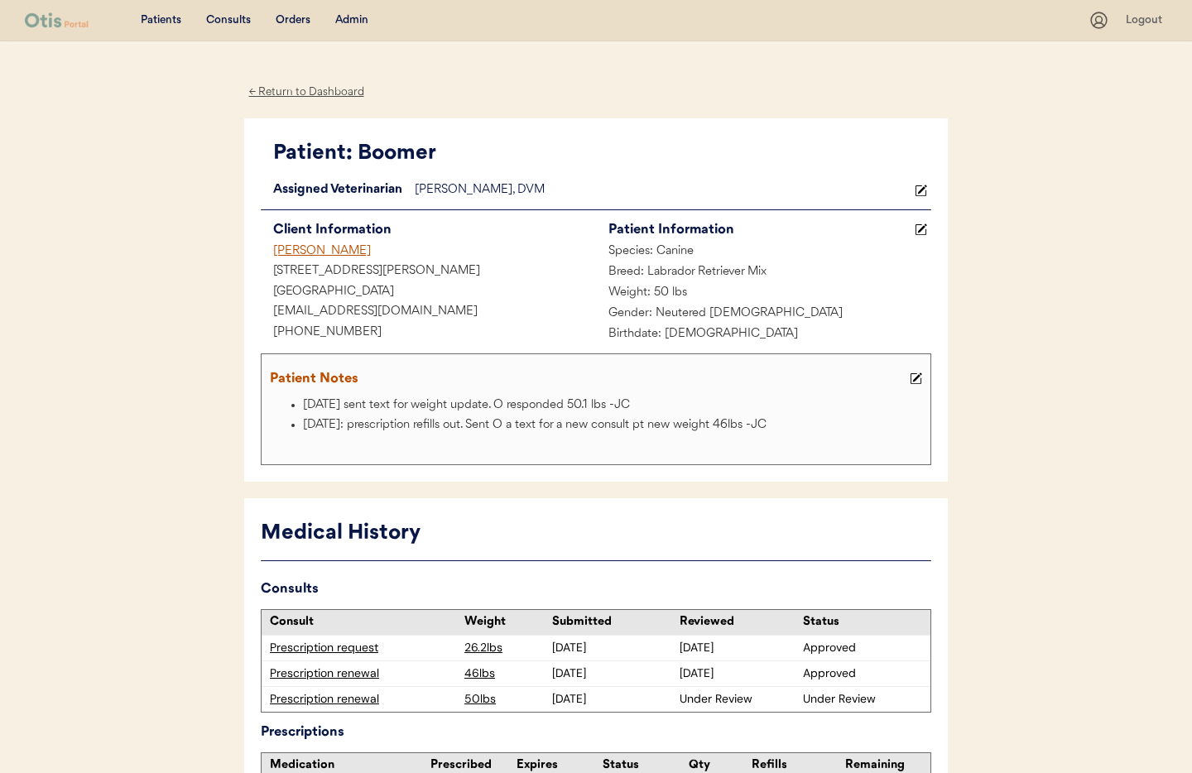
click at [307, 92] on div "← Return to Dashboard" at bounding box center [306, 92] width 124 height 19
drag, startPoint x: 354, startPoint y: 304, endPoint x: 350, endPoint y: 281, distance: 23.5
click at [352, 297] on div "Client Information Aaron Wolfe 151 McDermott st Newark, NY 14513 twistedyear@ao…" at bounding box center [428, 281] width 335 height 125
click at [339, 17] on div "Admin" at bounding box center [351, 20] width 33 height 17
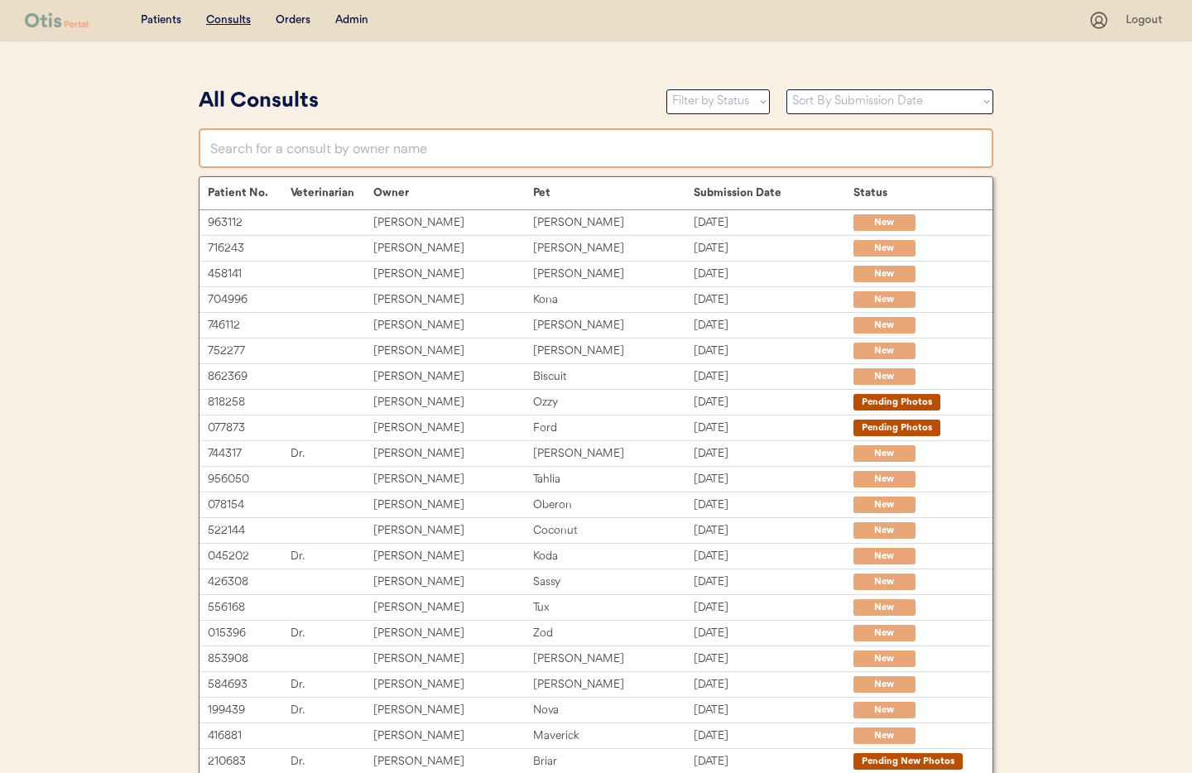
click at [343, 150] on input "text" at bounding box center [596, 148] width 795 height 40
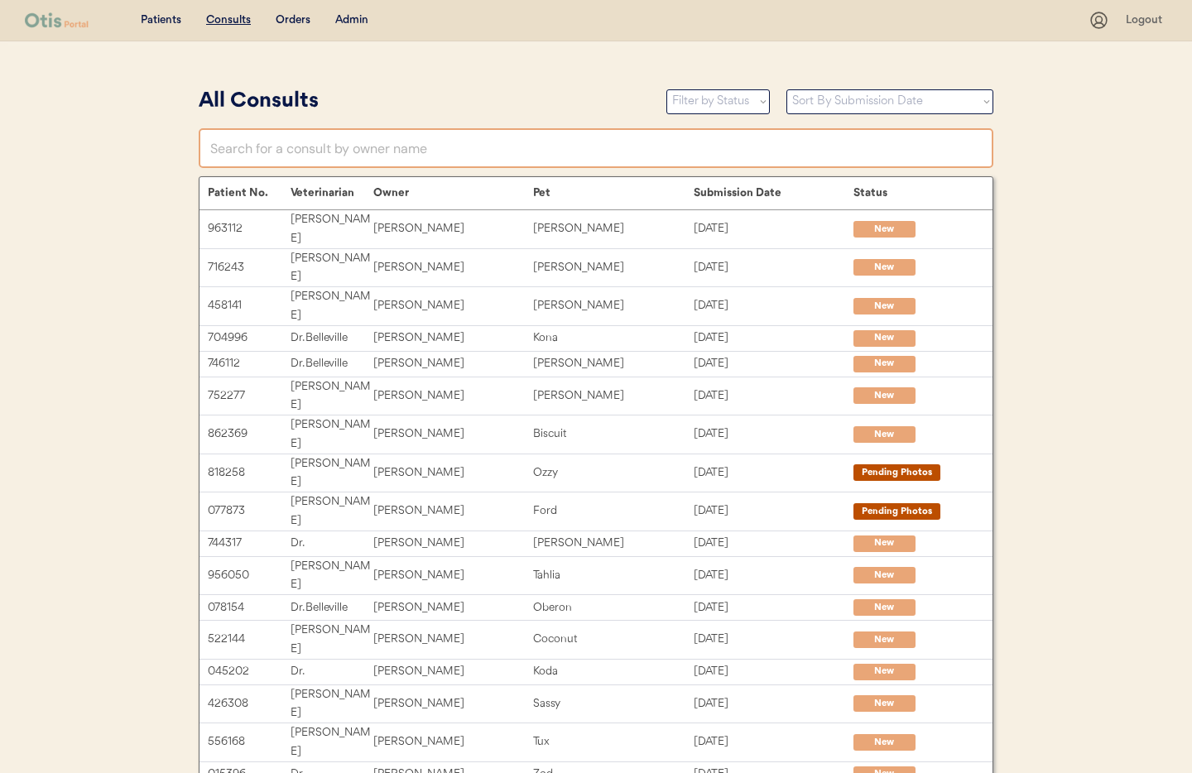
click at [363, 24] on div "Admin" at bounding box center [351, 20] width 33 height 17
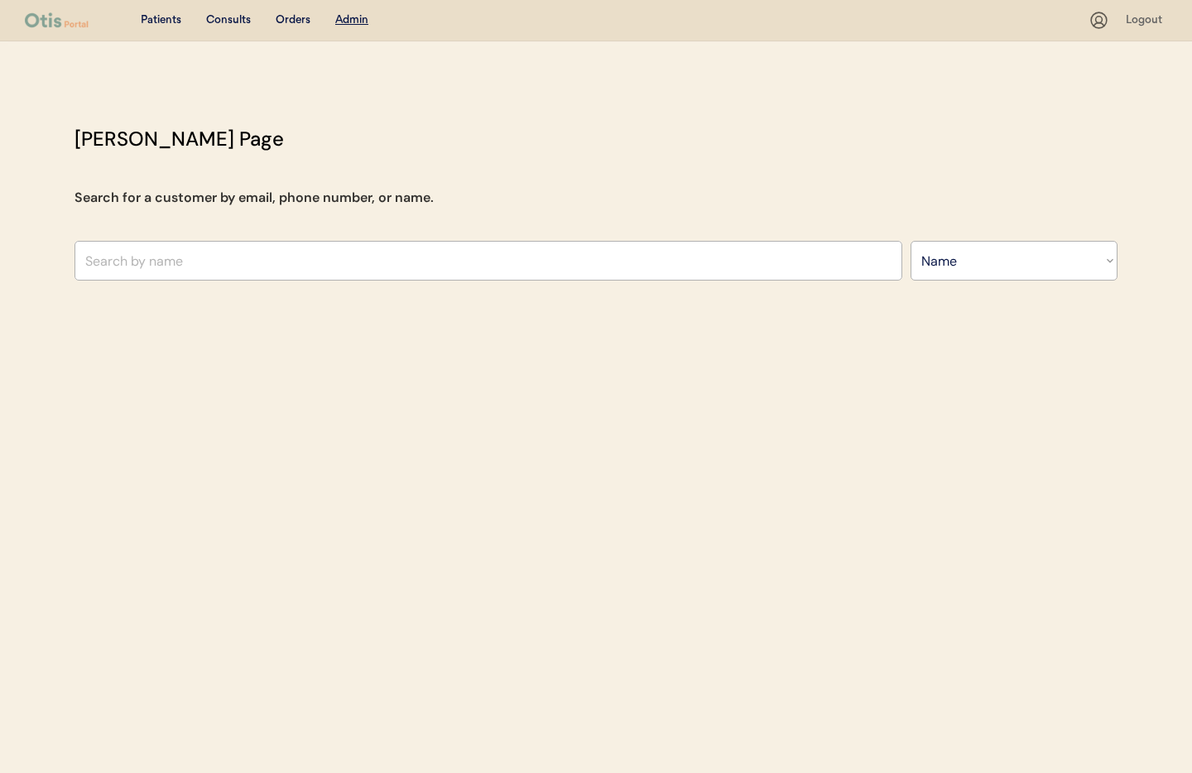
select select ""Name""
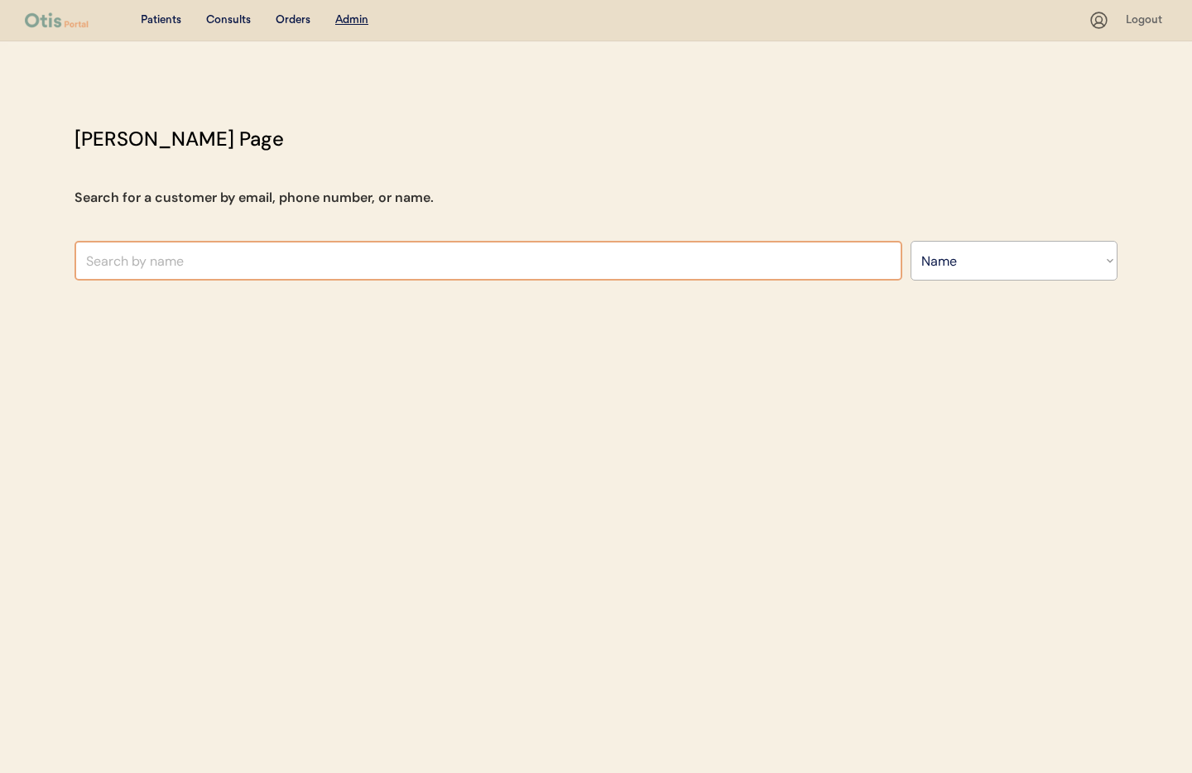
click at [271, 256] on input "text" at bounding box center [488, 261] width 828 height 40
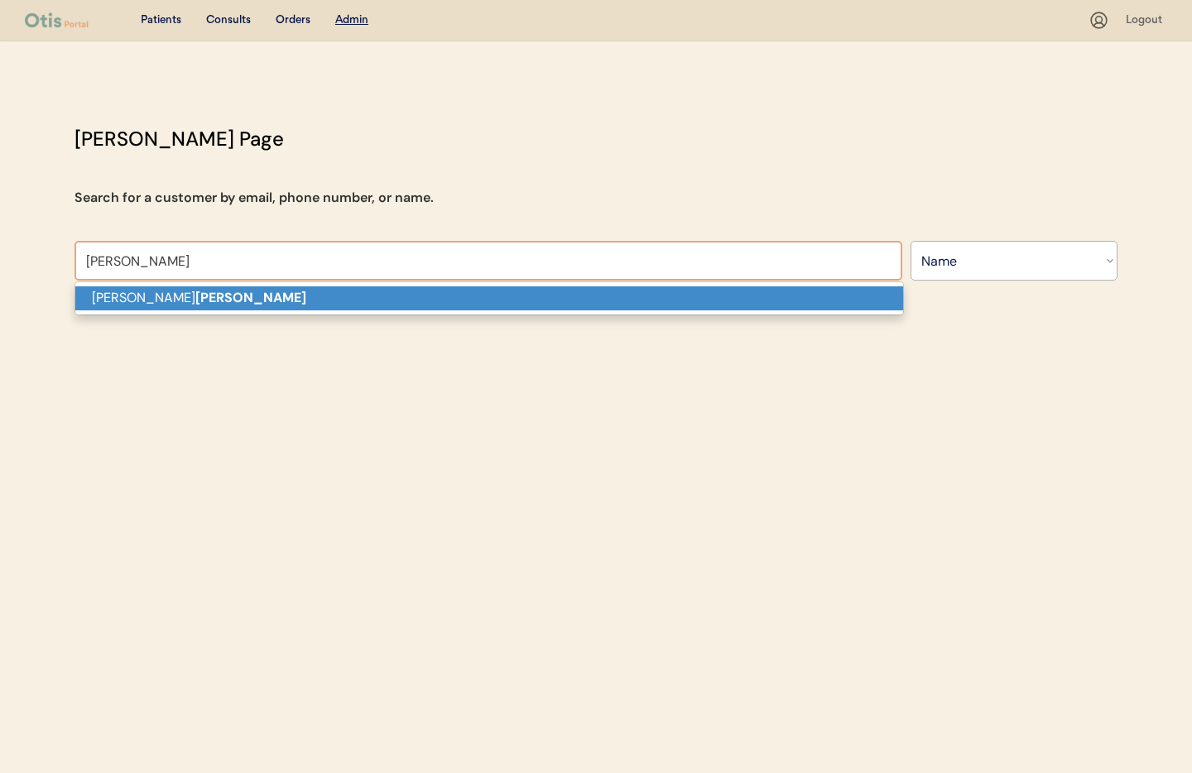
click at [303, 305] on p "[PERSON_NAME]" at bounding box center [489, 298] width 828 height 24
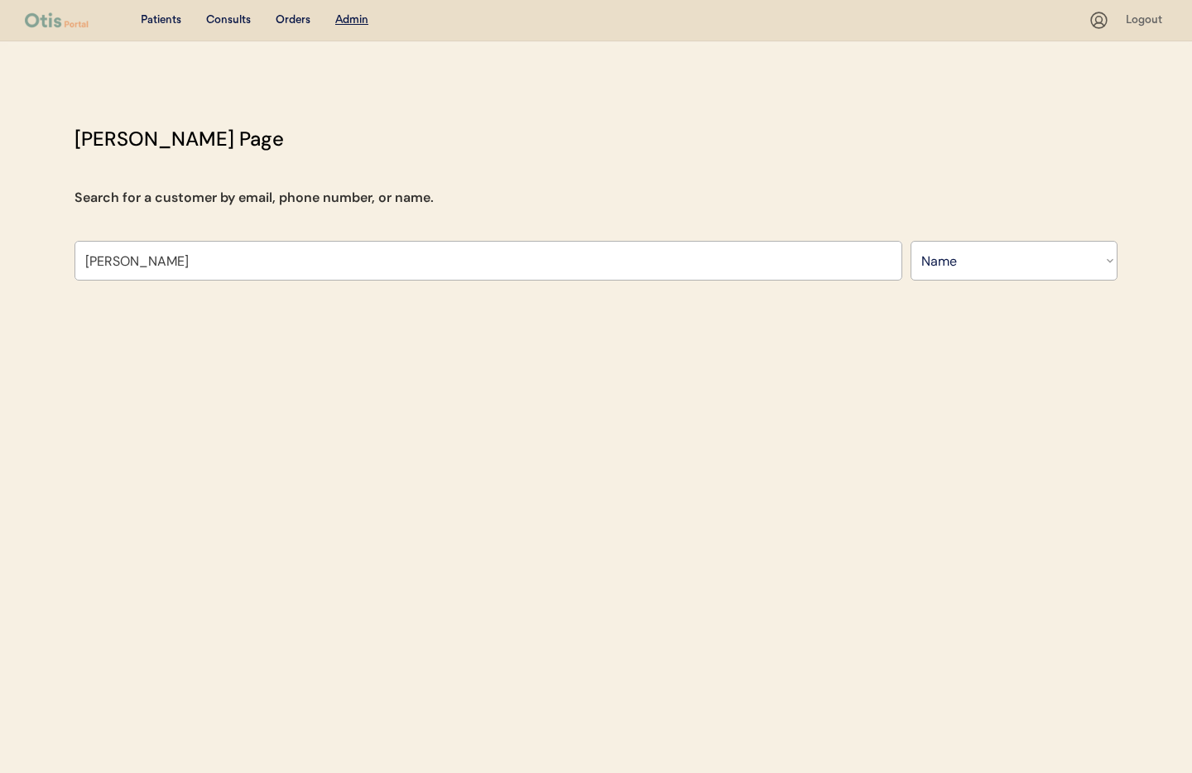
type input "[PERSON_NAME]"
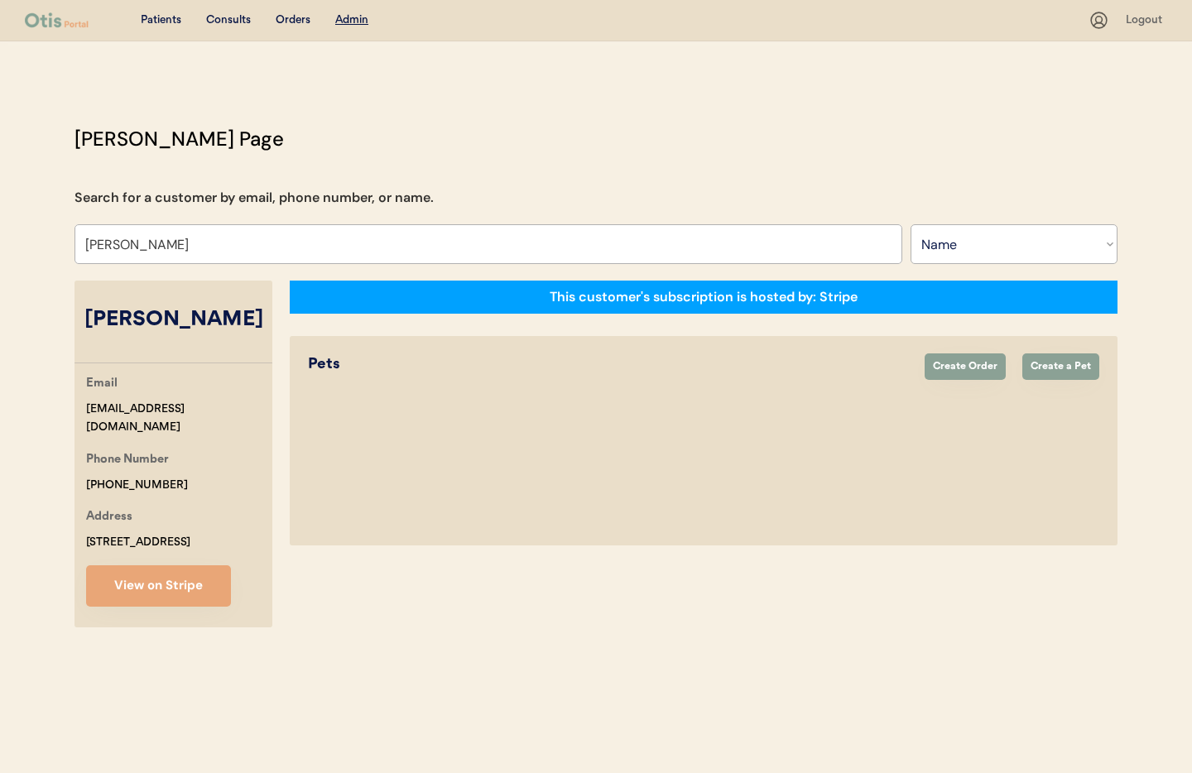
select select "true"
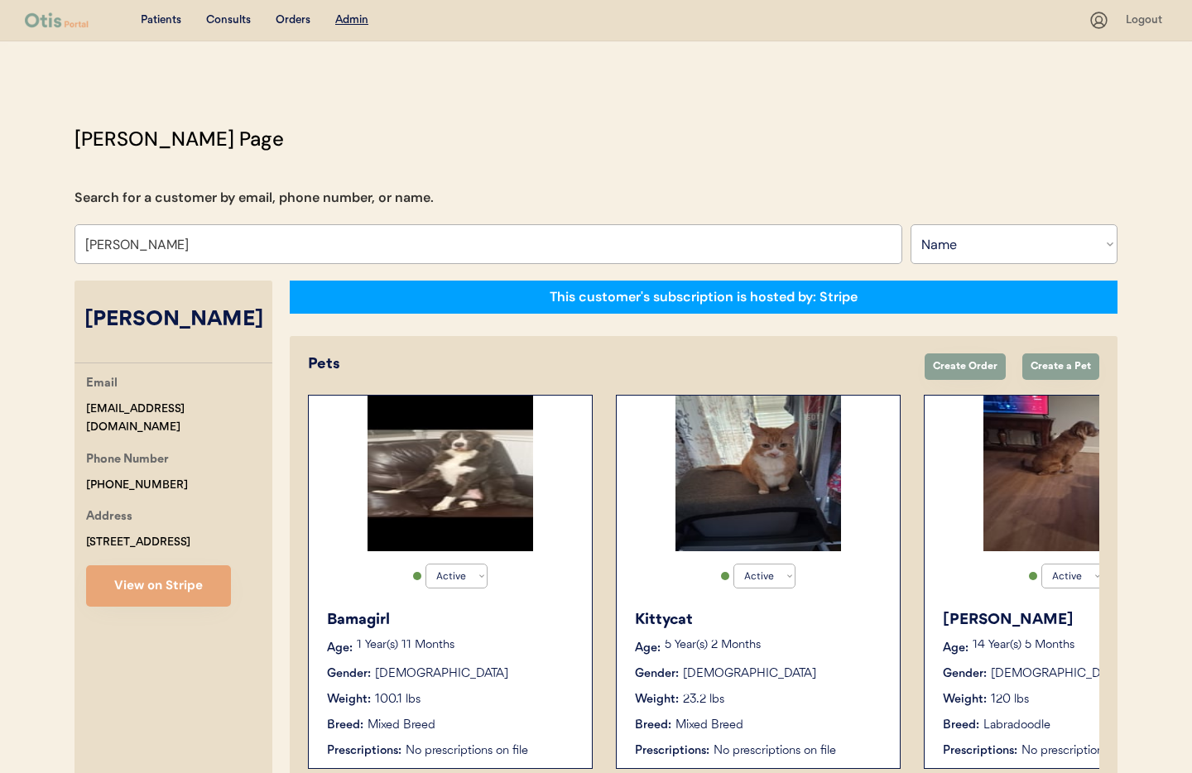
type input "[PERSON_NAME]"
click at [805, 696] on div "Weight: 23.2 lbs" at bounding box center [759, 699] width 248 height 17
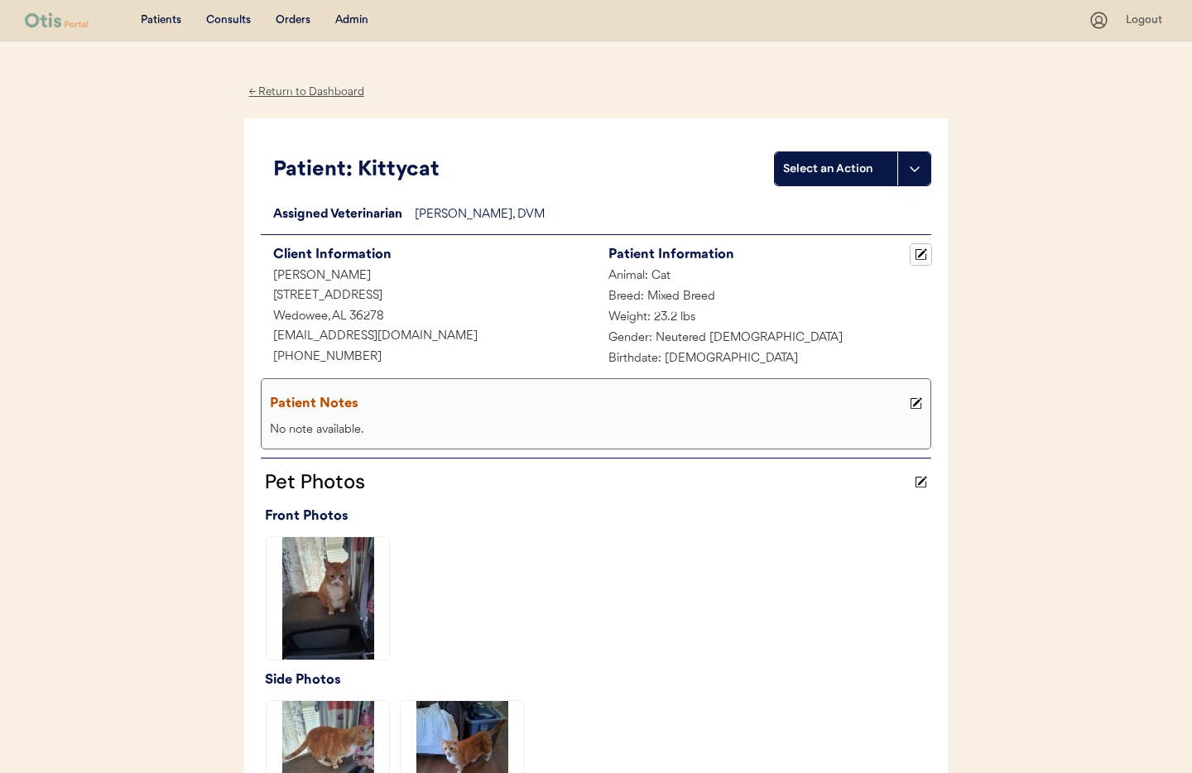
click at [926, 252] on icon at bounding box center [921, 254] width 12 height 12
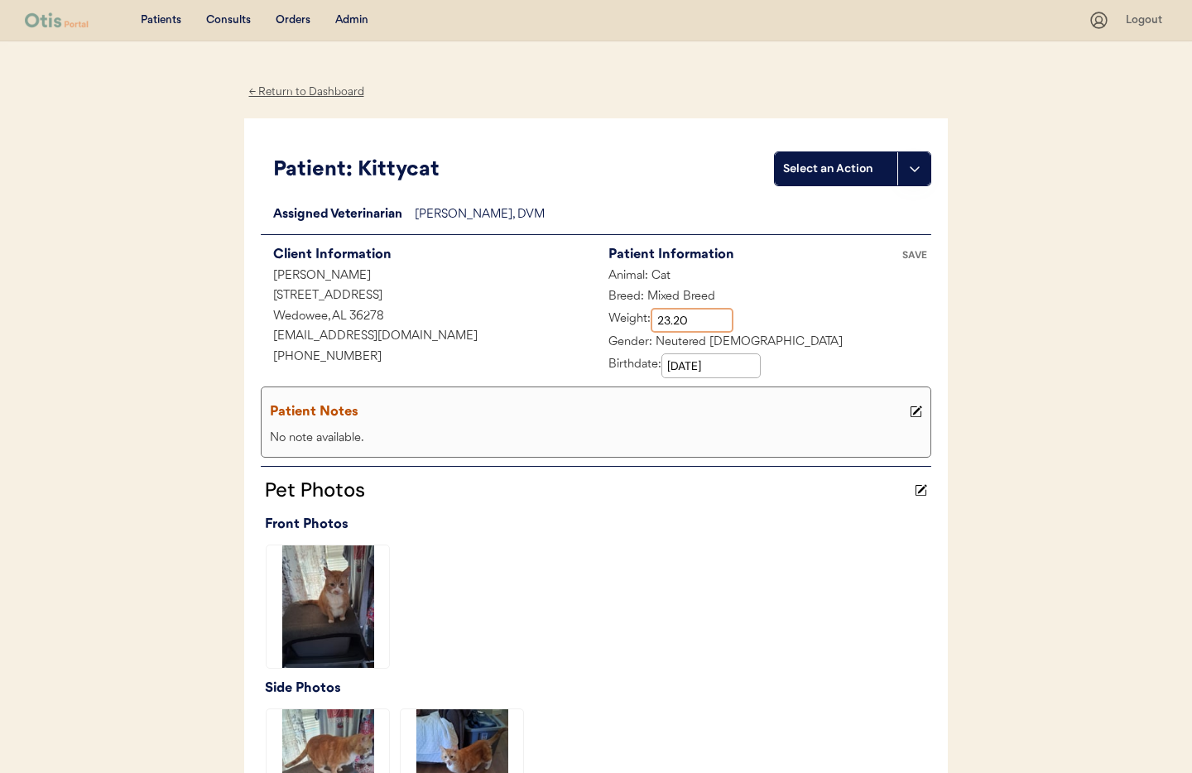
drag, startPoint x: 688, startPoint y: 321, endPoint x: 658, endPoint y: 319, distance: 29.8
click at [658, 319] on input "input" at bounding box center [692, 320] width 83 height 25
type input "21.00"
click at [600, 413] on div "Patient Notes" at bounding box center [588, 412] width 636 height 23
drag, startPoint x: 908, startPoint y: 411, endPoint x: 870, endPoint y: 418, distance: 38.6
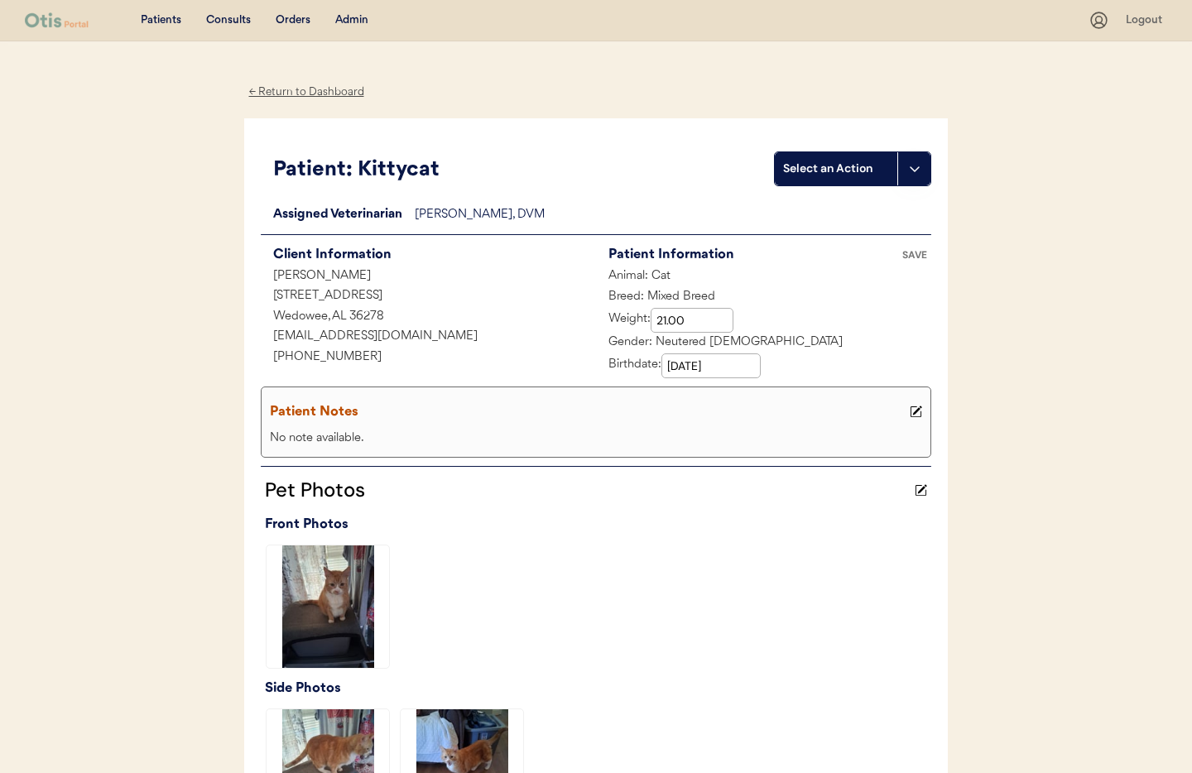
click at [908, 411] on button at bounding box center [915, 411] width 21 height 21
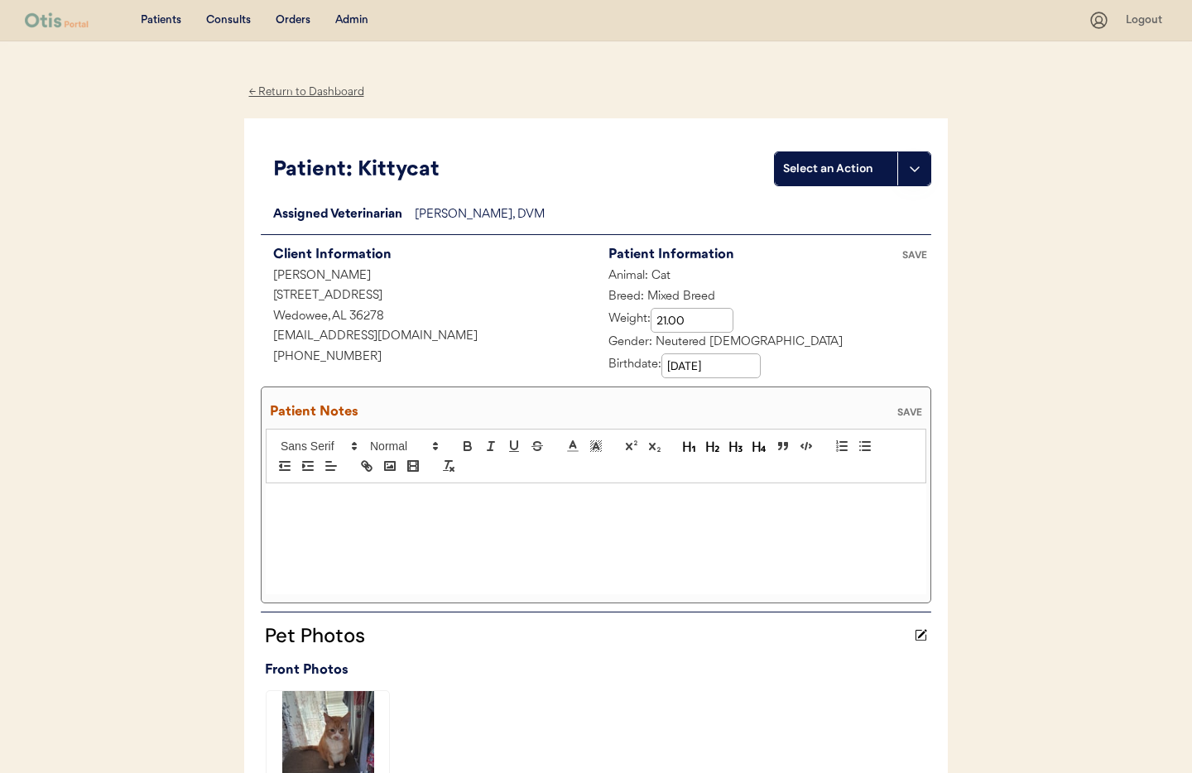
click at [345, 525] on div at bounding box center [596, 538] width 660 height 111
click at [911, 407] on div "SAVE" at bounding box center [909, 412] width 33 height 10
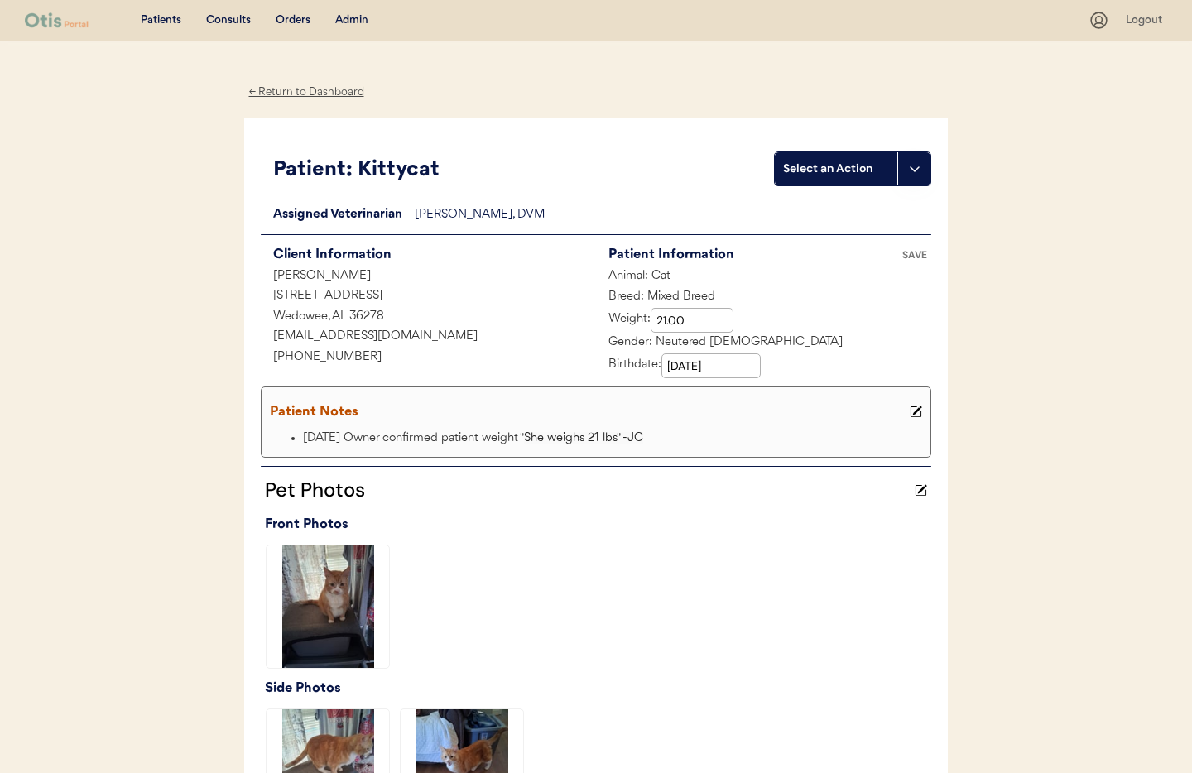
click at [912, 254] on div "SAVE" at bounding box center [914, 255] width 33 height 10
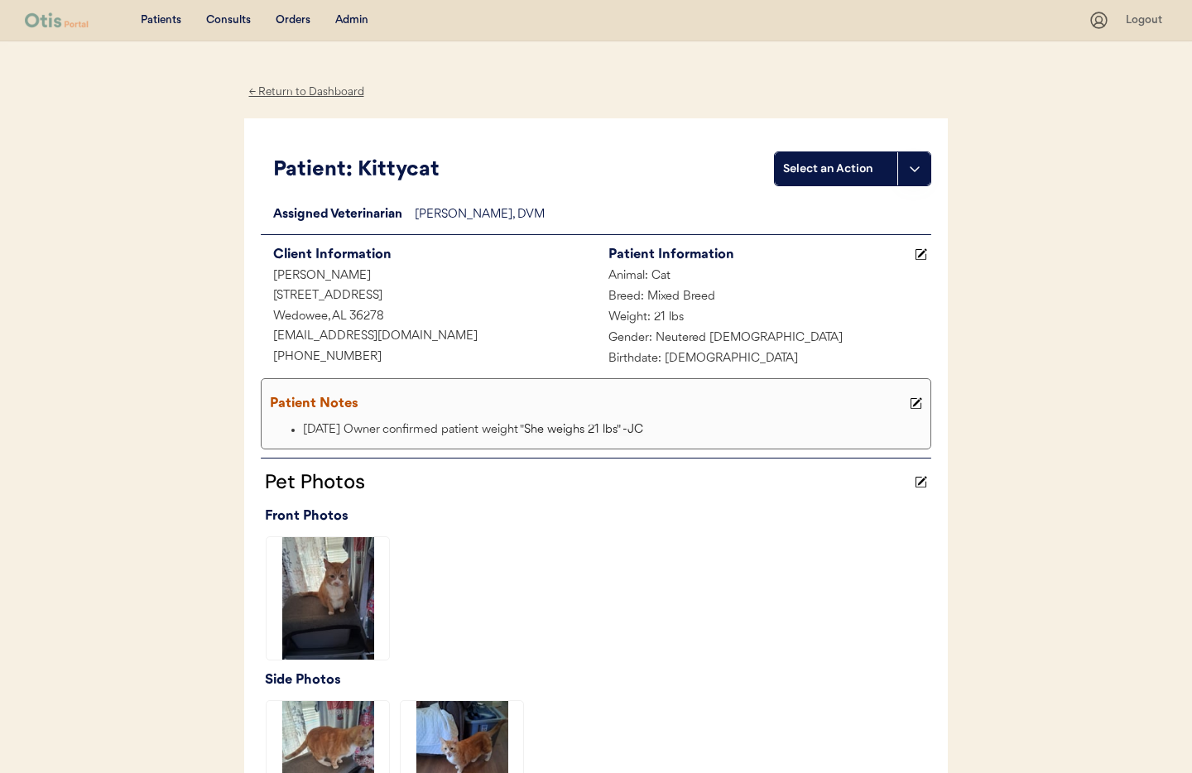
click at [294, 93] on div "← Return to Dashboard" at bounding box center [306, 92] width 124 height 19
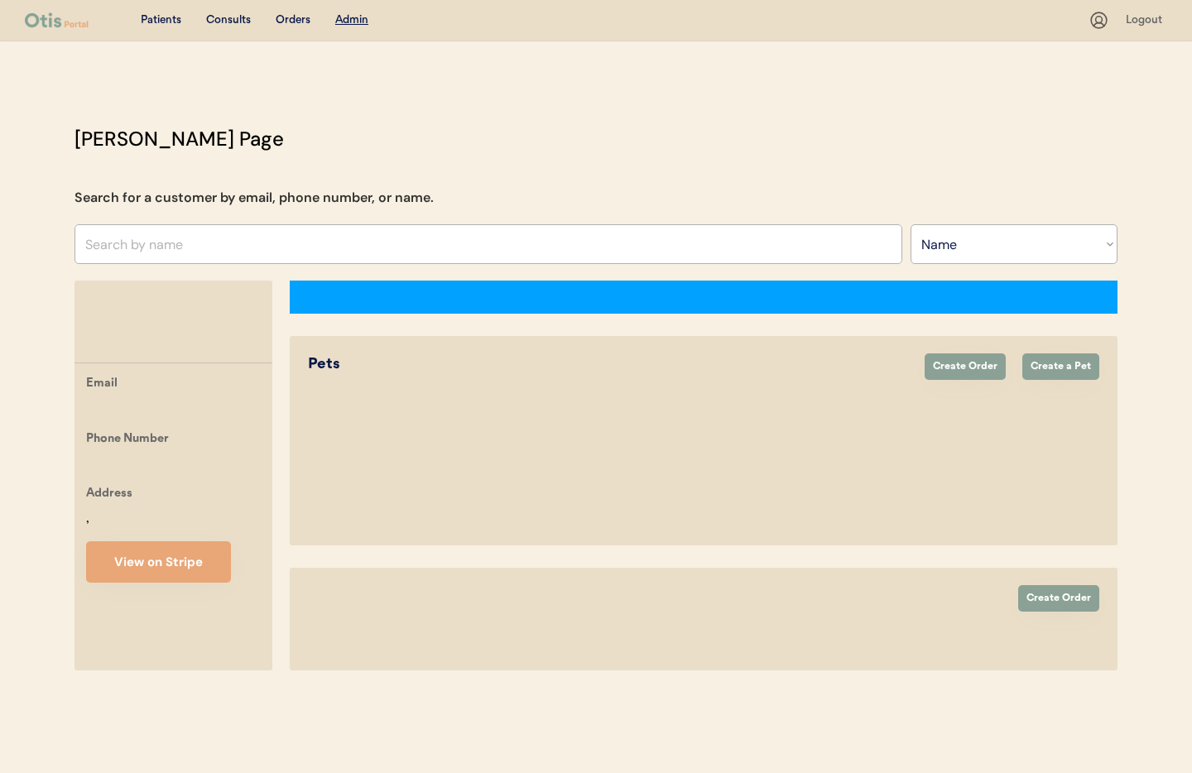
select select ""Name""
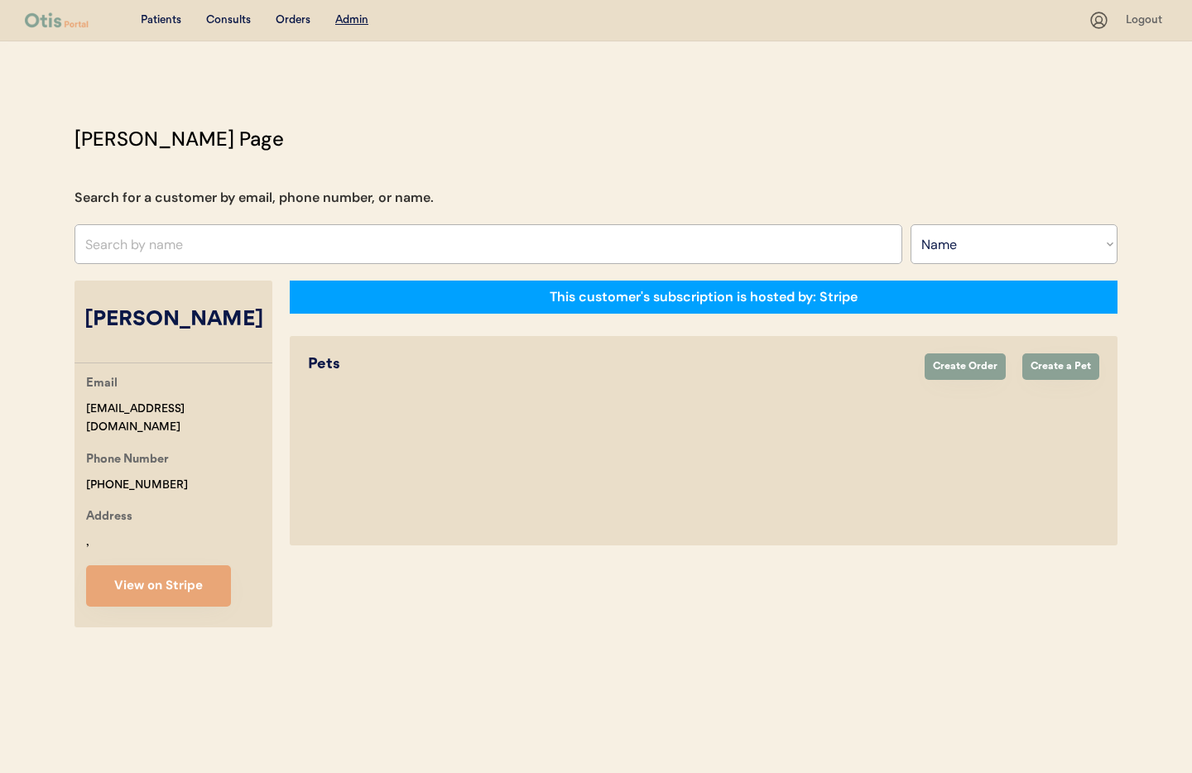
select select "true"
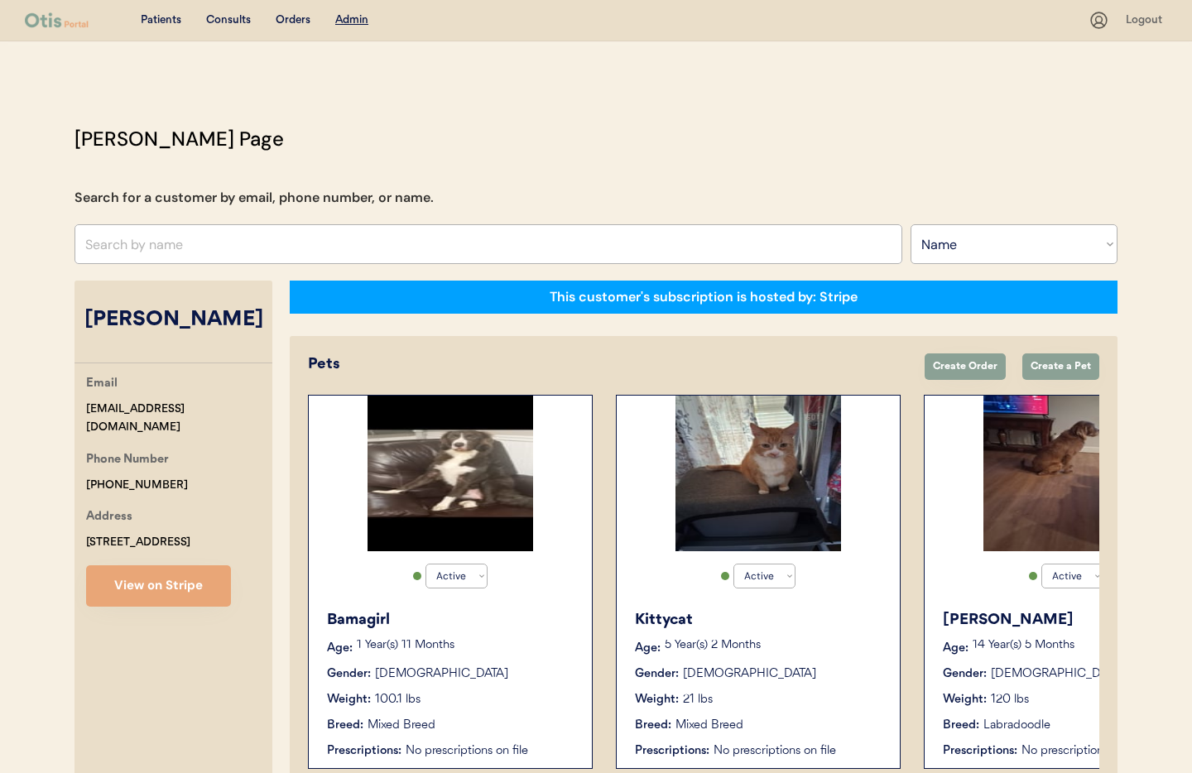
scroll to position [90, 0]
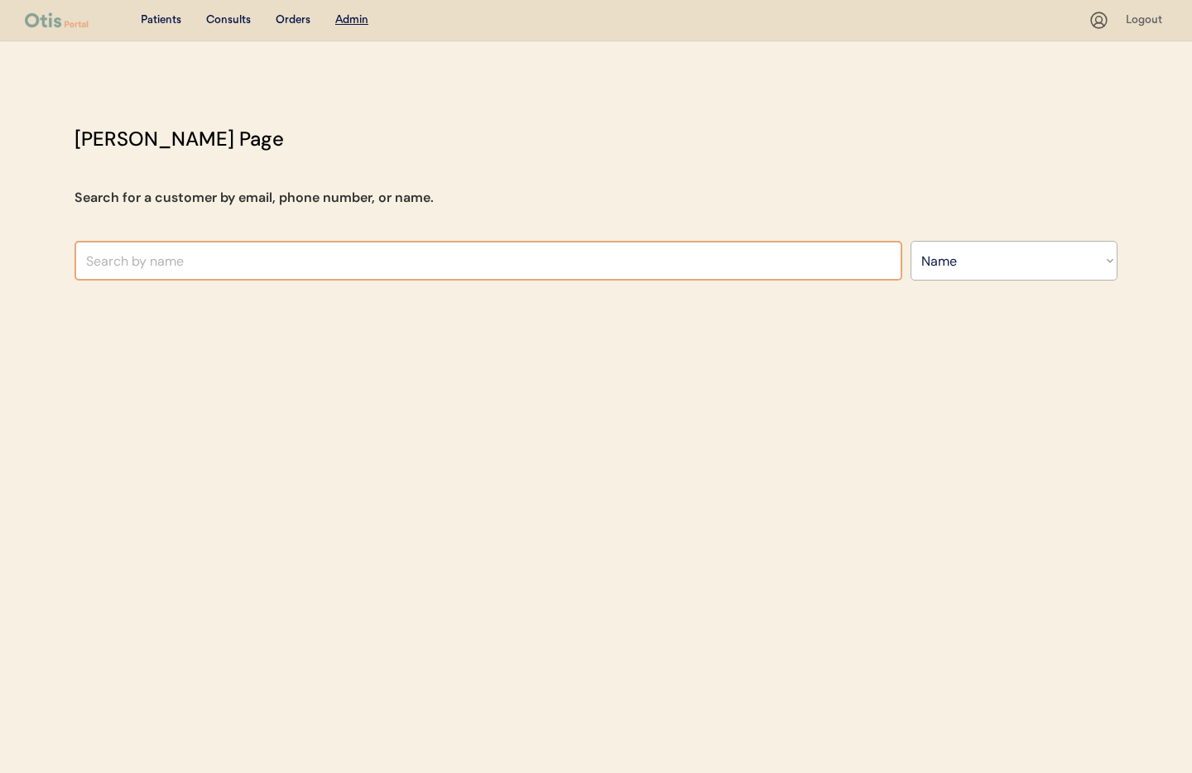
select select ""Name""
click at [251, 260] on input "text" at bounding box center [488, 261] width 828 height 40
type input "[PERSON_NAME]"
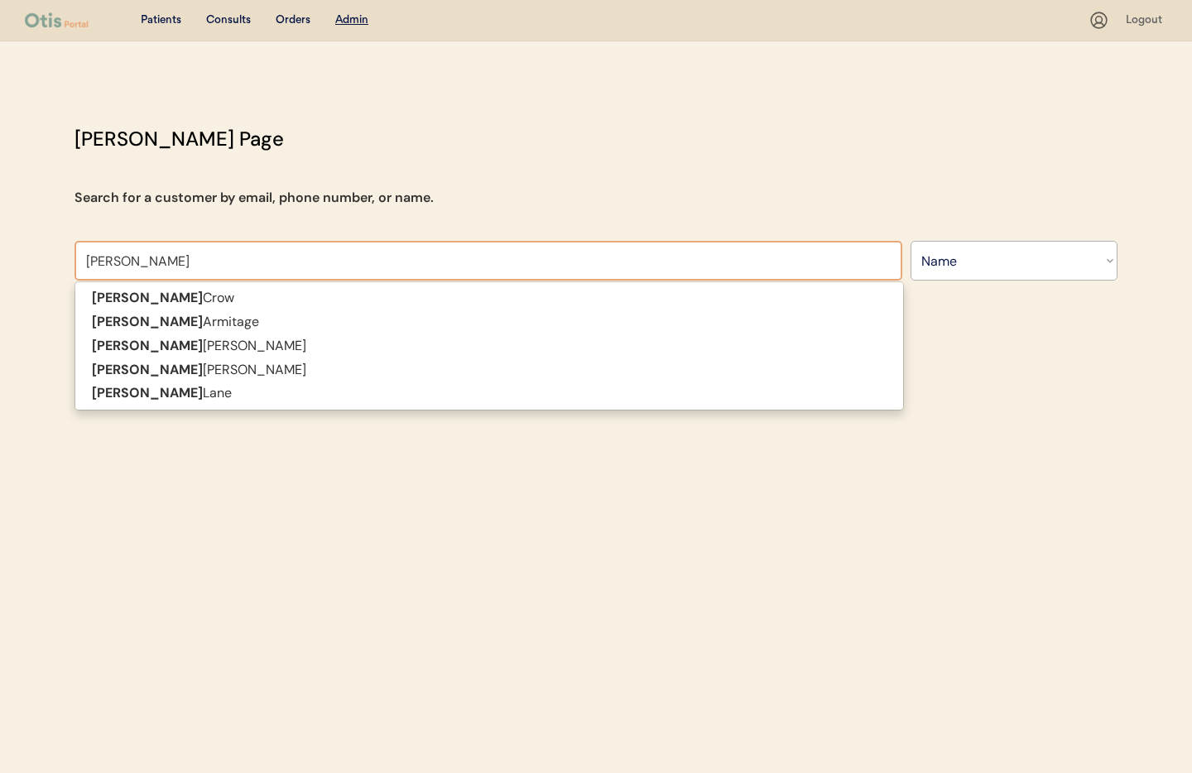
type input "[PERSON_NAME]"
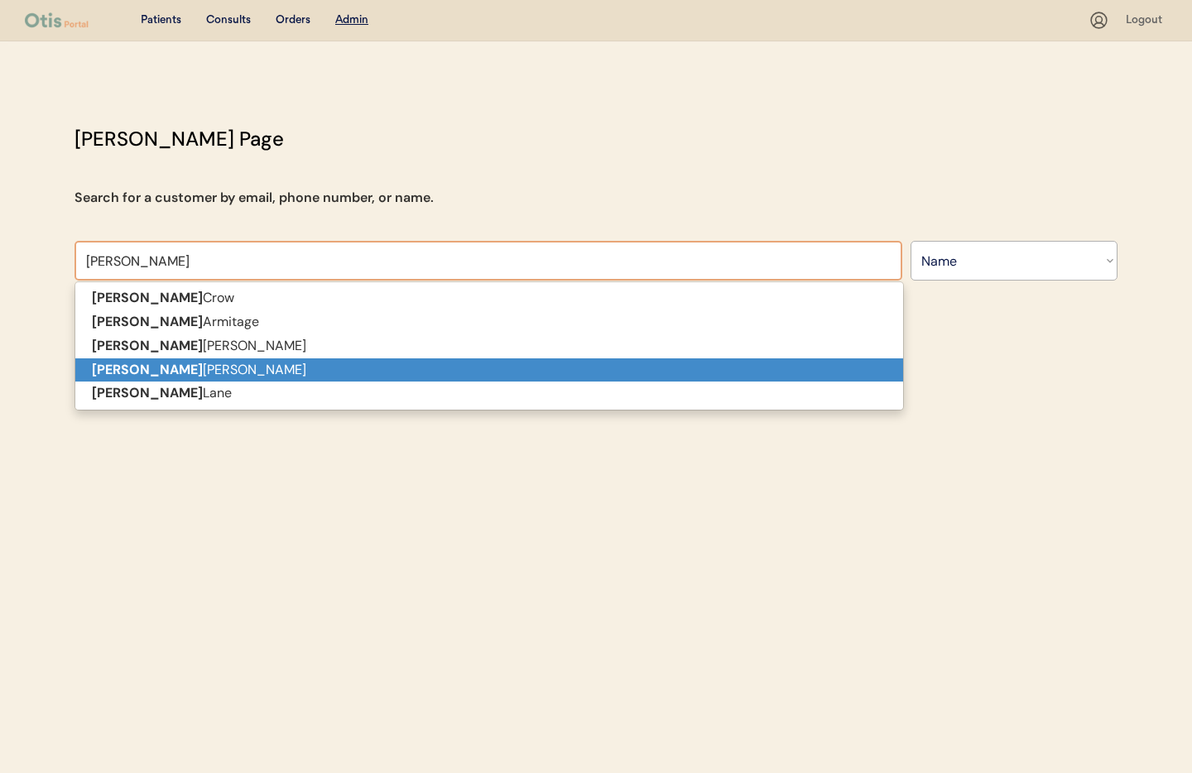
click at [246, 368] on p "[PERSON_NAME]" at bounding box center [489, 370] width 828 height 24
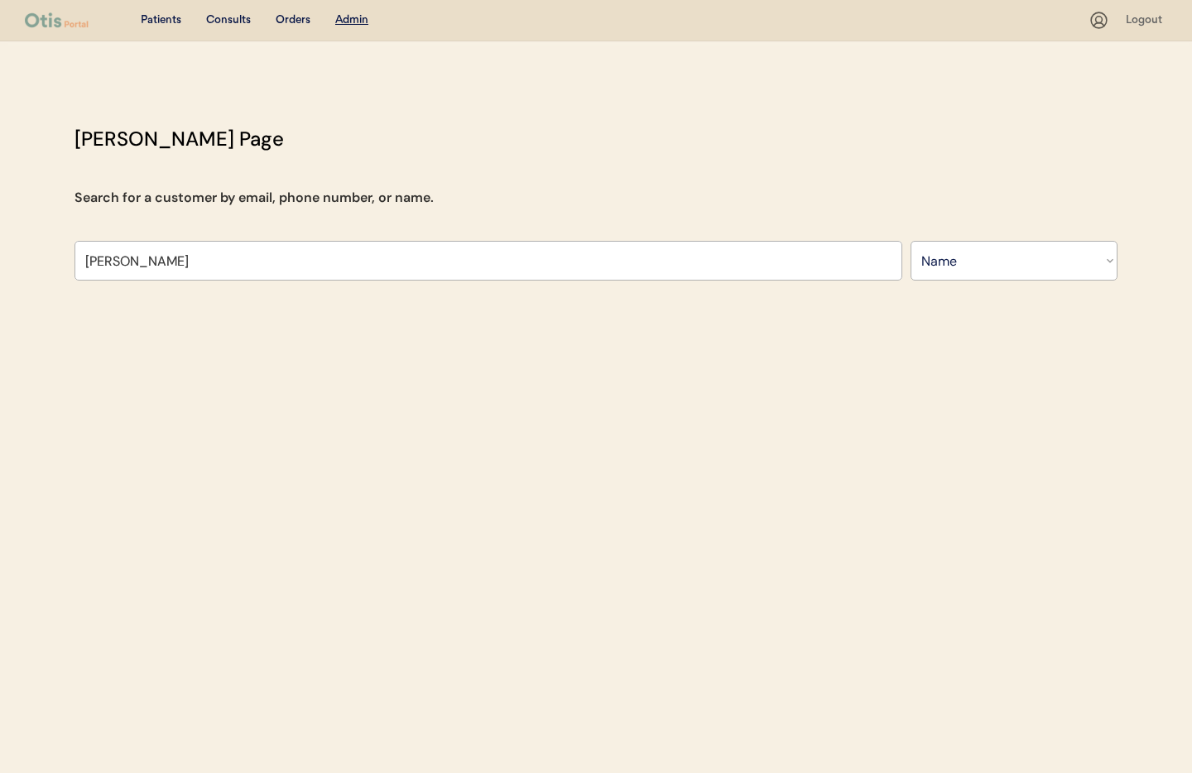
type input "[PERSON_NAME]"
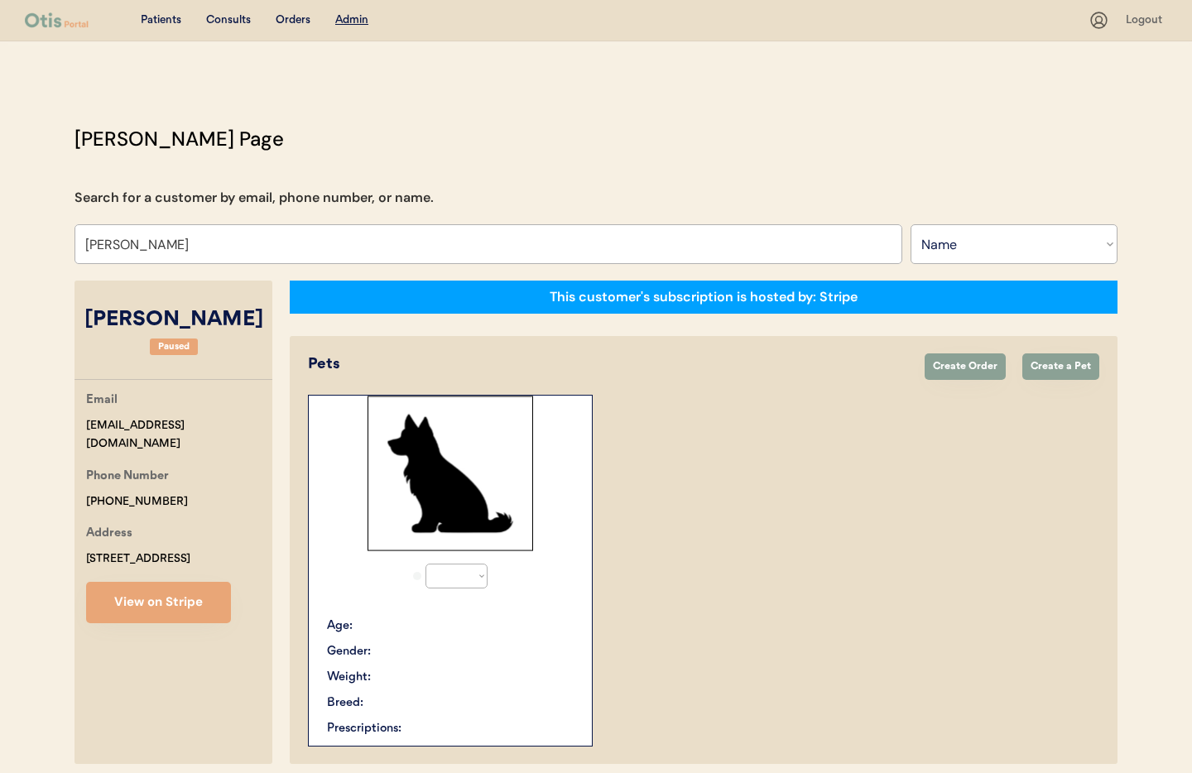
select select "true"
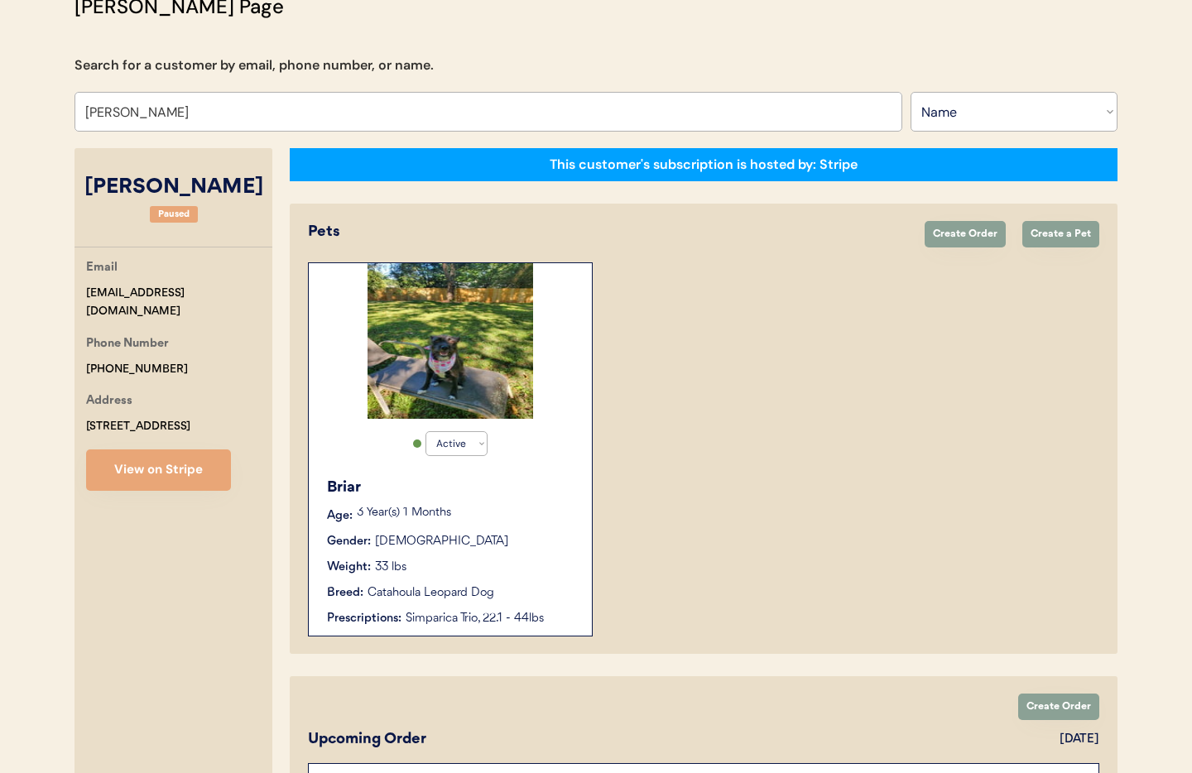
scroll to position [209, 0]
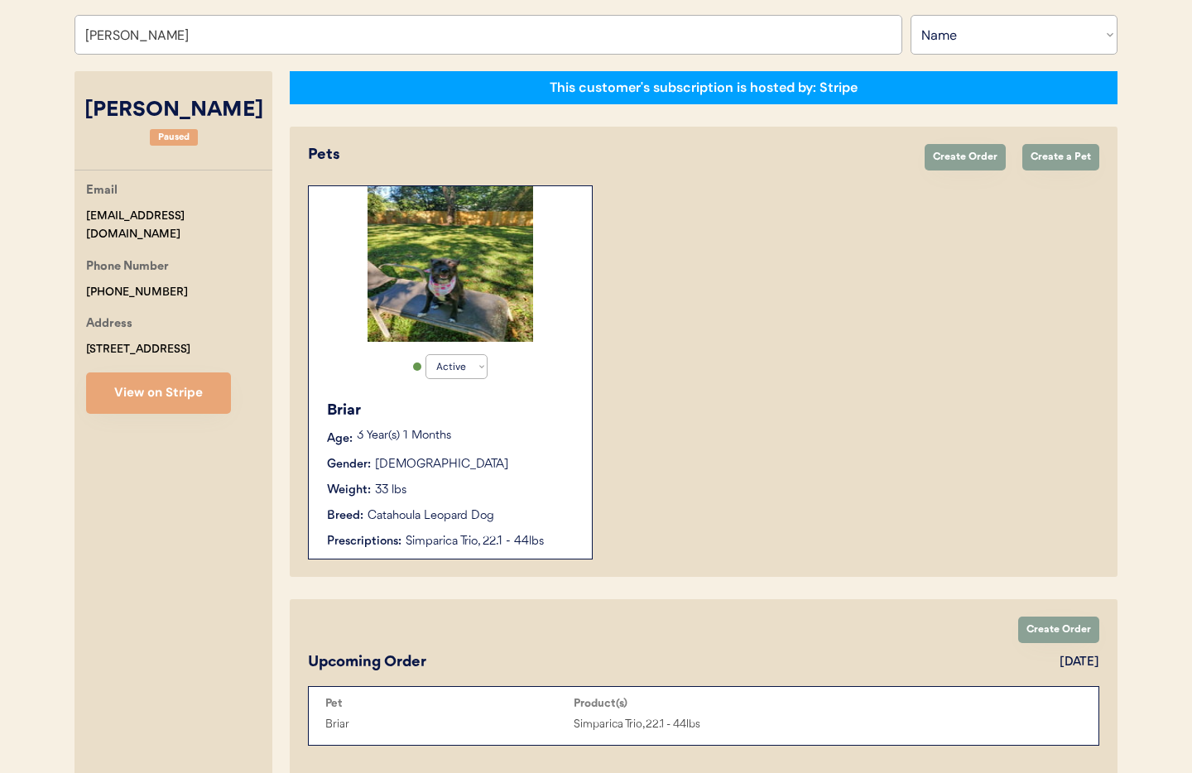
type input "[PERSON_NAME]"
click at [474, 453] on div "Briar Age: [DEMOGRAPHIC_DATA] Year(s) 1 Months Gender: [DEMOGRAPHIC_DATA] Weigh…" at bounding box center [450, 474] width 267 height 167
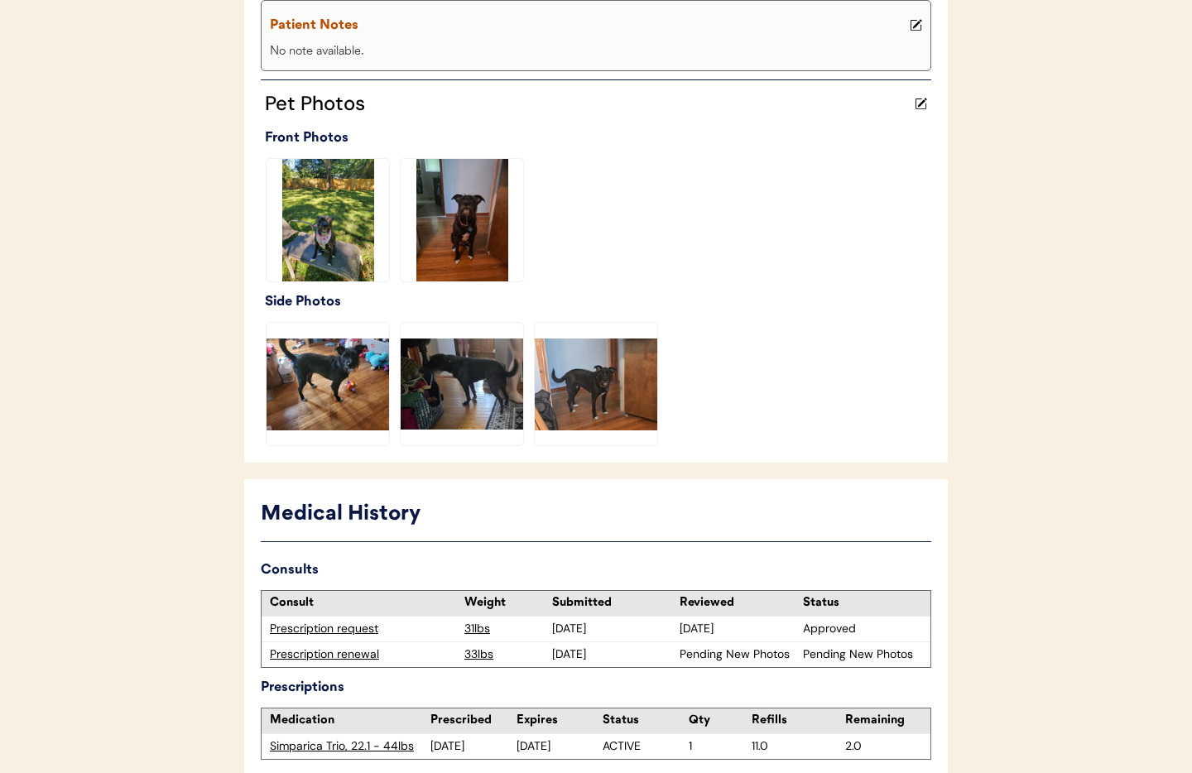
scroll to position [464, 0]
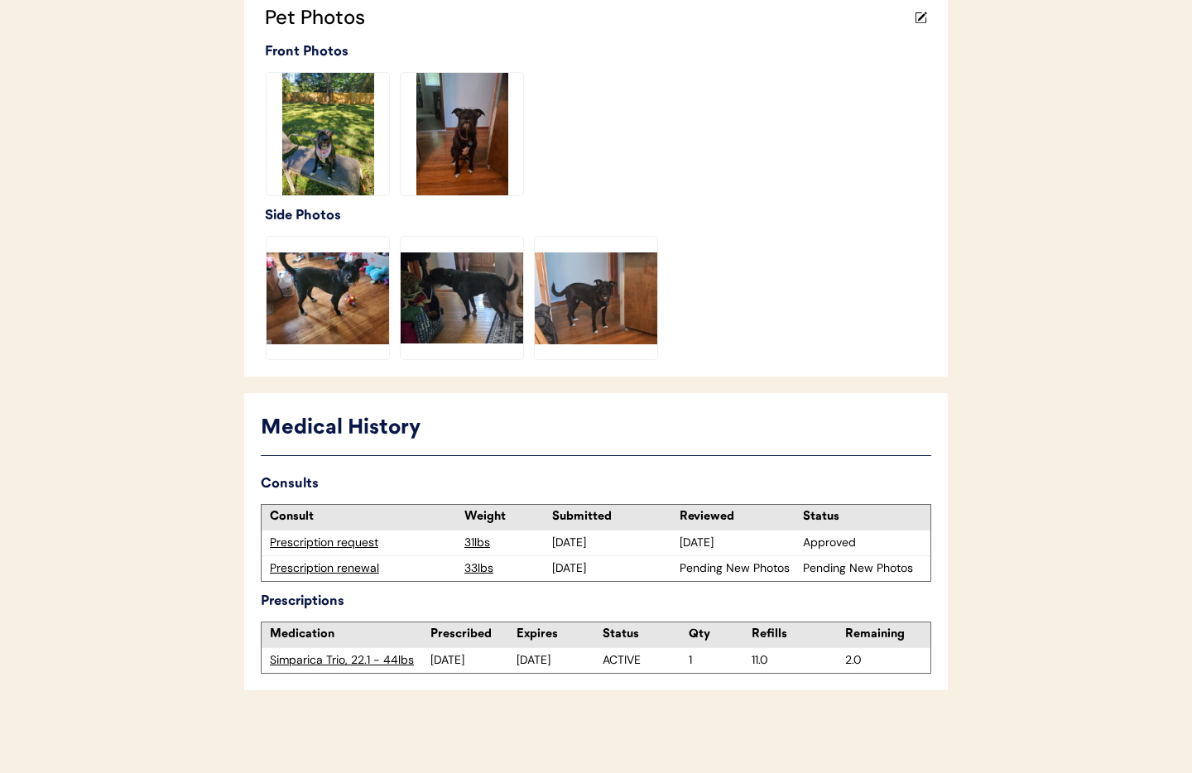
click at [319, 568] on div "Prescription renewal" at bounding box center [363, 568] width 186 height 17
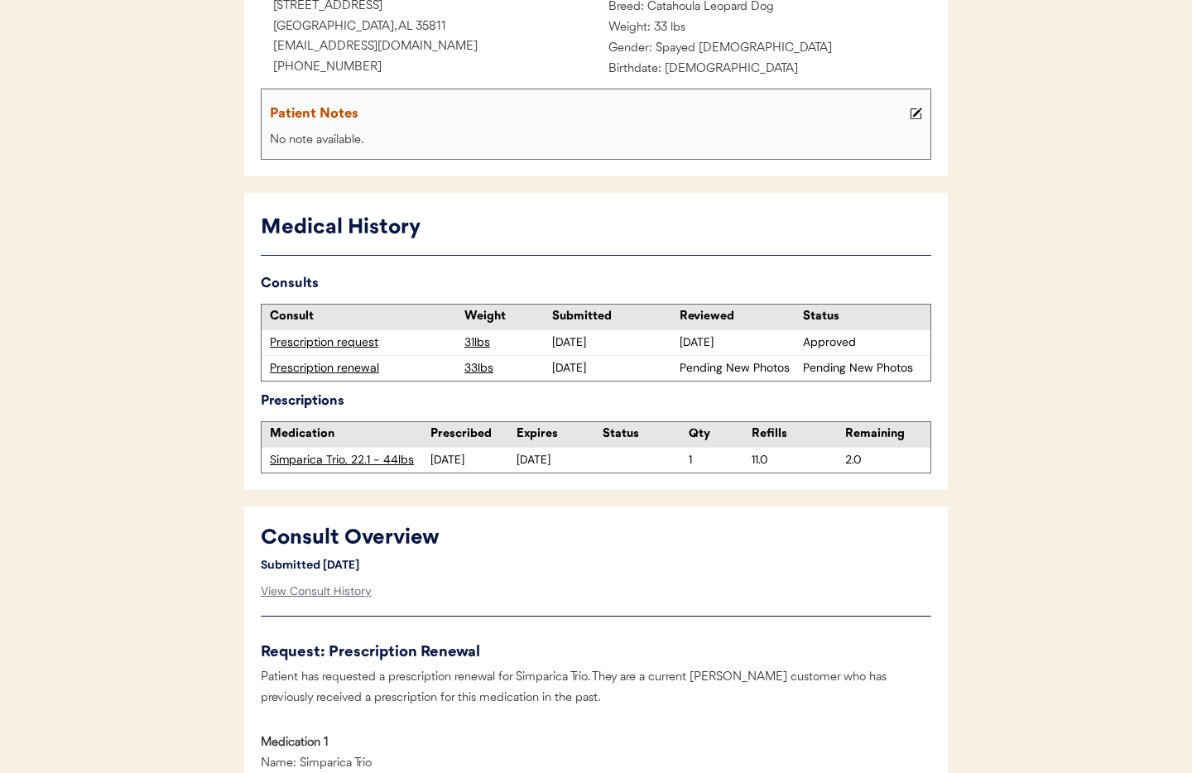
scroll to position [469, 0]
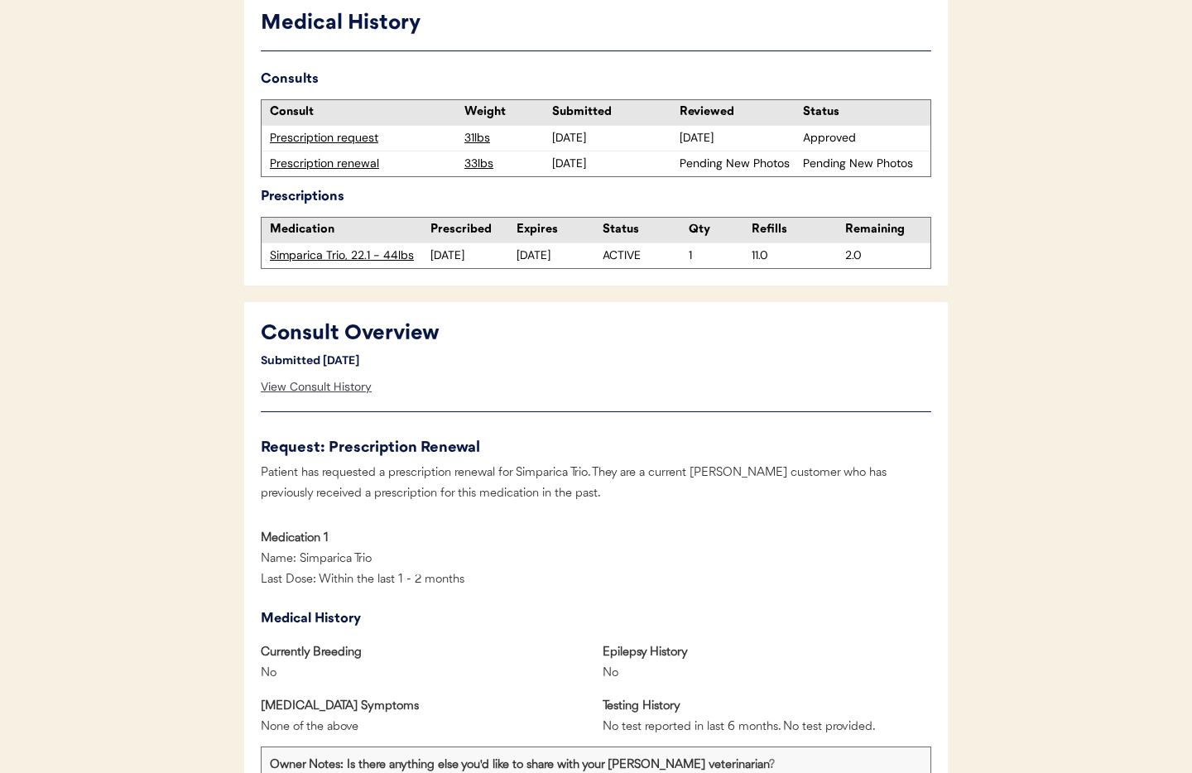
click at [348, 387] on div "View Consult History" at bounding box center [316, 387] width 111 height 33
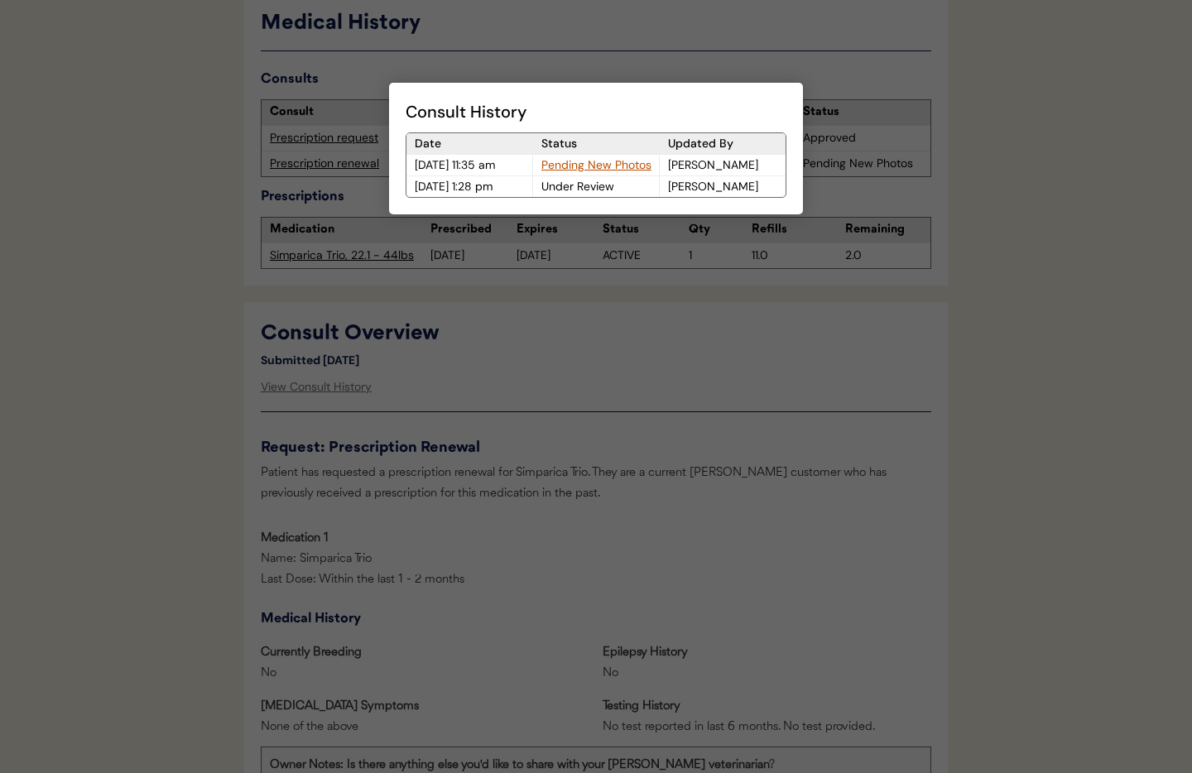
click at [594, 164] on div "Pending New Photos" at bounding box center [596, 165] width 126 height 21
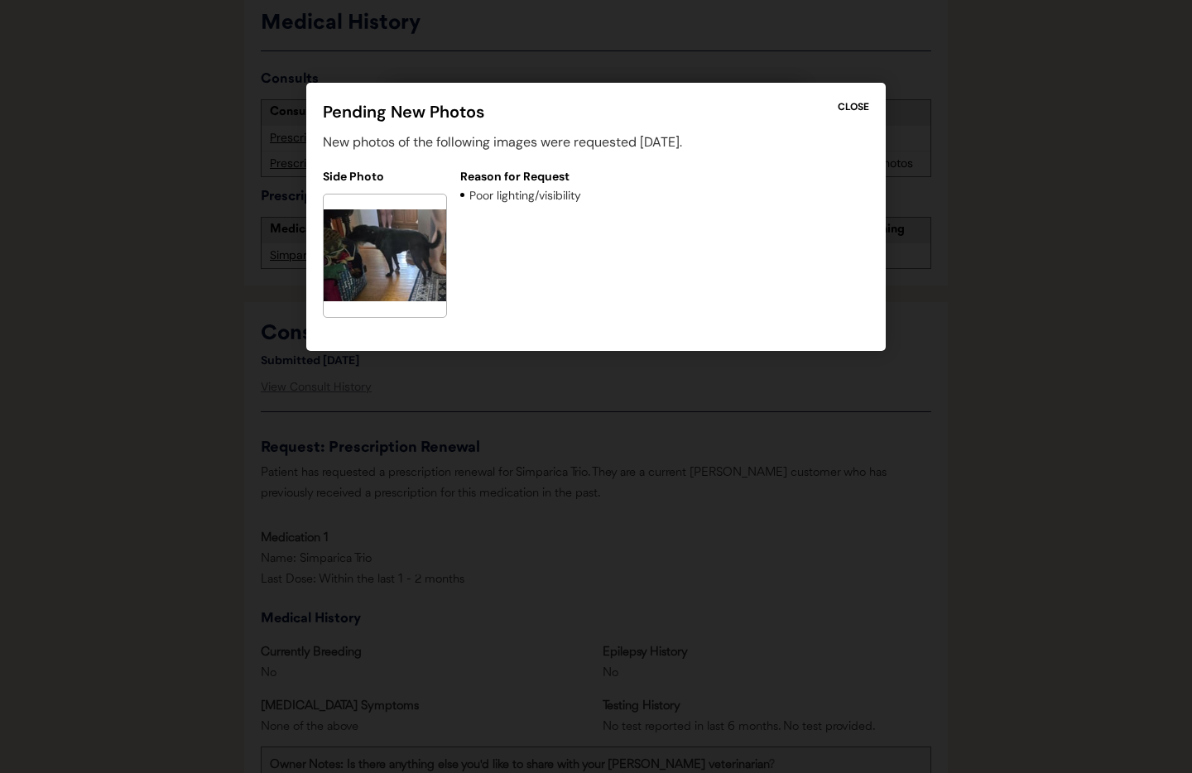
click at [627, 413] on div at bounding box center [596, 386] width 1192 height 773
click at [853, 106] on div "CLOSE" at bounding box center [853, 106] width 31 height 15
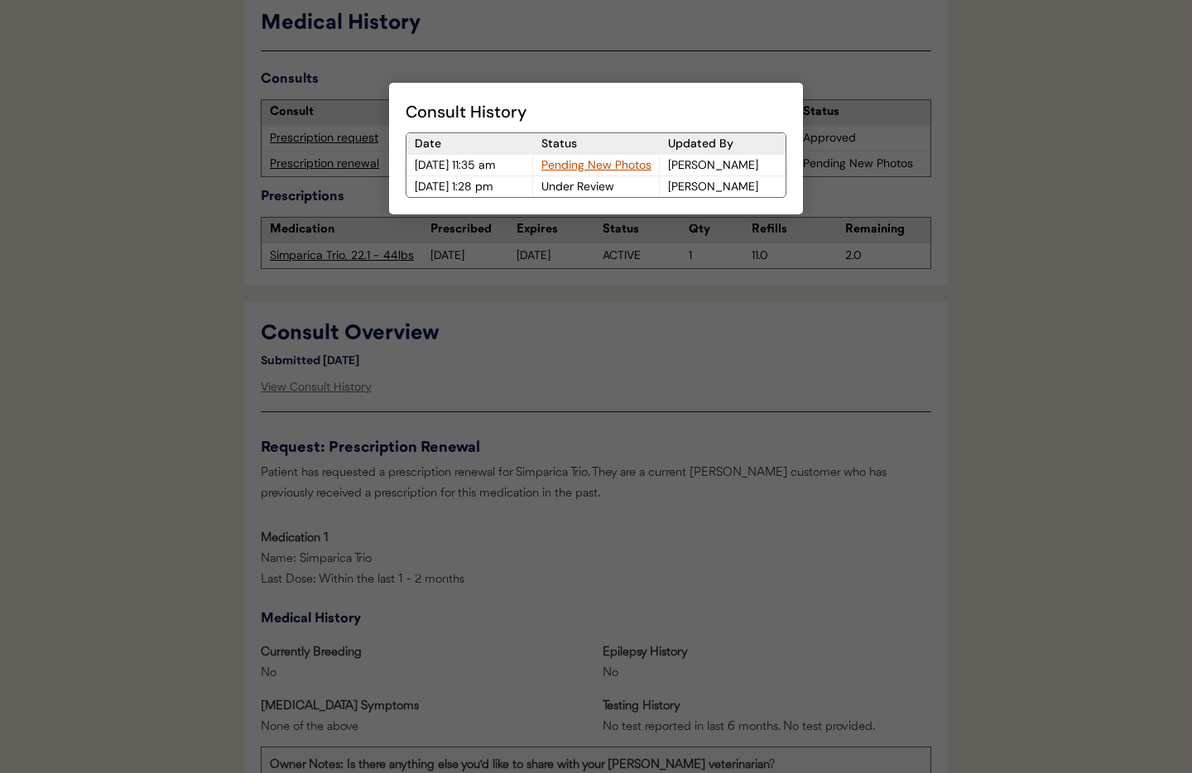
click at [579, 166] on div "Pending New Photos" at bounding box center [596, 165] width 126 height 21
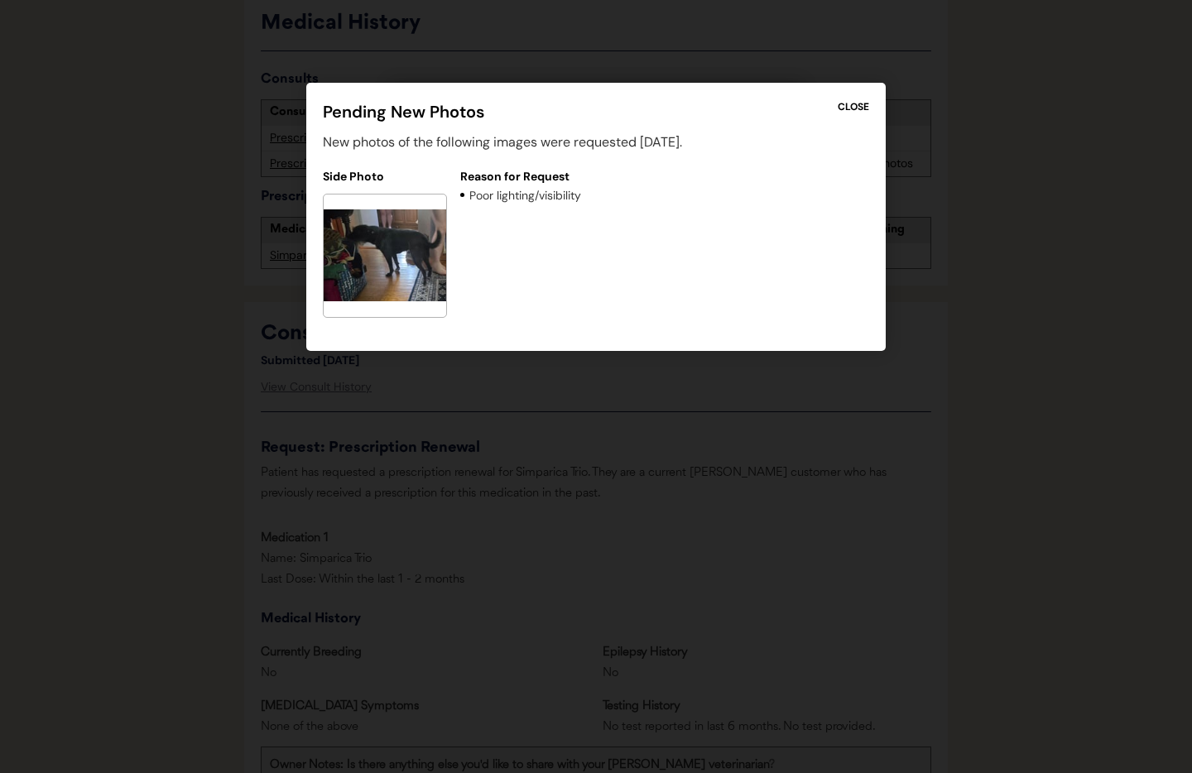
drag, startPoint x: 845, startPoint y: 106, endPoint x: 816, endPoint y: 153, distance: 55.4
click at [845, 107] on div "CLOSE" at bounding box center [853, 106] width 31 height 15
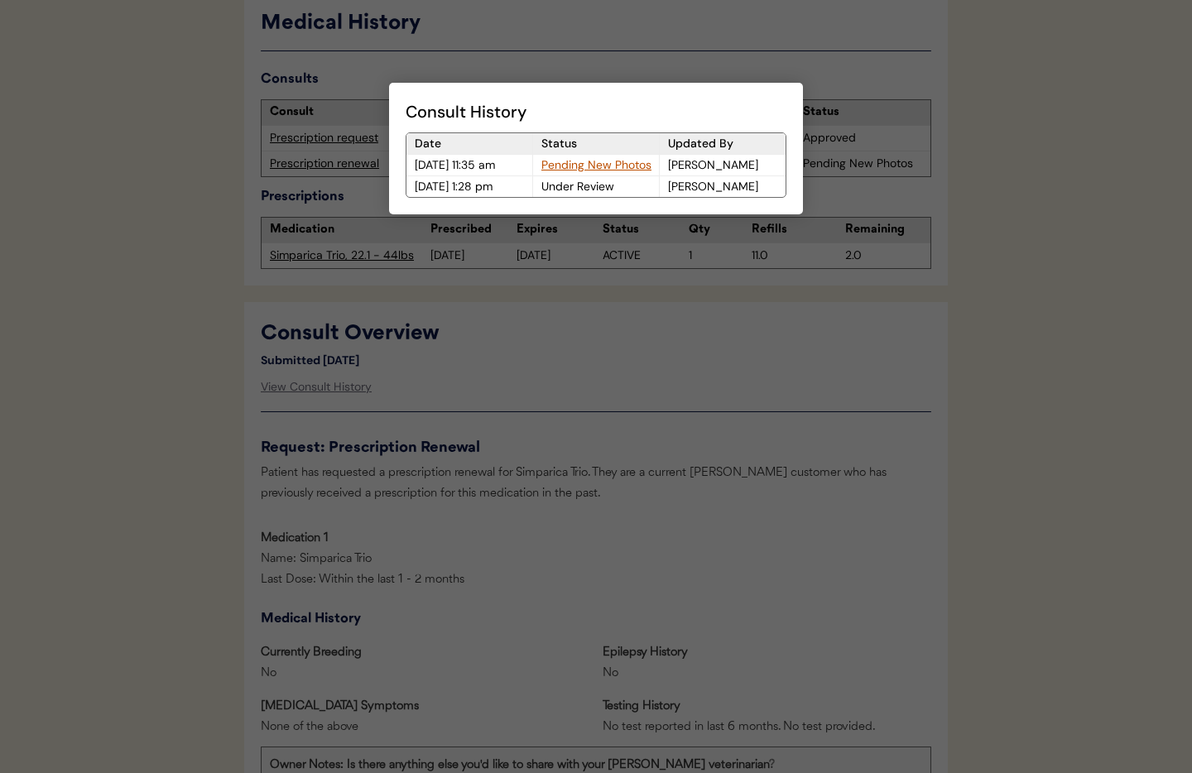
drag, startPoint x: 571, startPoint y: 165, endPoint x: 574, endPoint y: 207, distance: 42.3
click at [571, 165] on div "Pending New Photos" at bounding box center [596, 165] width 126 height 21
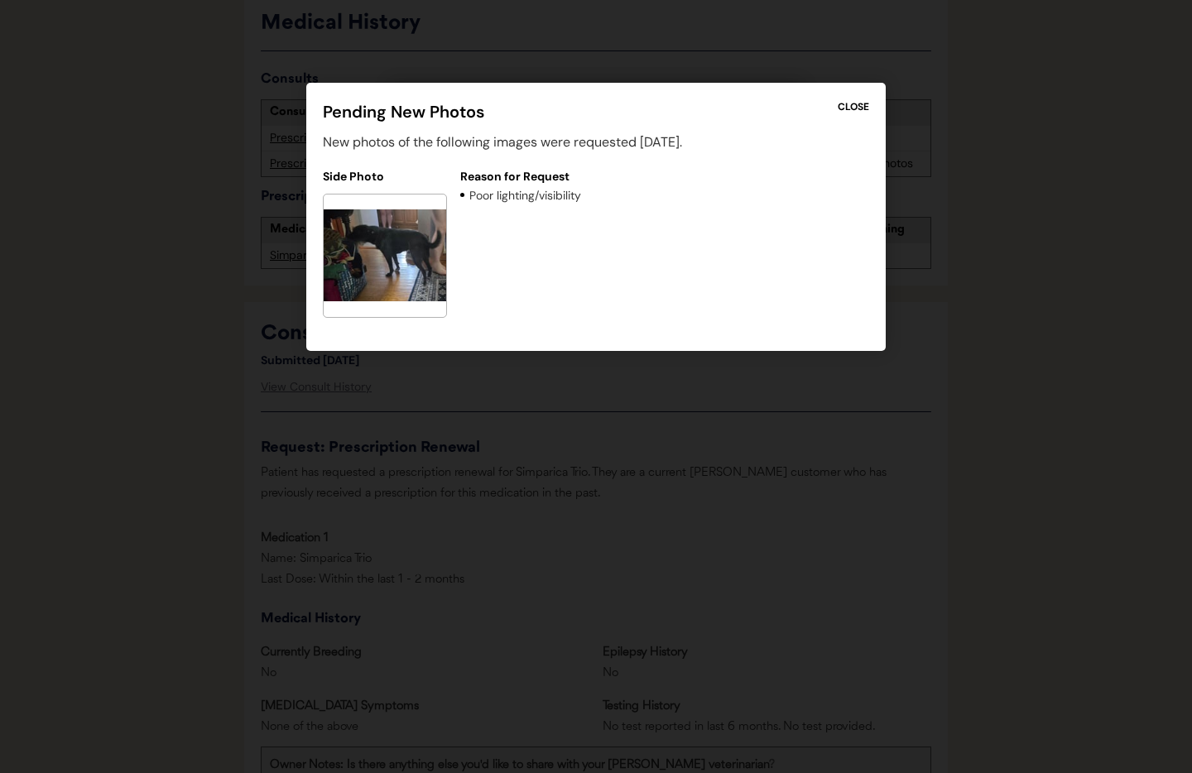
click at [855, 103] on div "CLOSE" at bounding box center [853, 106] width 31 height 15
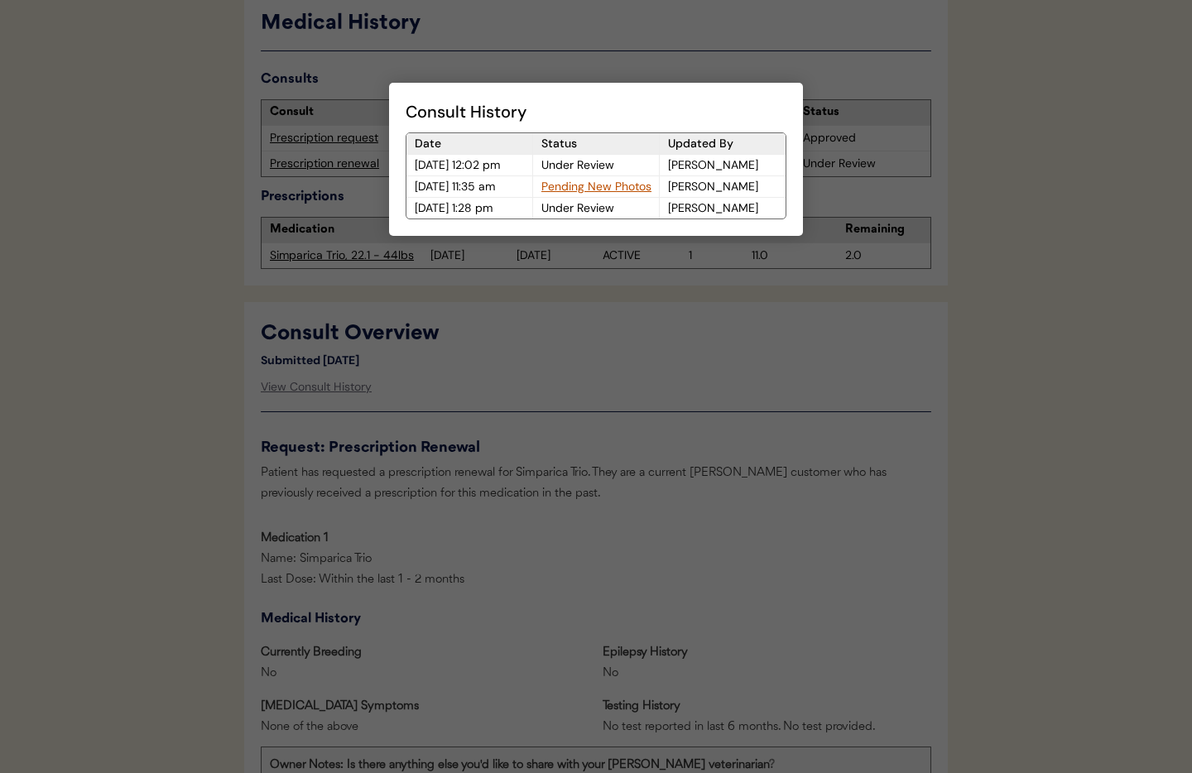
click at [675, 338] on div at bounding box center [596, 386] width 1192 height 773
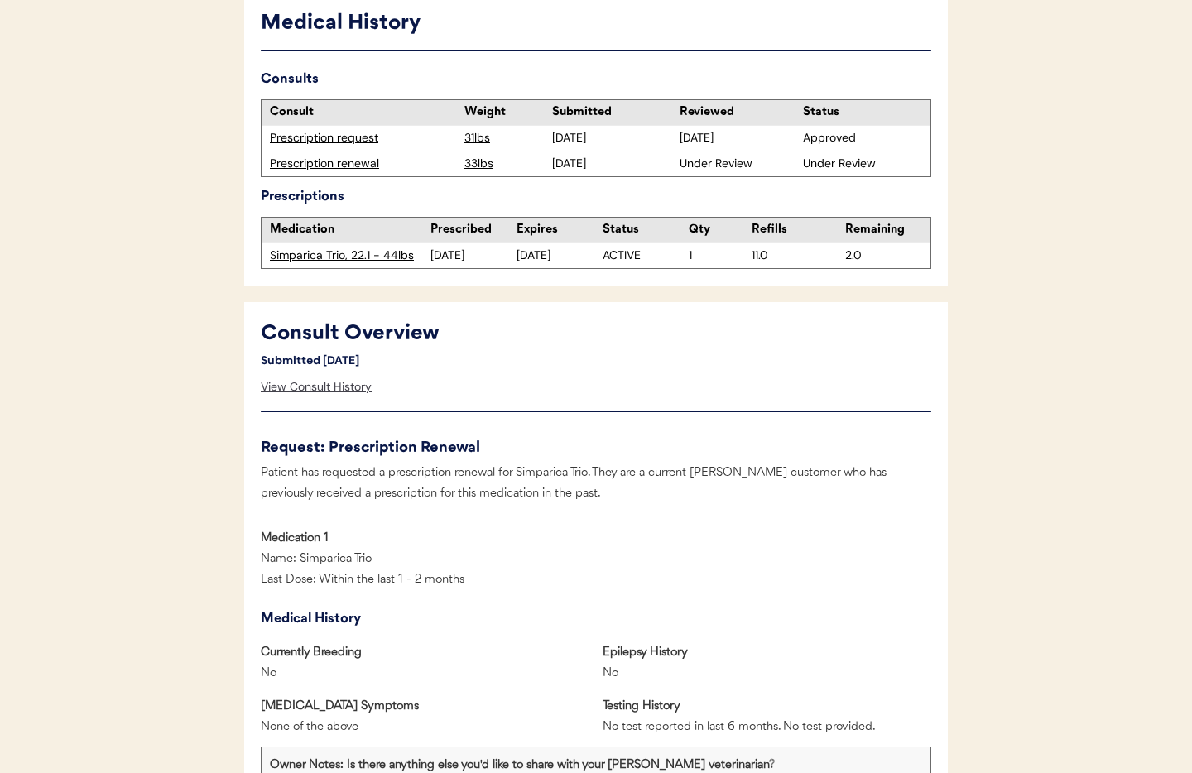
click at [292, 386] on div "View Consult History" at bounding box center [316, 387] width 111 height 33
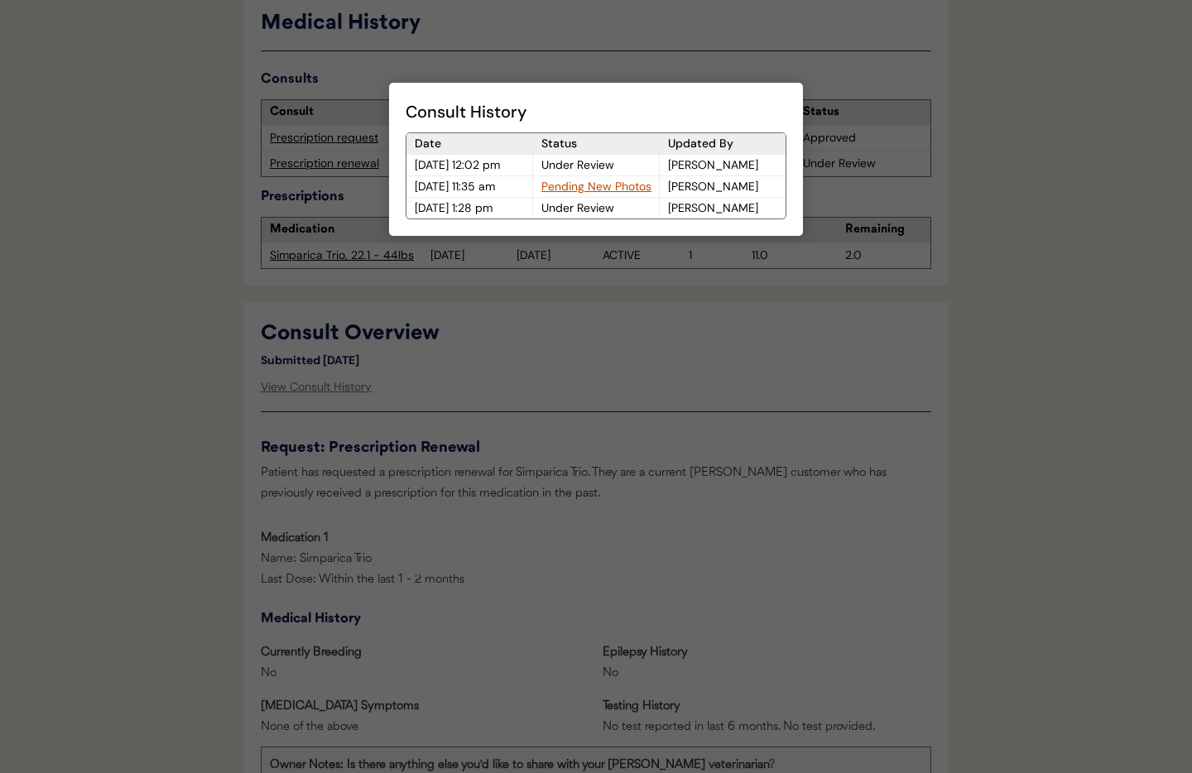
click at [575, 189] on div "Pending New Photos" at bounding box center [596, 186] width 126 height 21
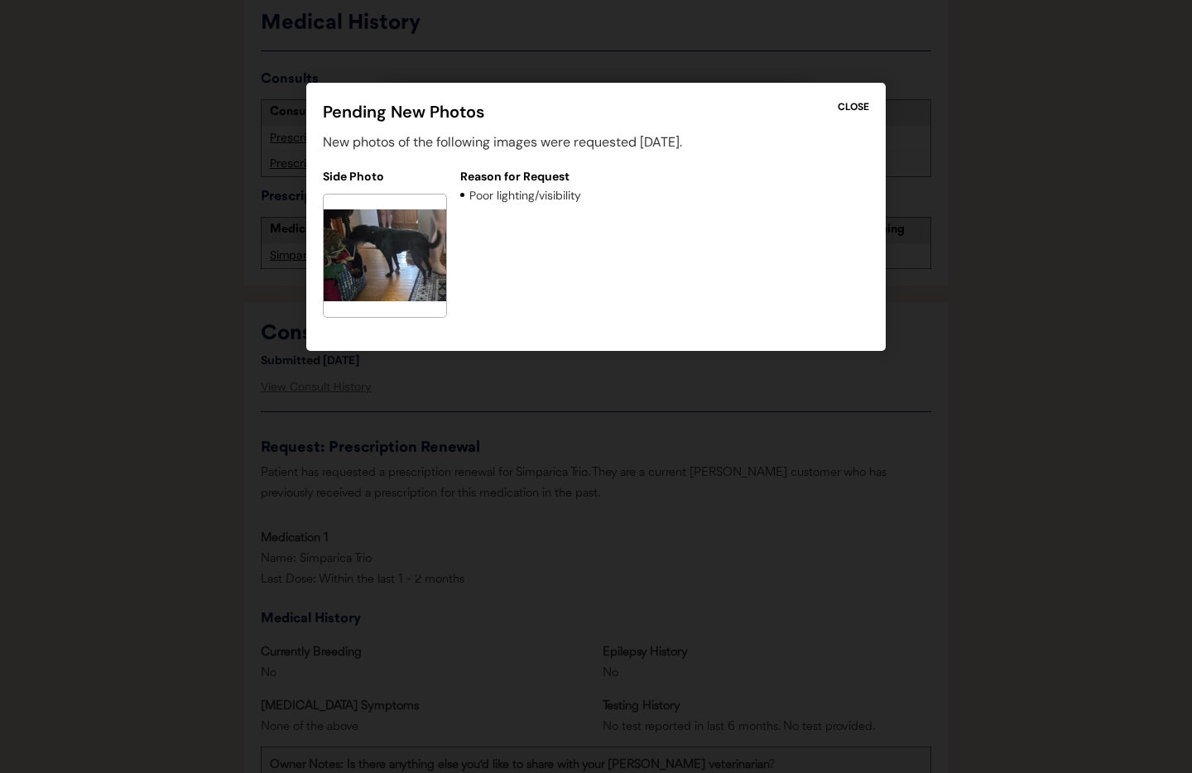
click at [580, 387] on div at bounding box center [596, 386] width 1192 height 773
drag, startPoint x: 859, startPoint y: 104, endPoint x: 1121, endPoint y: 192, distance: 275.9
click at [859, 104] on div "CLOSE" at bounding box center [853, 106] width 31 height 15
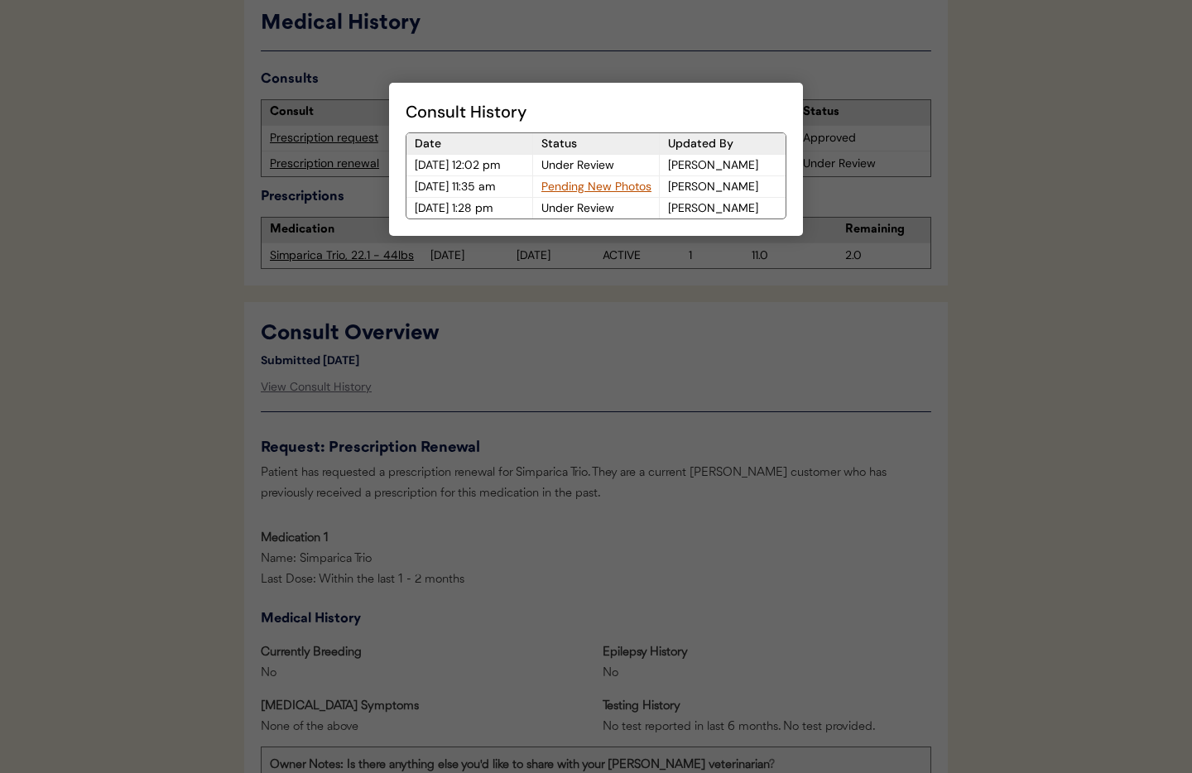
click at [874, 163] on div at bounding box center [596, 386] width 1192 height 773
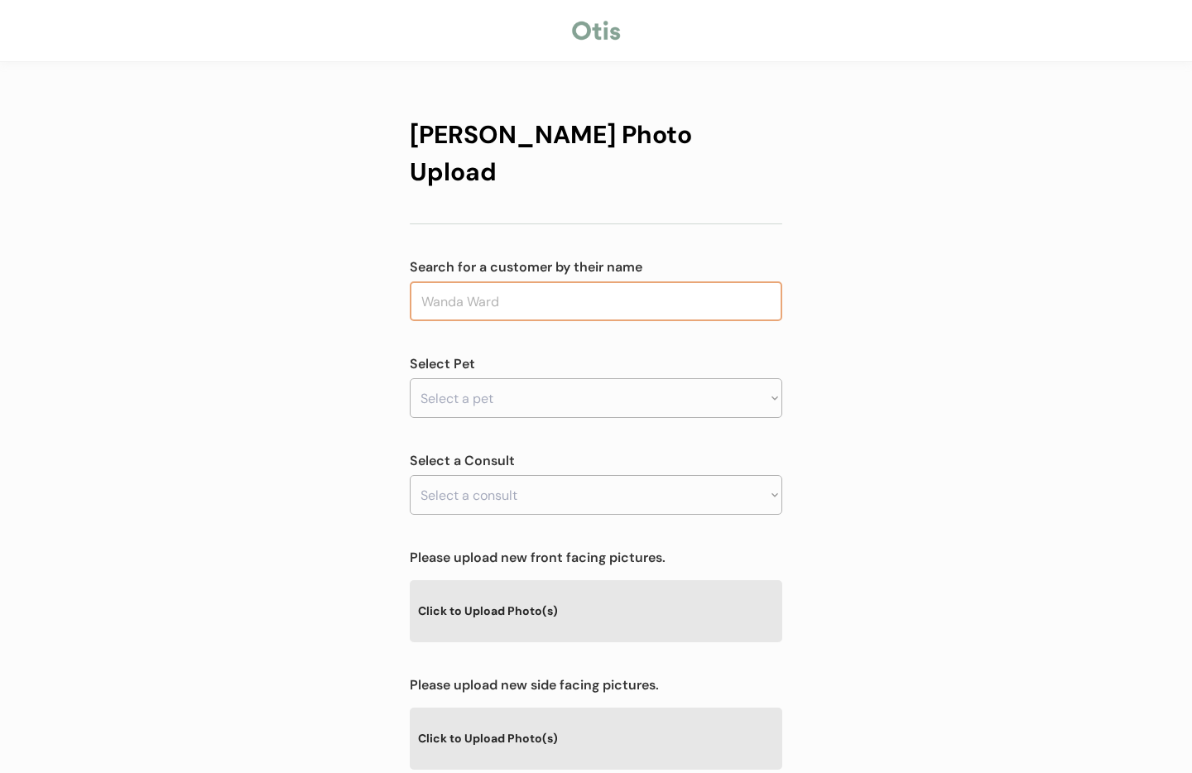
click at [553, 281] on input "text" at bounding box center [596, 301] width 372 height 40
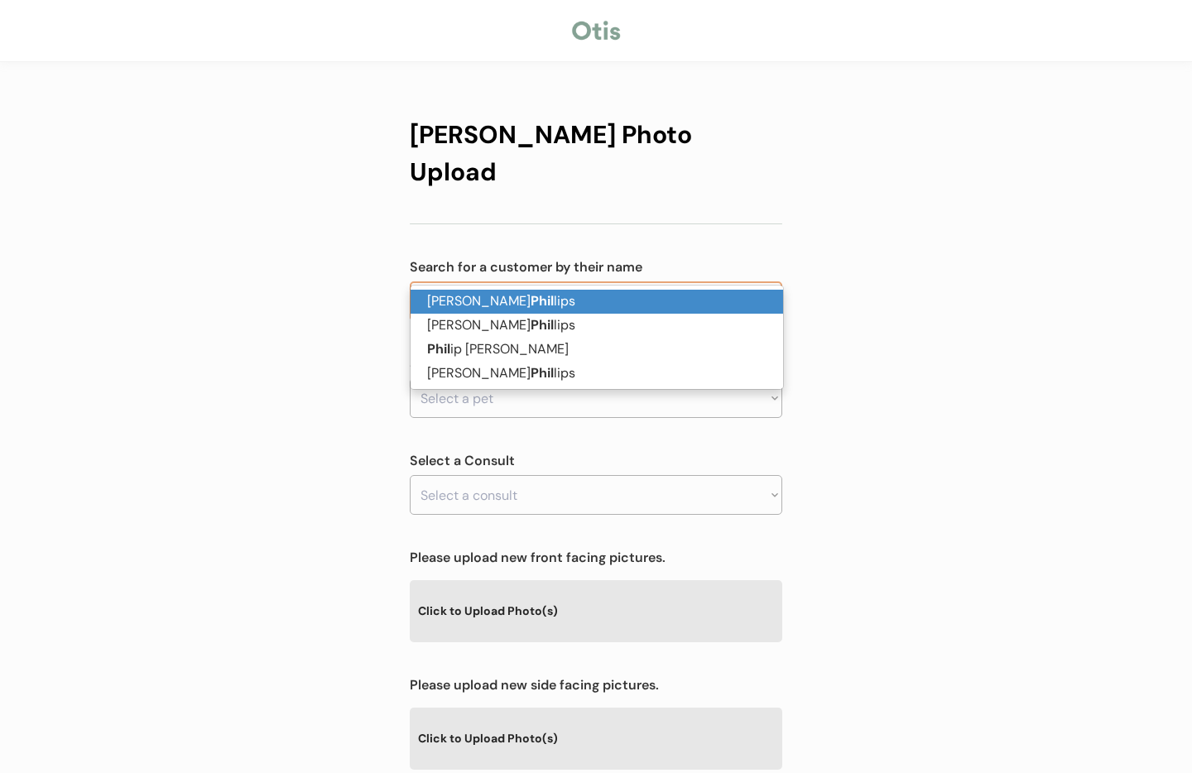
click at [547, 305] on p "[PERSON_NAME] [PERSON_NAME] lips" at bounding box center [597, 302] width 372 height 24
